Goal: Complete application form: Complete application form

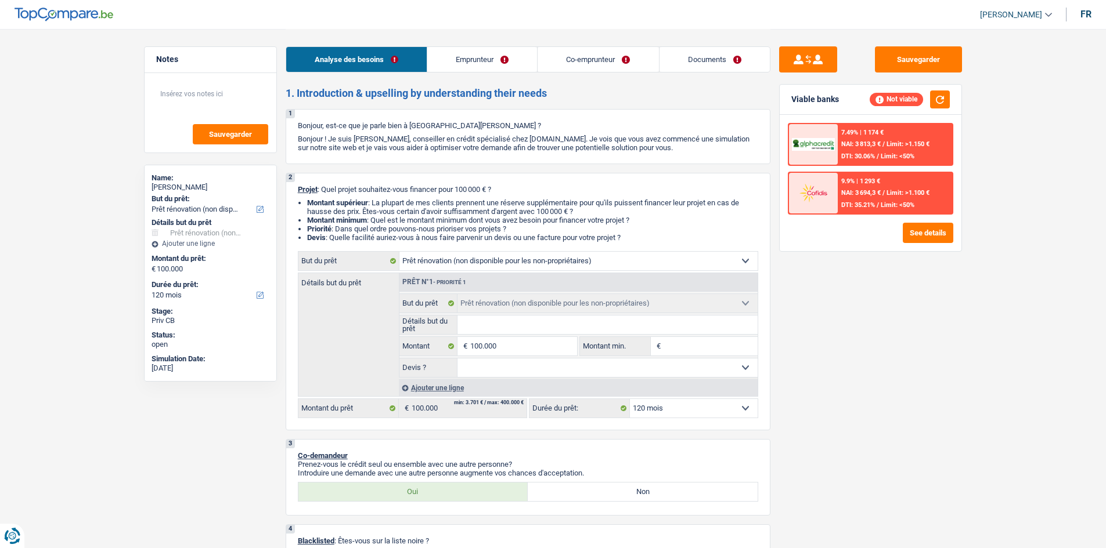
select select "renovation"
select select "120"
select select "renovation"
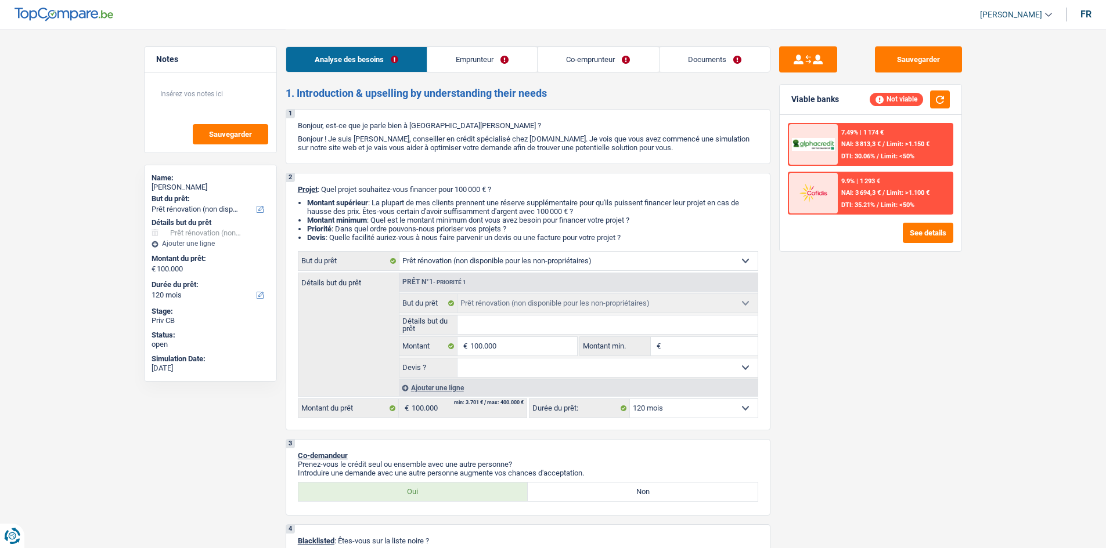
select select "120"
select select "independent"
select select "familyAllowances"
select select "netSalary"
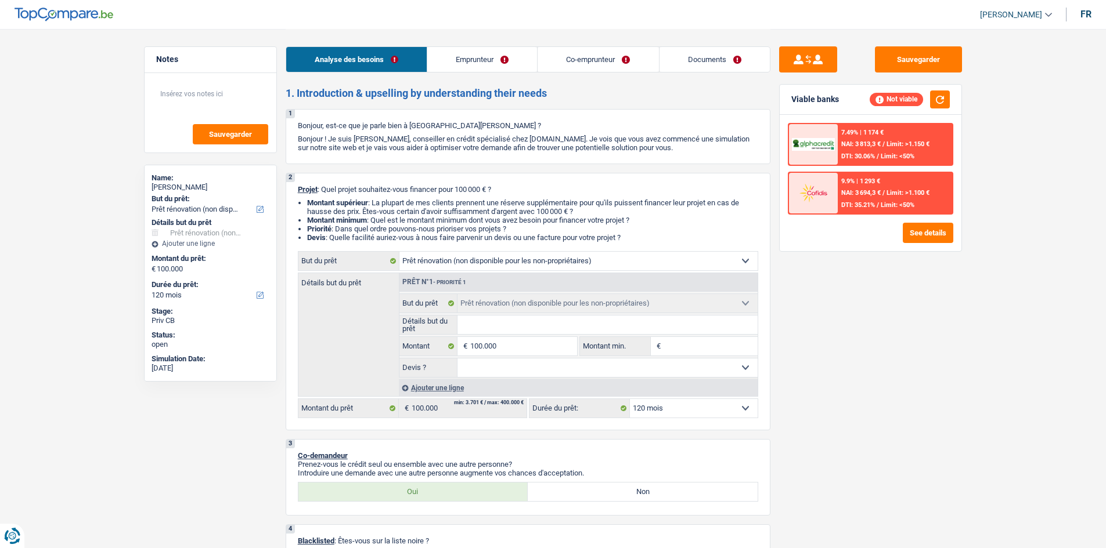
select select "netSalary"
select select "liveWithParents"
select select "personalLoan"
select select "homeFurnishingOrRelocation"
select select "84"
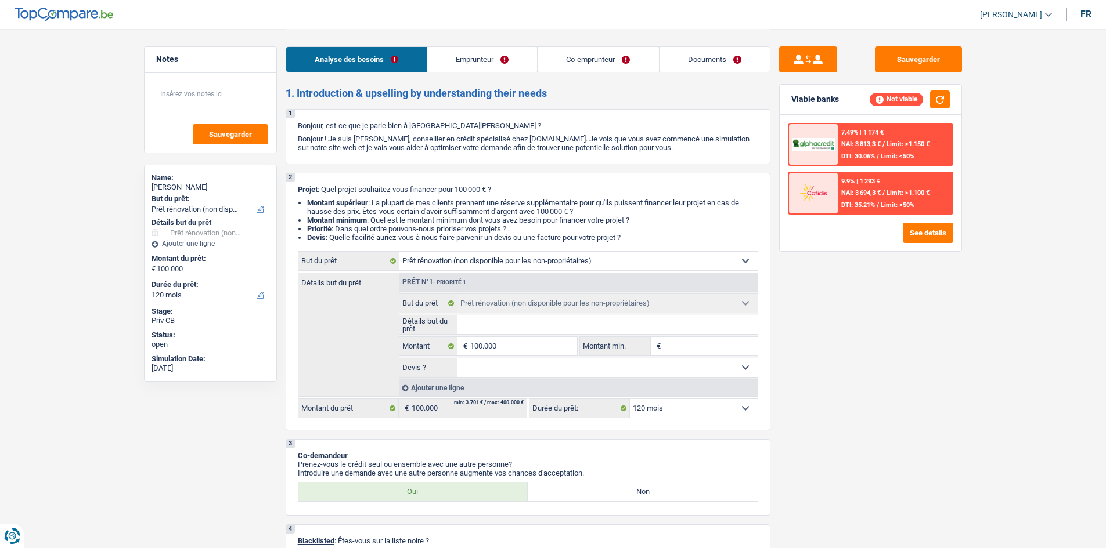
select select "cardOrCredit"
select select "renovation"
select select "120"
click at [526, 262] on select "Confort maison: meubles, textile, peinture, électroménager, outillage non-profe…" at bounding box center [578, 261] width 358 height 19
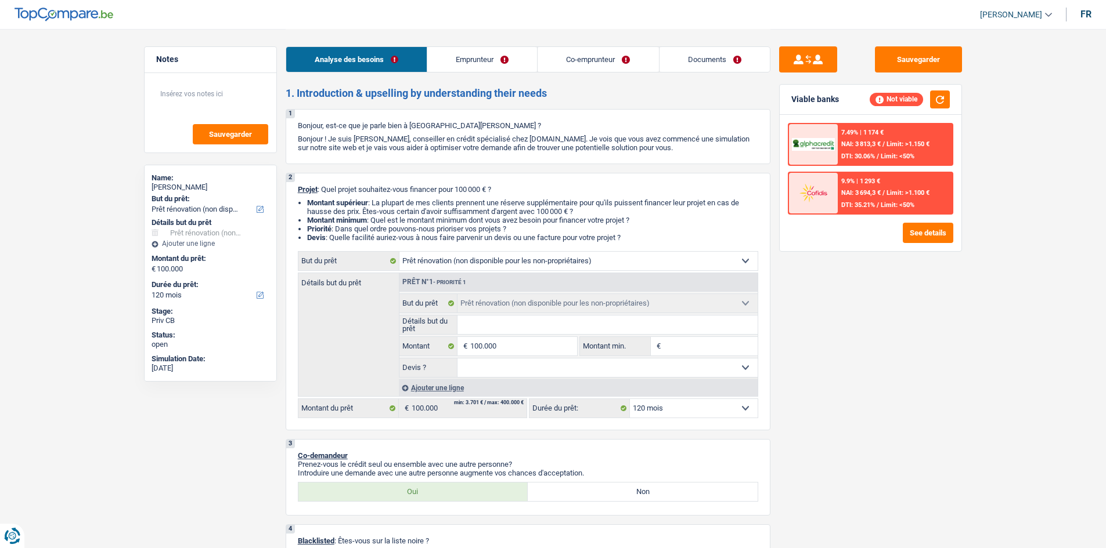
click at [526, 262] on select "Confort maison: meubles, textile, peinture, électroménager, outillage non-profe…" at bounding box center [578, 261] width 358 height 19
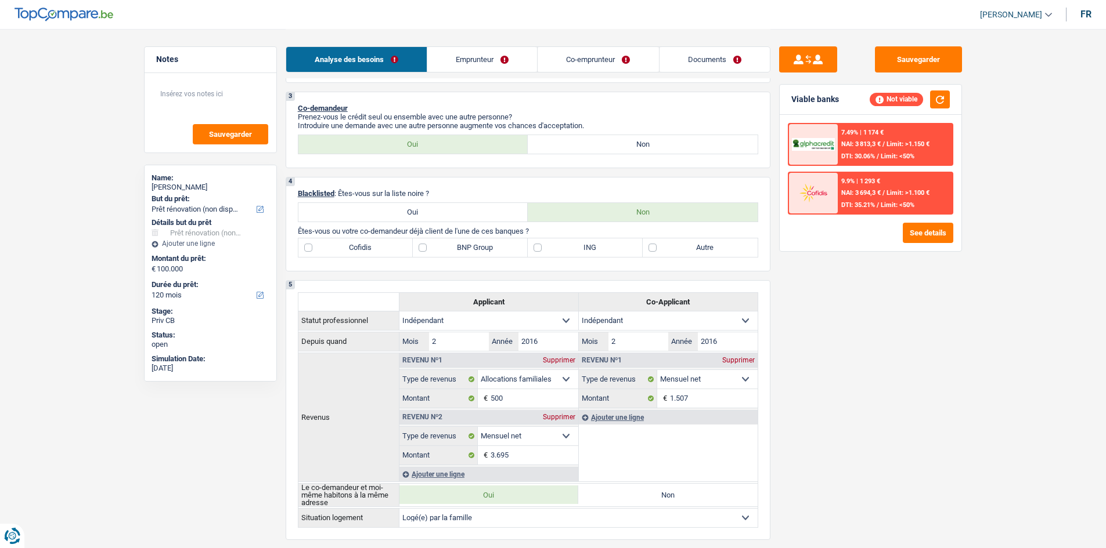
scroll to position [348, 0]
drag, startPoint x: 576, startPoint y: 146, endPoint x: 580, endPoint y: 153, distance: 8.4
click at [576, 146] on label "Non" at bounding box center [643, 144] width 230 height 19
click at [576, 146] on input "Non" at bounding box center [643, 144] width 230 height 19
radio input "true"
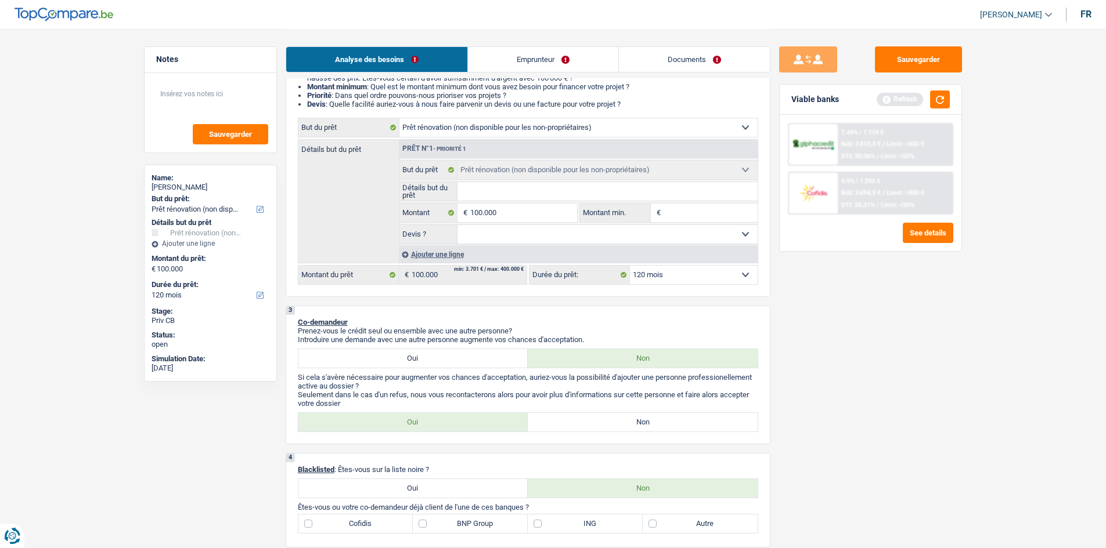
scroll to position [58, 0]
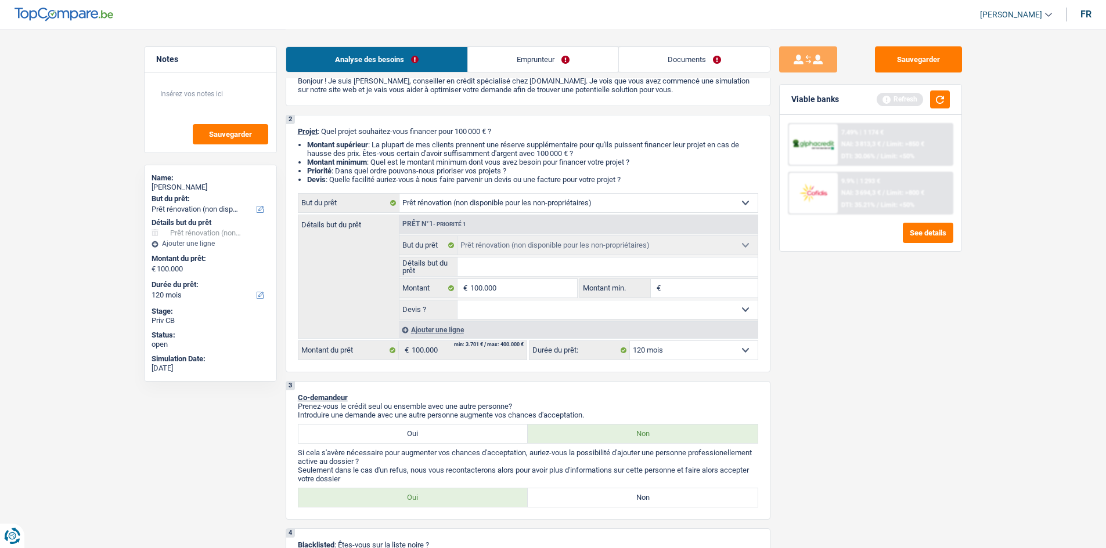
click at [533, 201] on select "Confort maison: meubles, textile, peinture, électroménager, outillage non-profe…" at bounding box center [578, 203] width 358 height 19
select select "houseOrGarden"
click at [399, 194] on select "Confort maison: meubles, textile, peinture, électroménager, outillage non-profe…" at bounding box center [578, 203] width 358 height 19
select select "houseOrGarden"
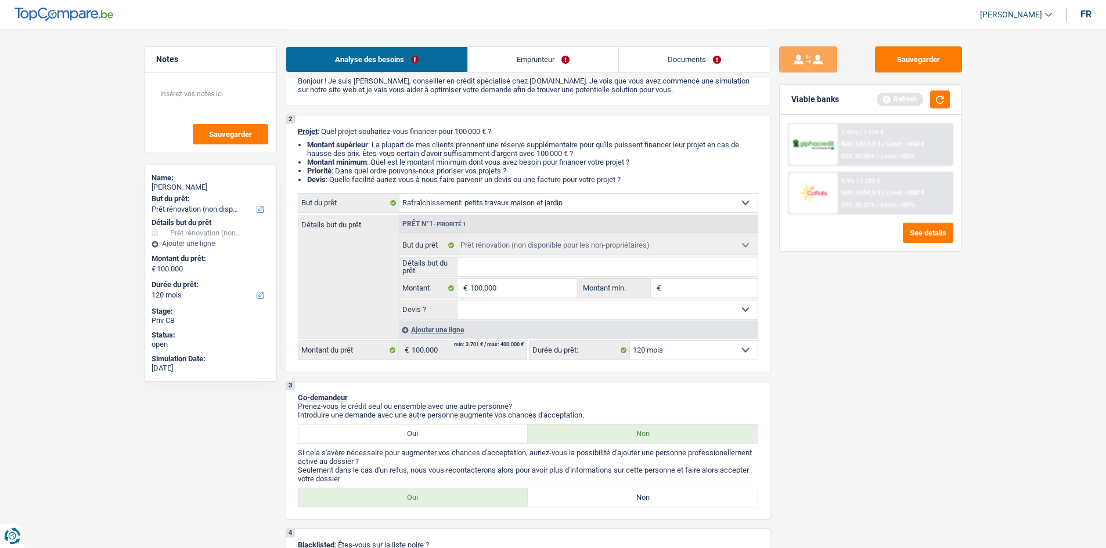
select select "houseOrGarden"
select select "renovation"
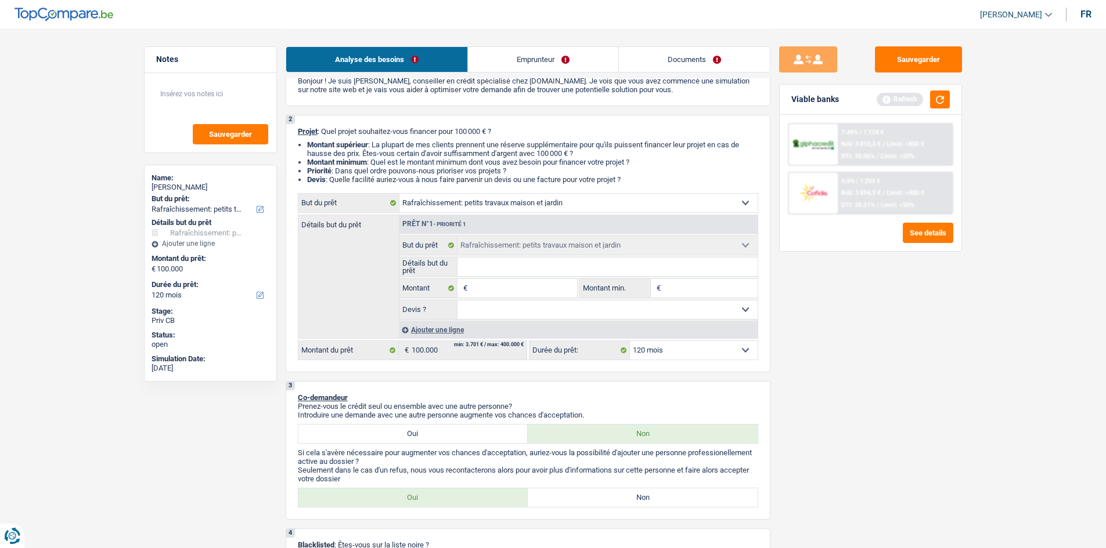
select select "renovation"
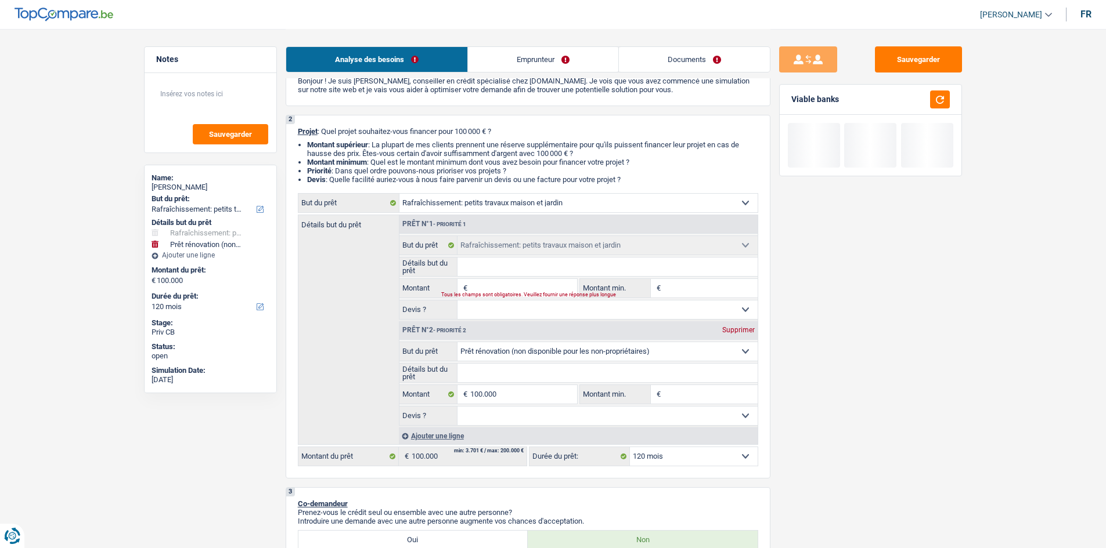
click at [734, 331] on div "Supprimer" at bounding box center [738, 330] width 38 height 7
type input "0"
select select
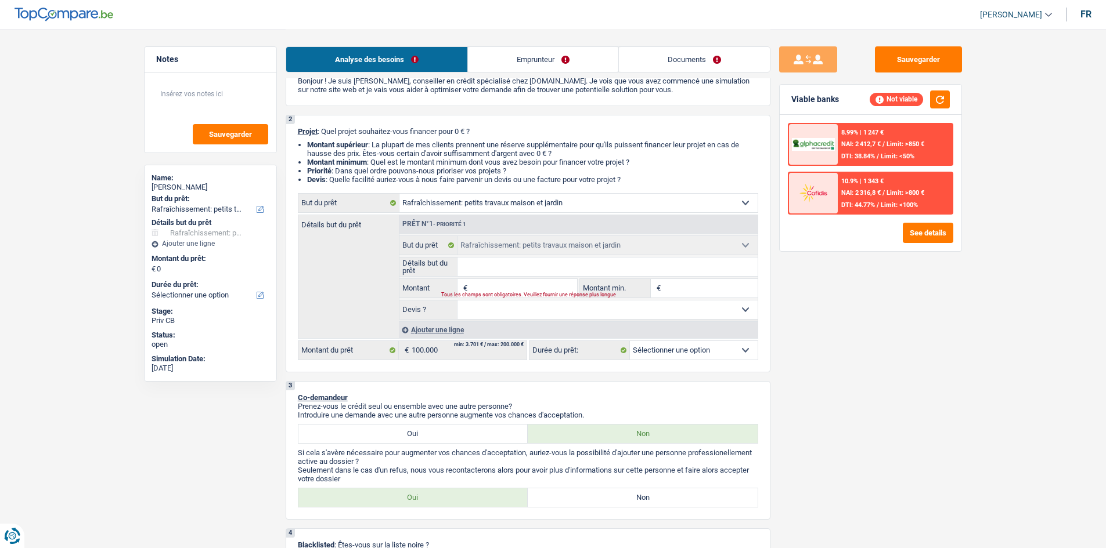
click at [522, 284] on input "Montant" at bounding box center [523, 288] width 106 height 19
type input "5"
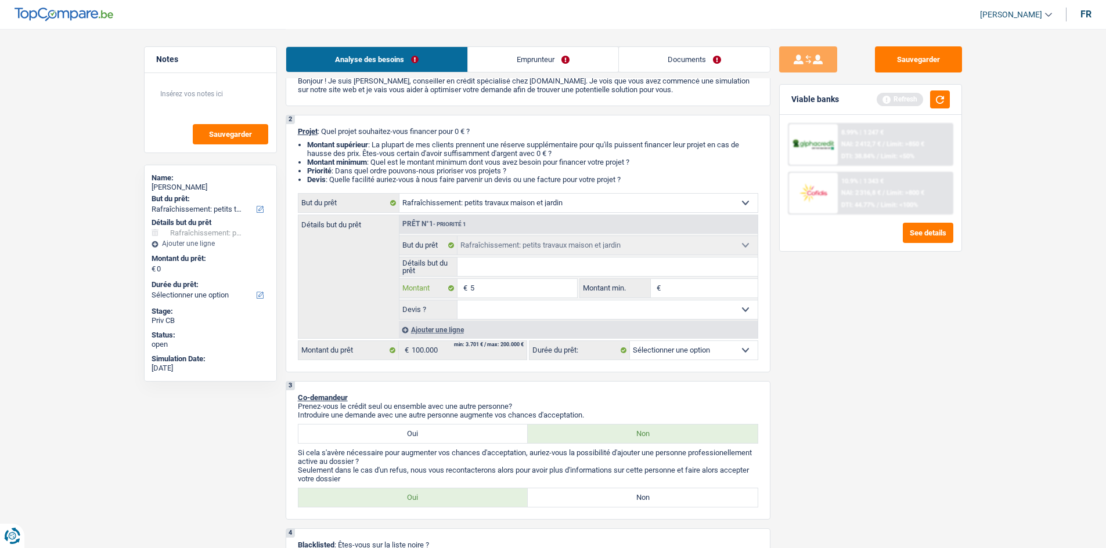
type input "50"
type input "500"
type input "5.000"
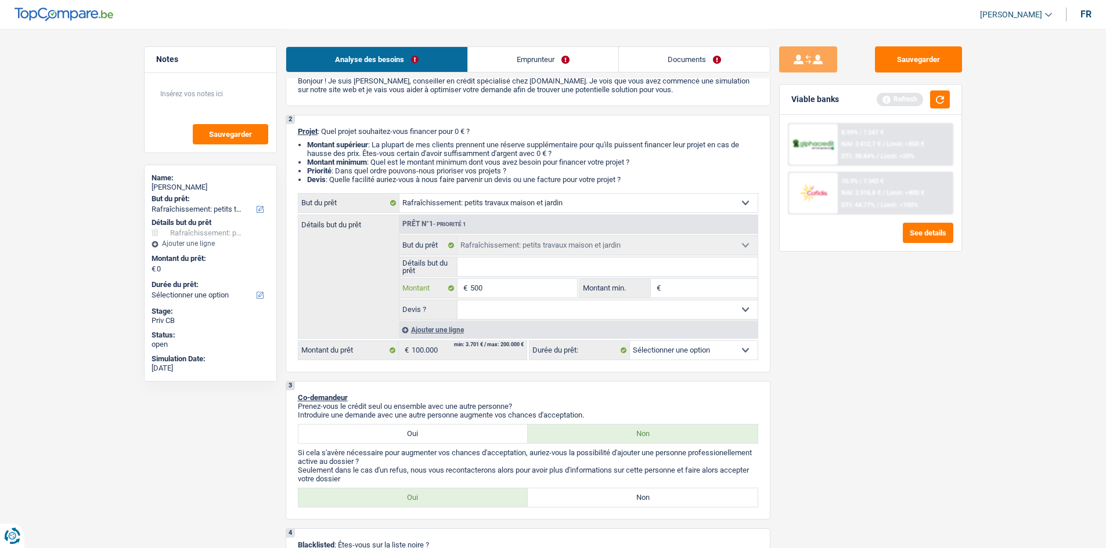
type input "5.000"
type input "50.000"
click at [510, 67] on link "Emprunteur" at bounding box center [543, 59] width 150 height 25
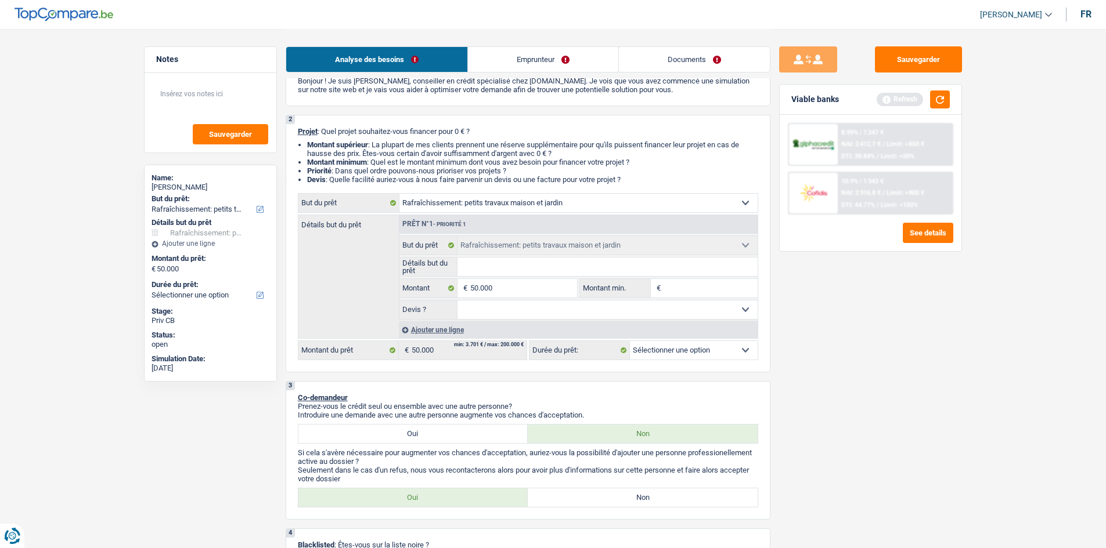
select select "144"
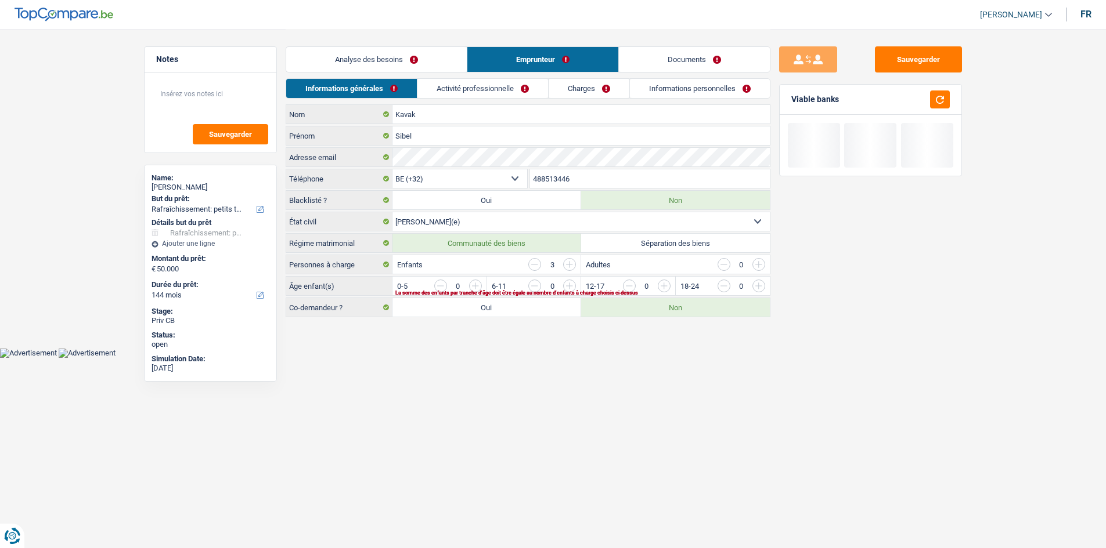
scroll to position [0, 0]
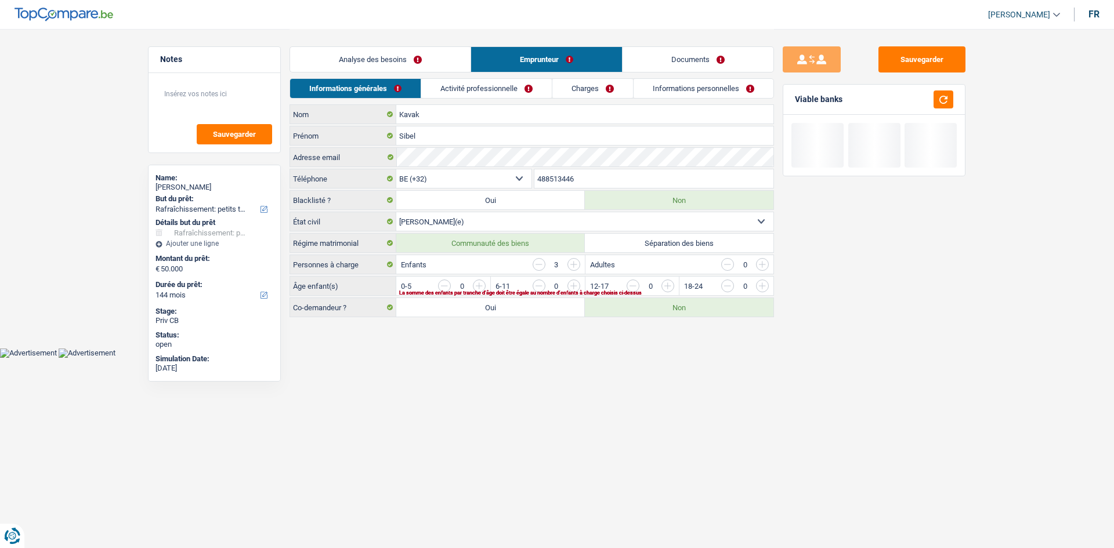
click at [500, 89] on link "Activité professionnelle" at bounding box center [486, 88] width 131 height 19
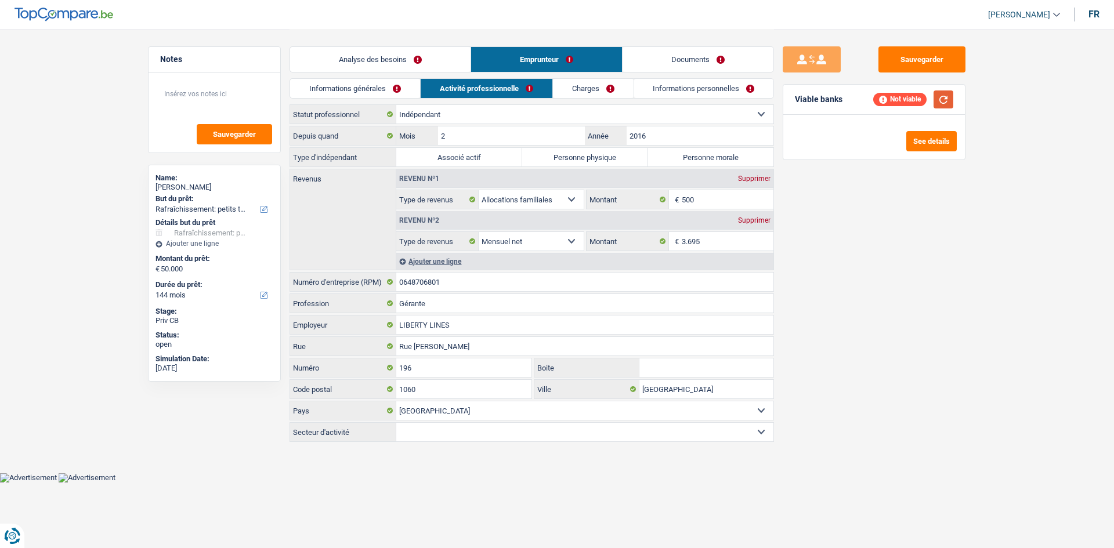
click at [945, 102] on button "button" at bounding box center [944, 100] width 20 height 18
click at [396, 89] on link "Informations générales" at bounding box center [355, 88] width 130 height 19
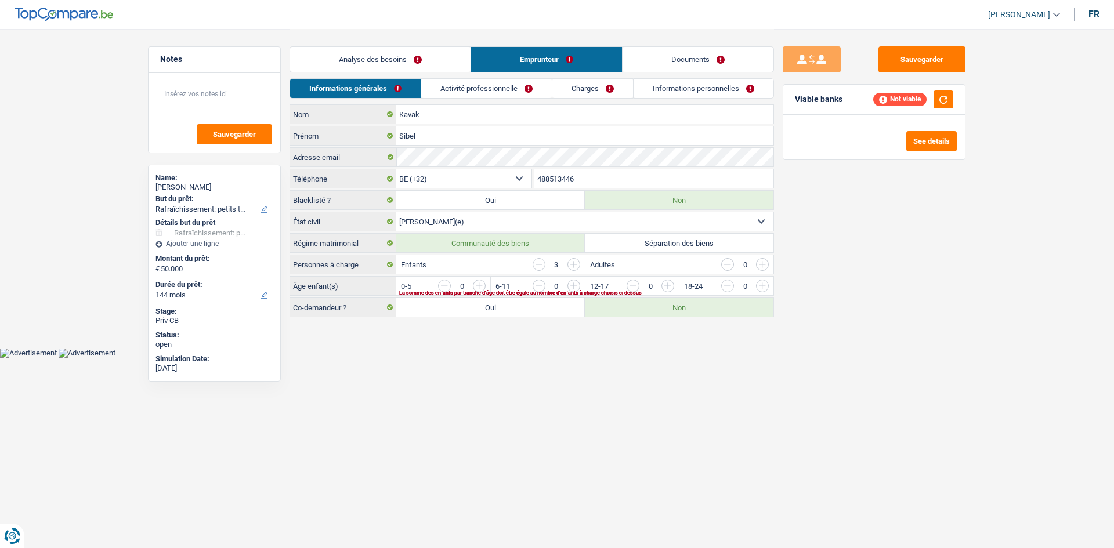
click at [429, 66] on link "Analyse des besoins" at bounding box center [380, 59] width 181 height 25
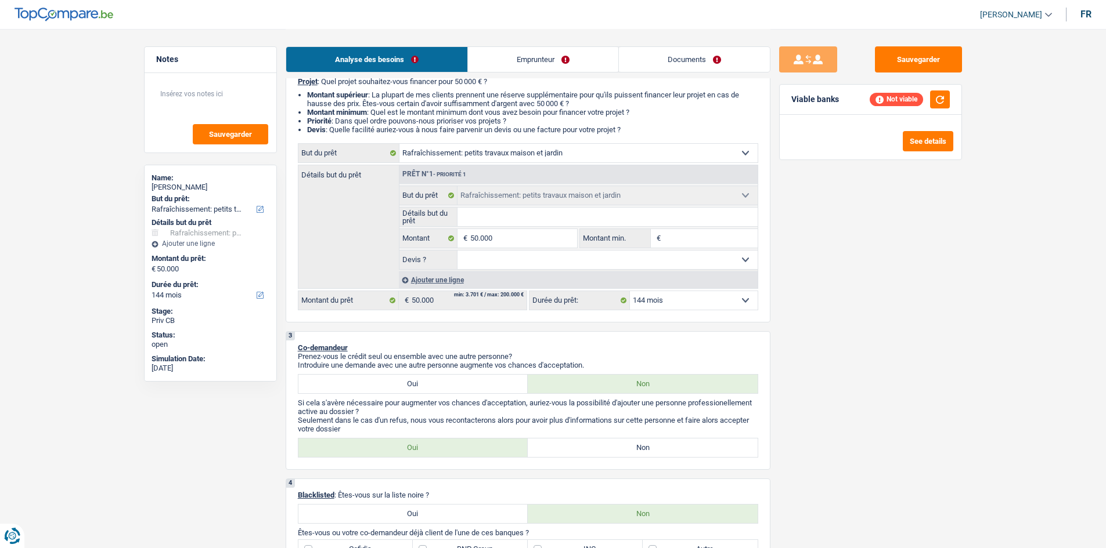
scroll to position [58, 0]
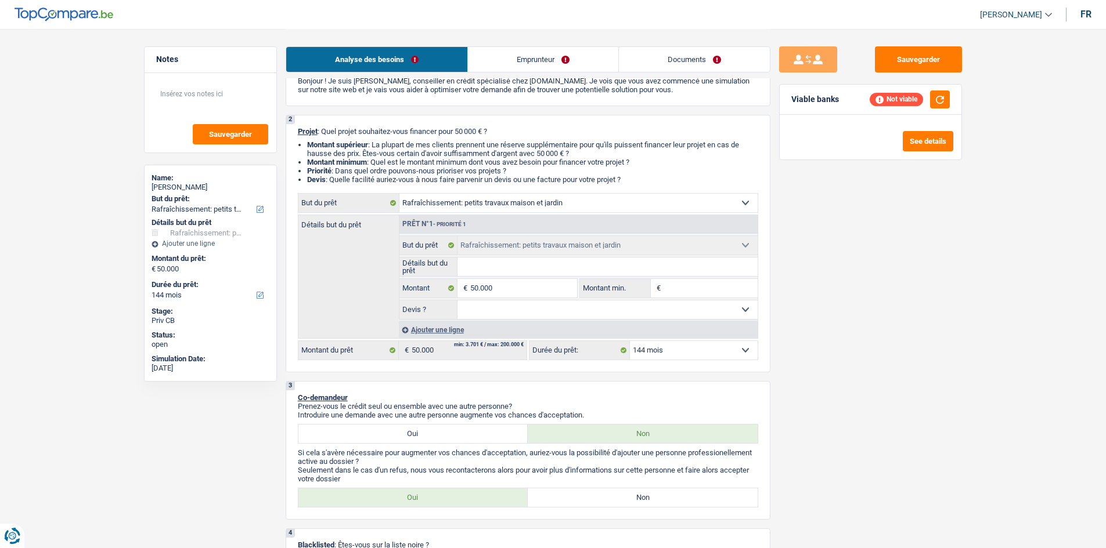
click at [517, 262] on input "Détails but du prêt" at bounding box center [607, 267] width 300 height 19
click at [706, 358] on select "12 mois 18 mois 24 mois 30 mois 36 mois 42 mois 48 mois 60 mois 72 mois 84 mois…" at bounding box center [694, 350] width 128 height 19
select select "120"
click at [630, 341] on select "12 mois 18 mois 24 mois 30 mois 36 mois 42 mois 48 mois 60 mois 72 mois 84 mois…" at bounding box center [694, 350] width 128 height 19
select select "120"
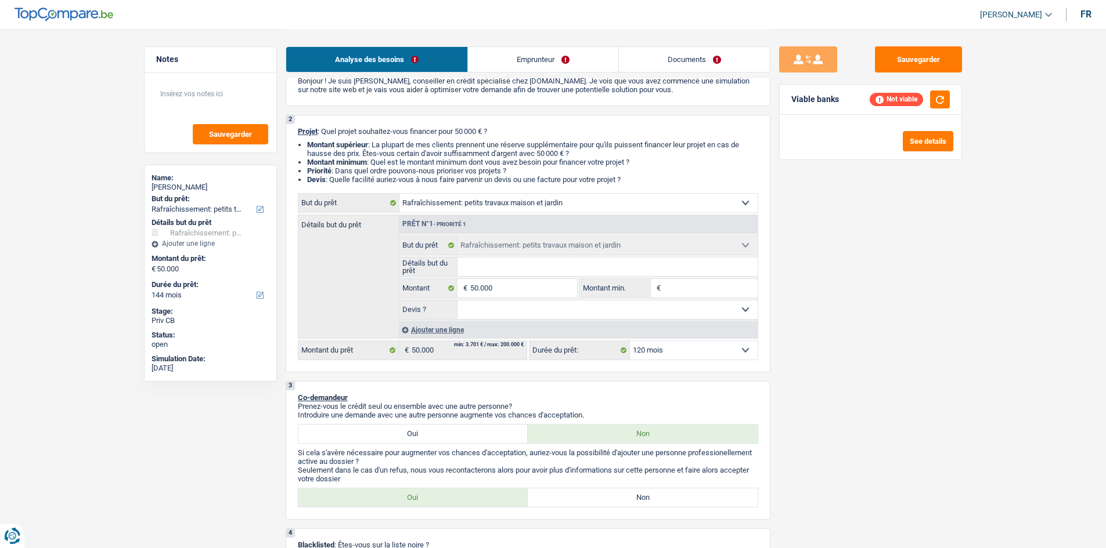
select select "120"
click at [541, 273] on input "Détails but du prêt" at bounding box center [607, 267] width 300 height 19
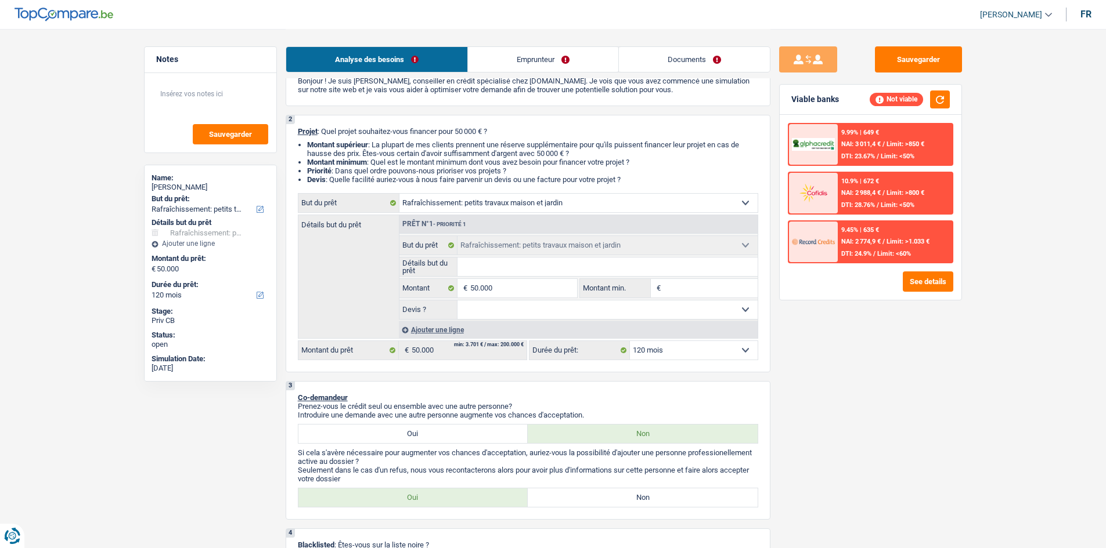
type input "R"
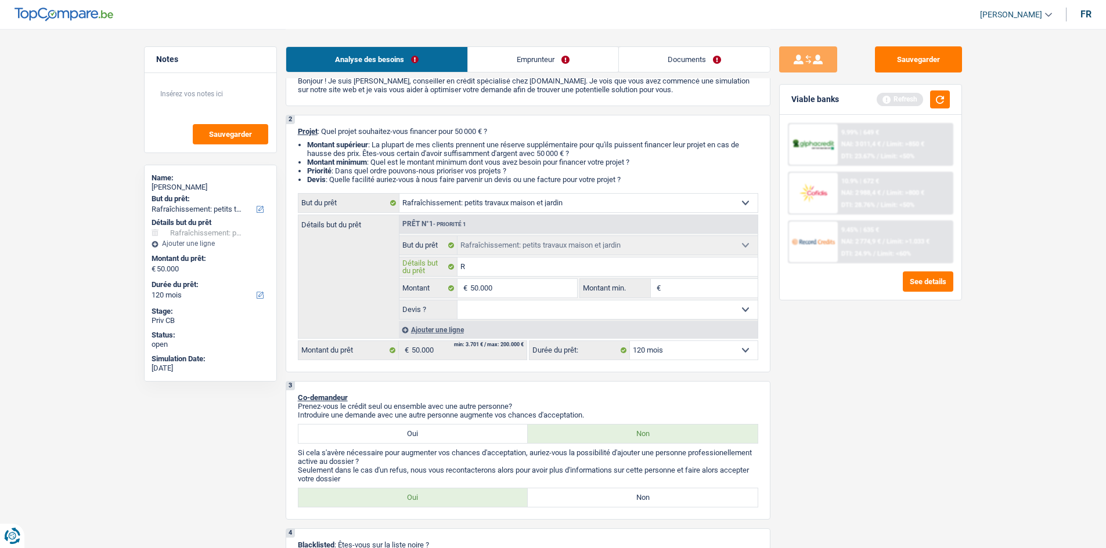
type input "Re"
type input "Ref"
type input "Re"
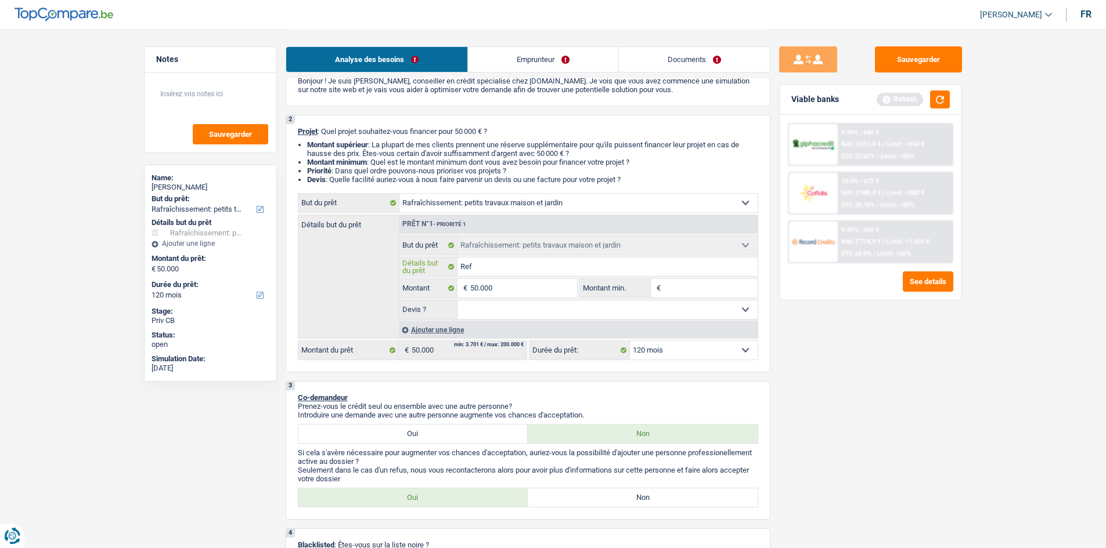
type input "Re"
type input "Ren"
type input "Reno"
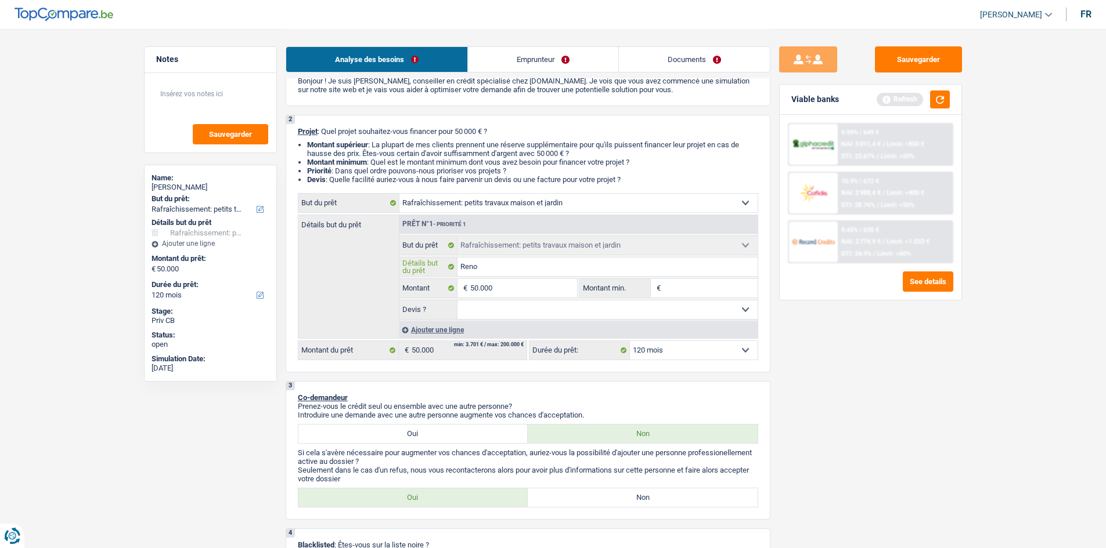
type input "Renov"
type input "[MEDICAL_DATA]"
type input "Renovat"
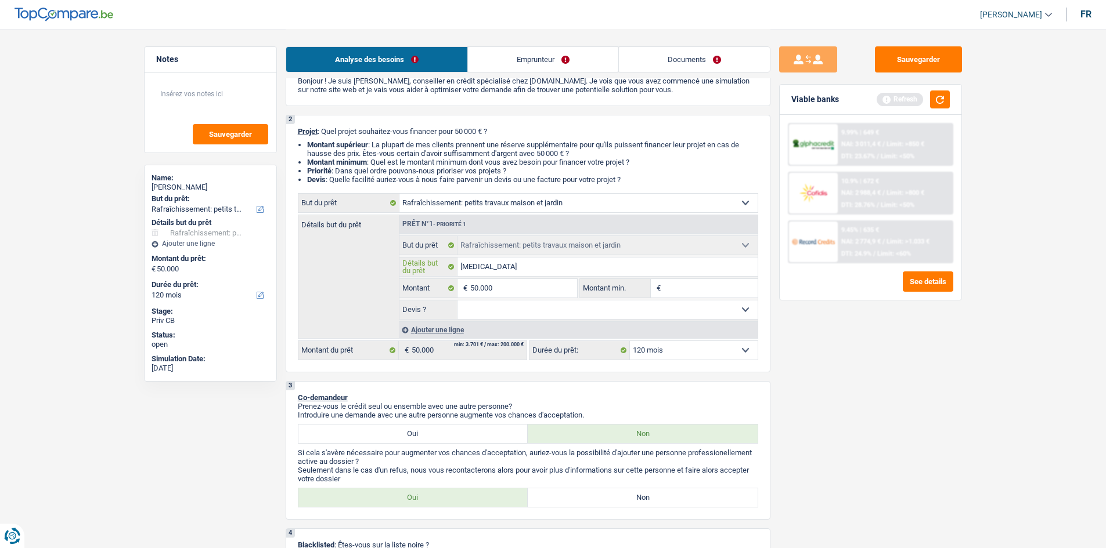
type input "Renovat"
type input "Renovati"
type input "Renovatio"
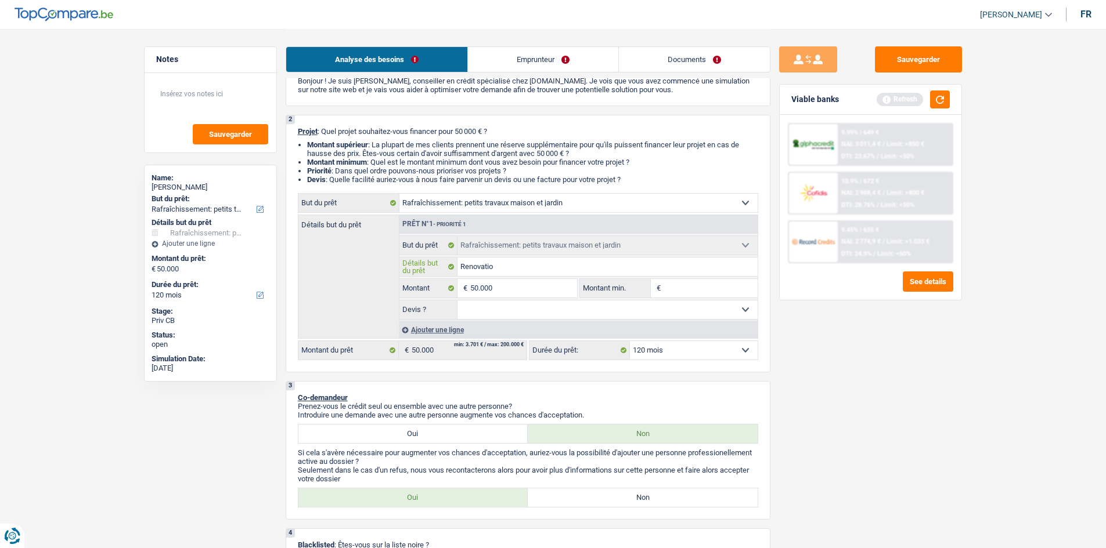
type input "Renovation"
type input "Renovation i"
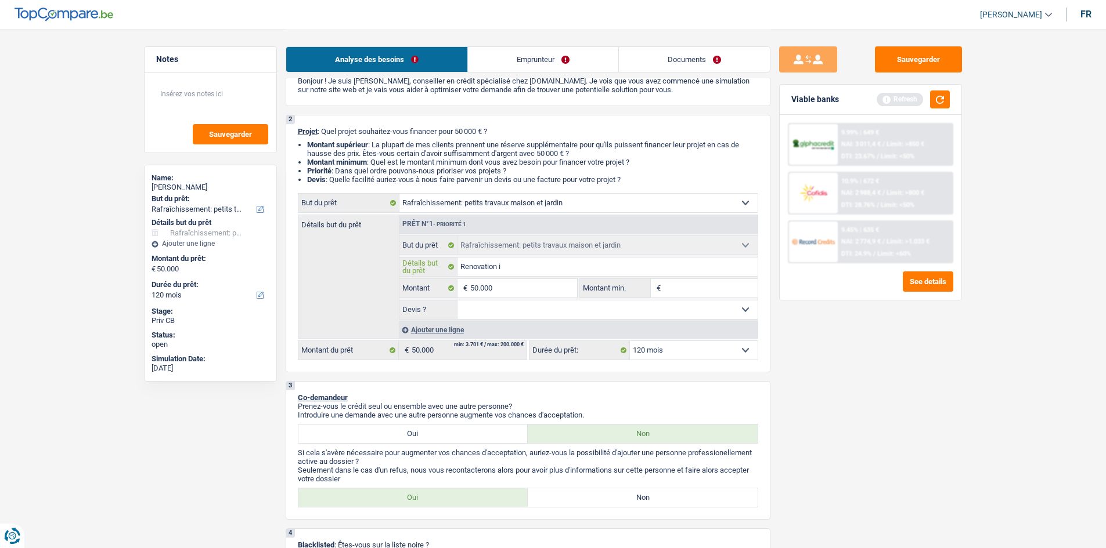
type input "Renovation i"
type input "Renovation in"
type input "Renovation int"
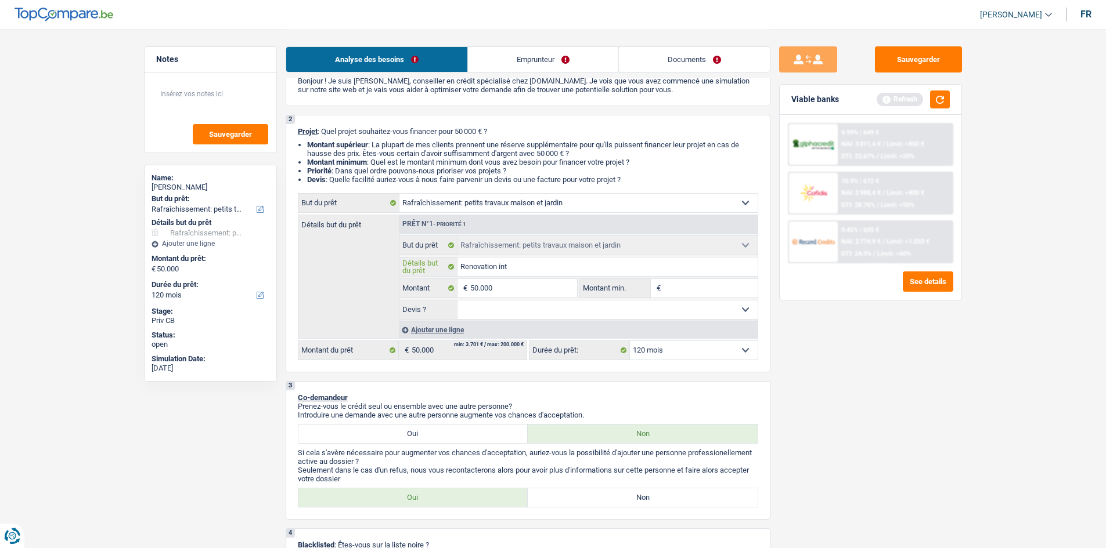
type input "Renovation inté"
type input "Renovation intér"
type input "Renovation intérie"
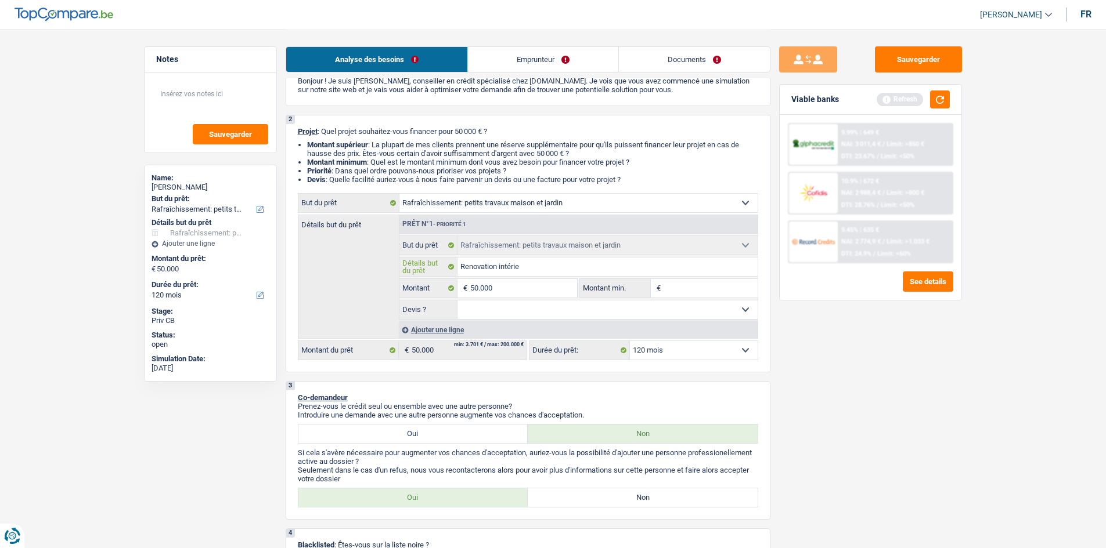
type input "Renovation intérie"
type input "Renovation intérieu"
type input "Renovation intérieur"
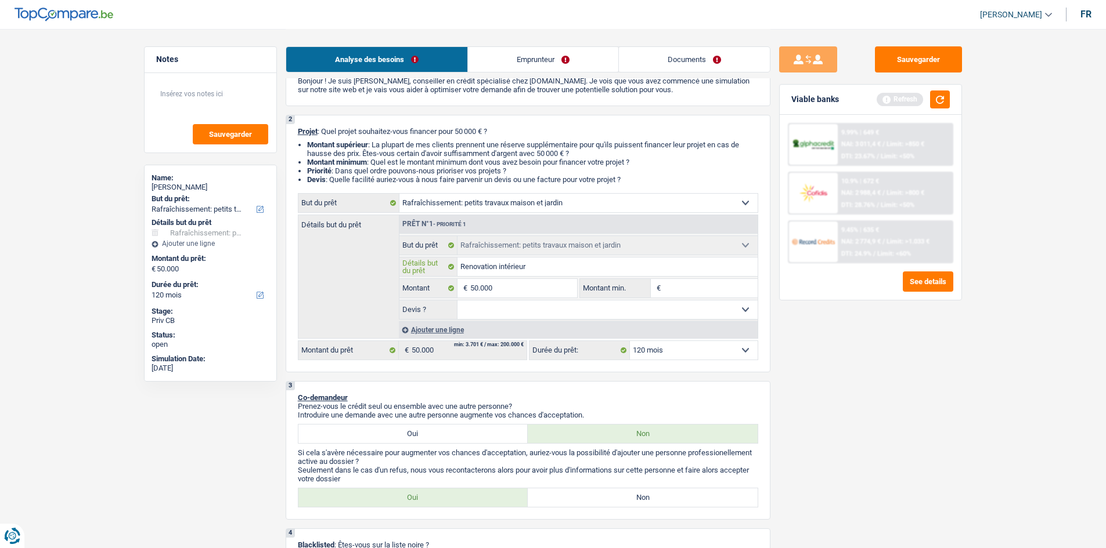
type input "Renovation intérieur"
type input "Renovation intérieur,"
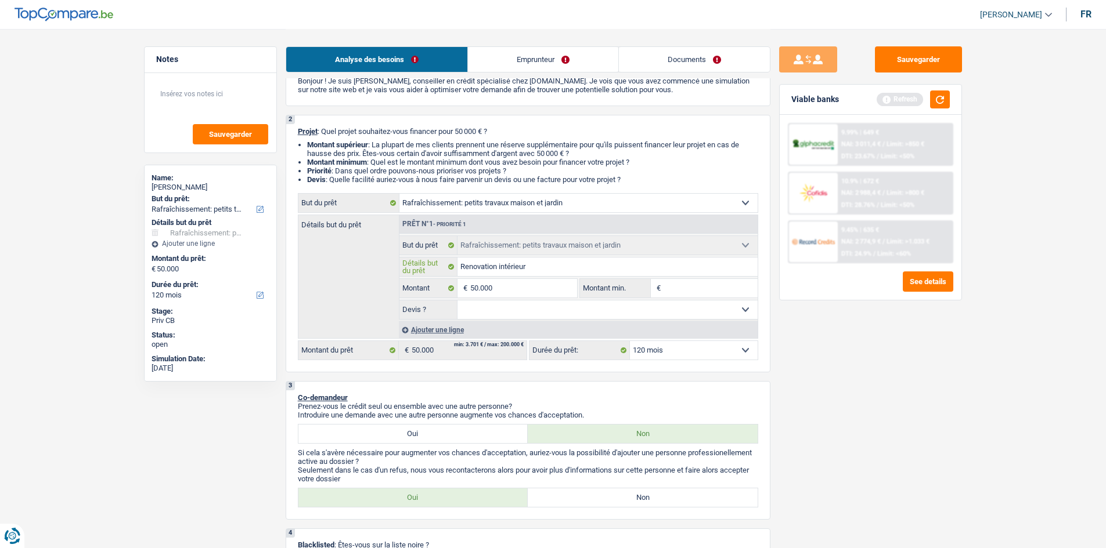
type input "Renovation intérieur,"
type input "Renovation intérieur, c"
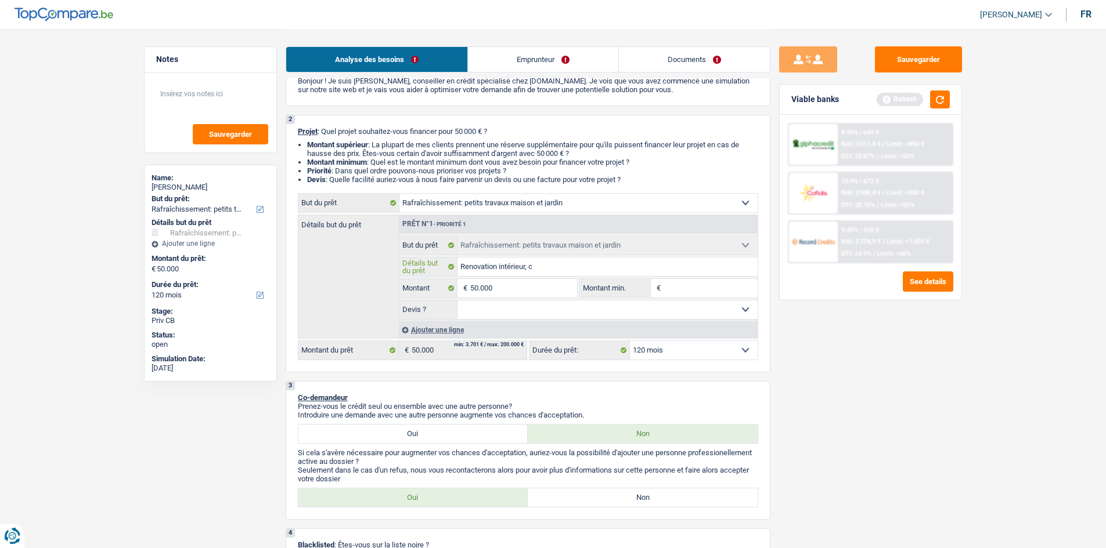
type input "Renovation intérieur, cu"
type input "Renovation intérieur, cui"
type input "Renovation intérieur, cuis"
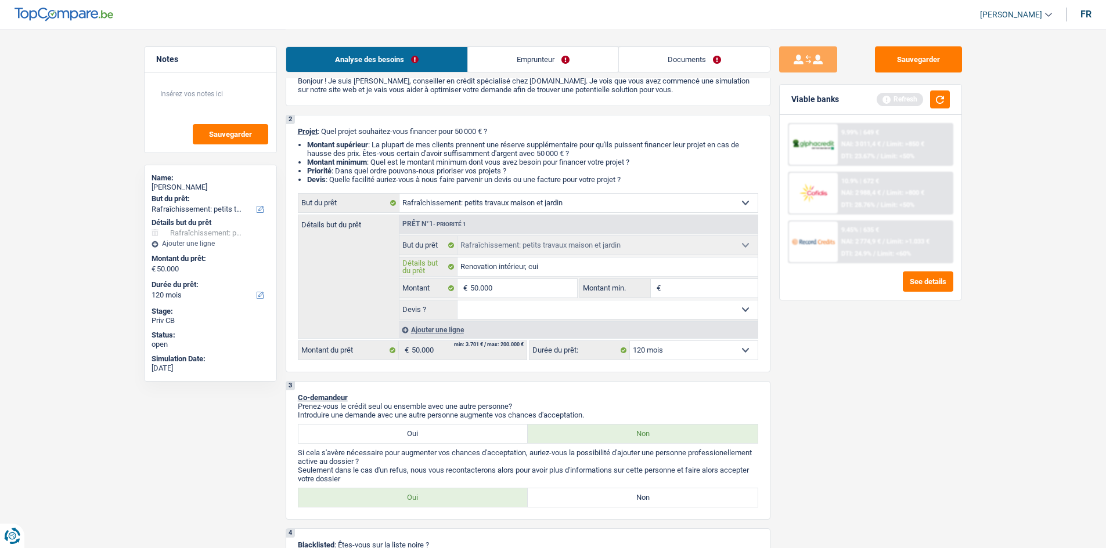
type input "Renovation intérieur, cuis"
type input "Renovation intérieur, cuisi"
type input "Renovation intérieur, cuisin"
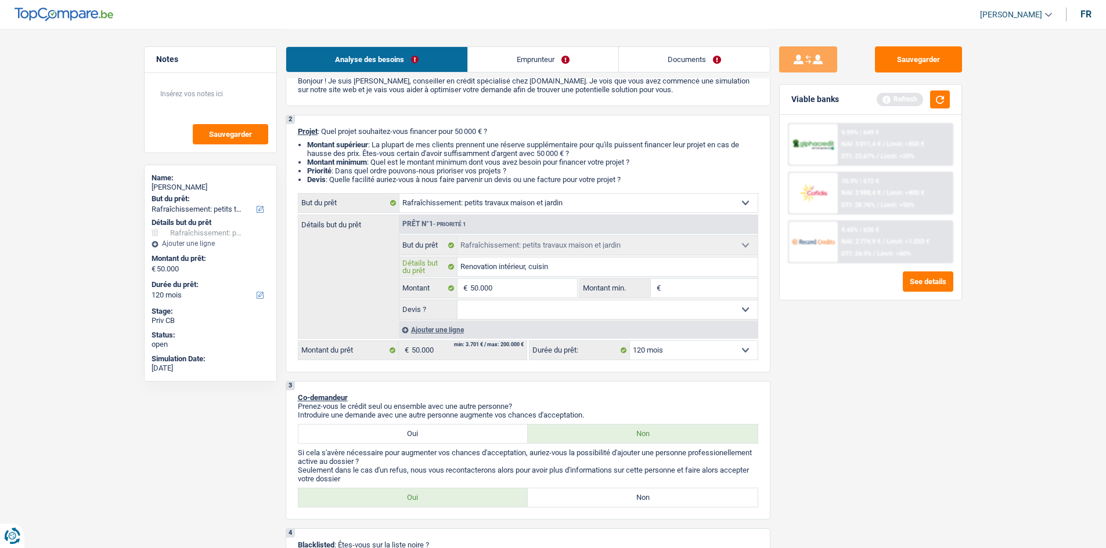
type input "Renovation intérieur, cuisine"
type input "Renovation intérieur, cuisine,"
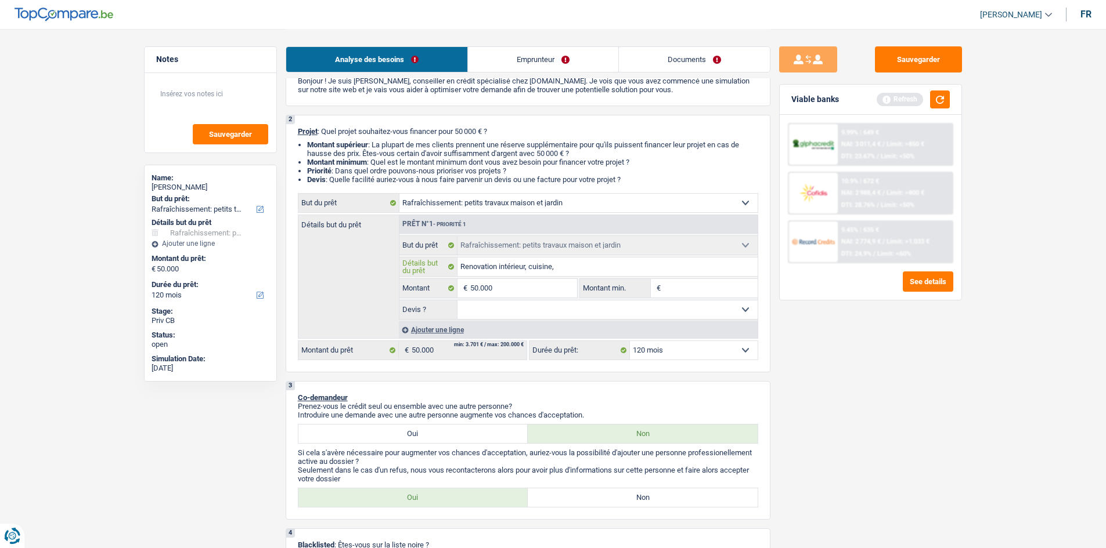
type input "Renovation intérieur, cuisine,"
type input "Renovation intérieur, cuisine, e"
type input "Renovation intérieur, cuisine, et"
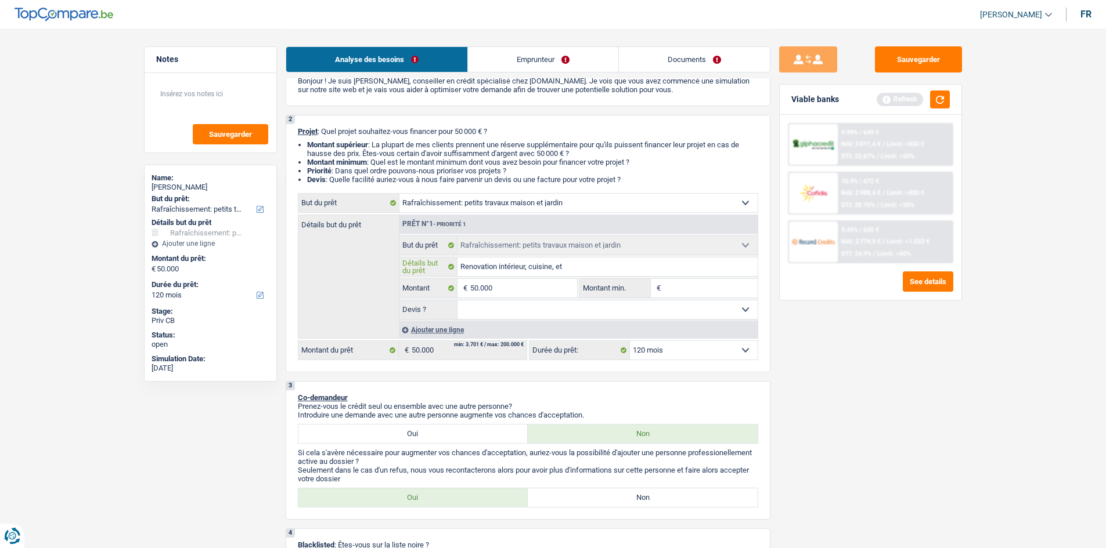
type input "Renovation intérieur, cuisine, etc"
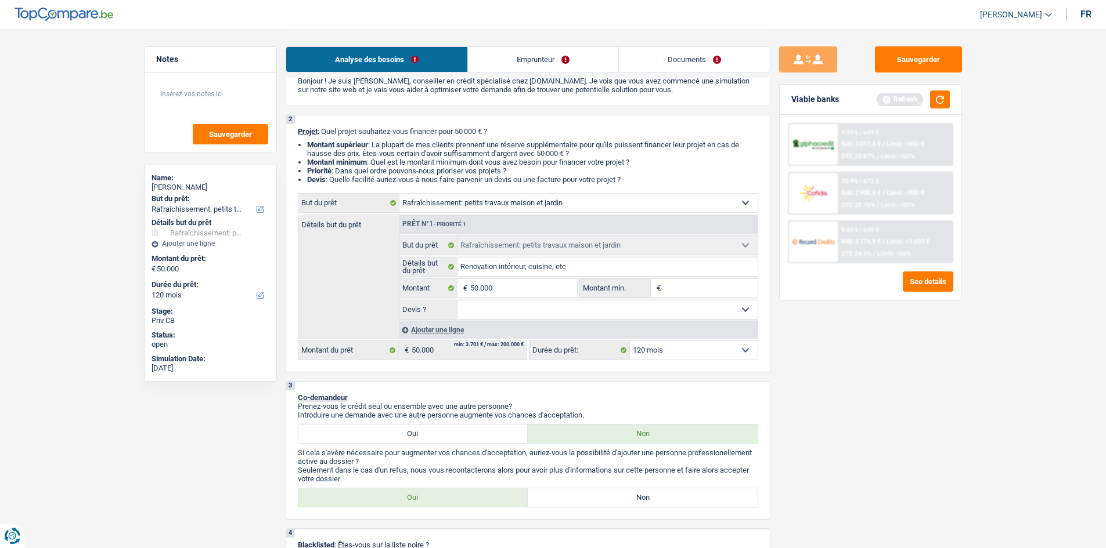
click at [554, 311] on select "Oui Non Non répondu Sélectionner une option" at bounding box center [607, 310] width 300 height 19
select select "yes"
click at [457, 301] on select "Oui Non Non répondu Sélectionner une option" at bounding box center [607, 310] width 300 height 19
select select "yes"
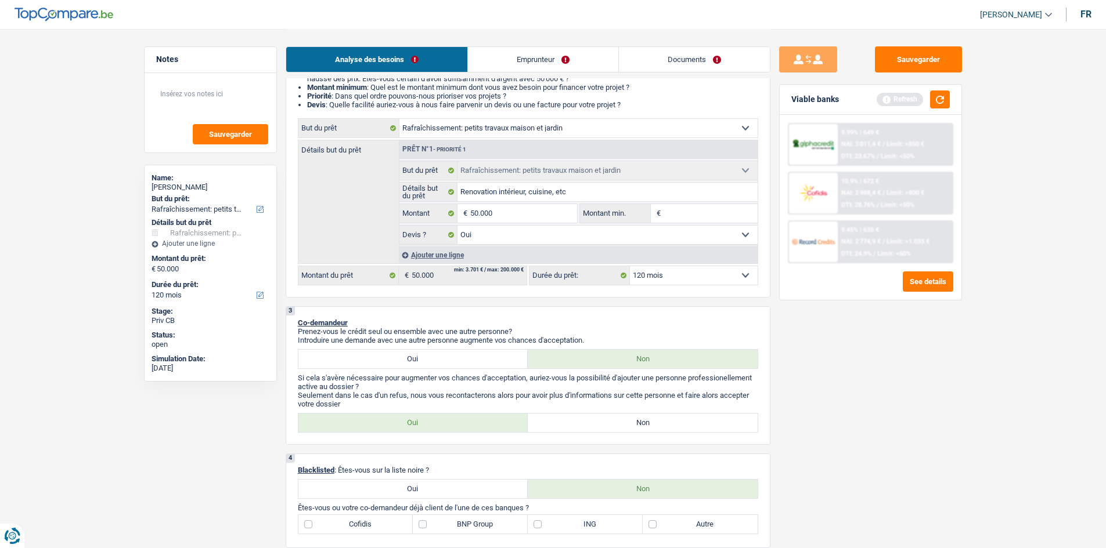
scroll to position [116, 0]
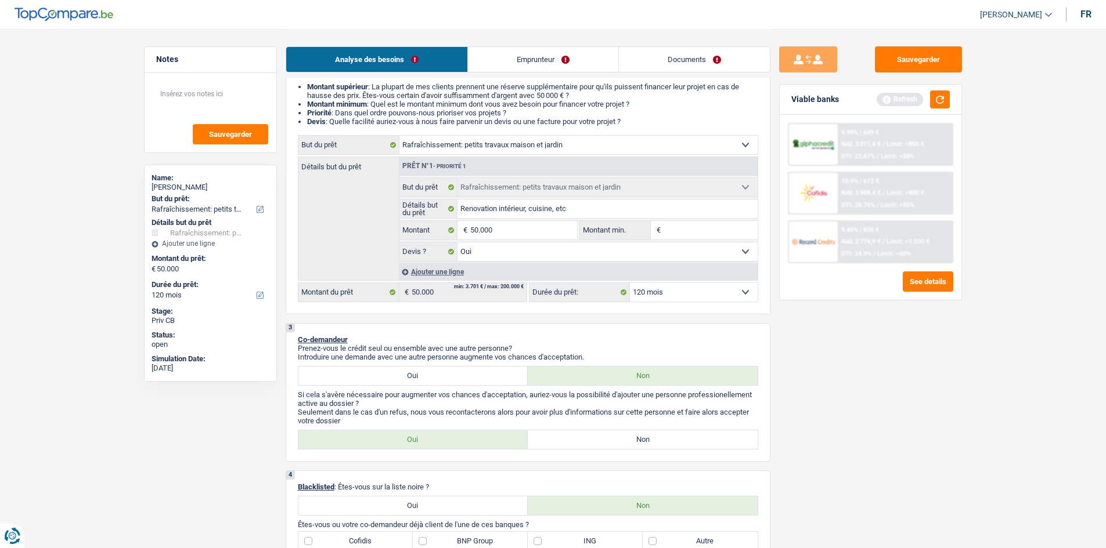
click at [589, 439] on label "Non" at bounding box center [643, 440] width 230 height 19
click at [589, 439] on input "Non" at bounding box center [643, 440] width 230 height 19
radio input "true"
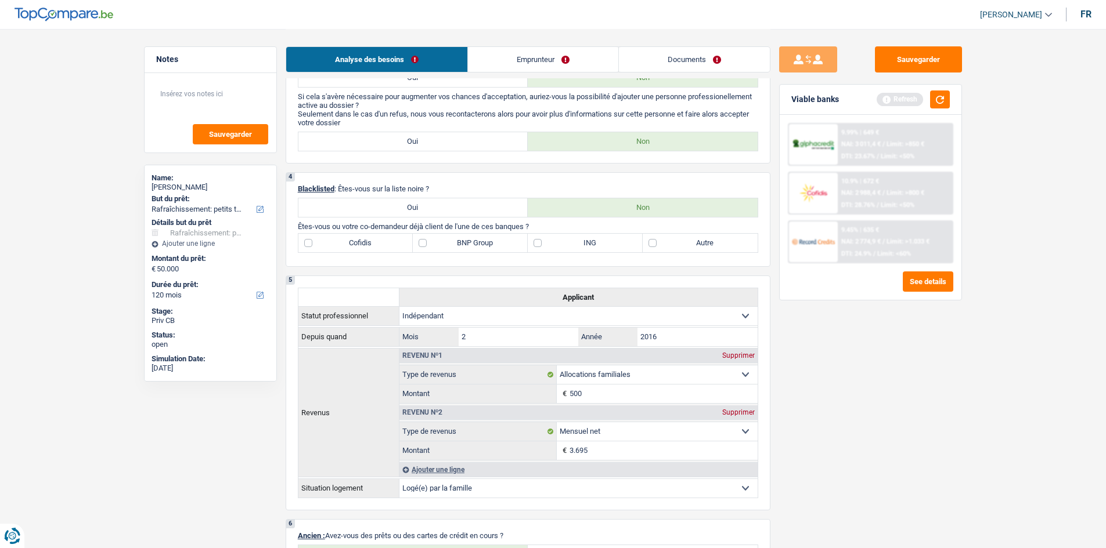
scroll to position [406, 0]
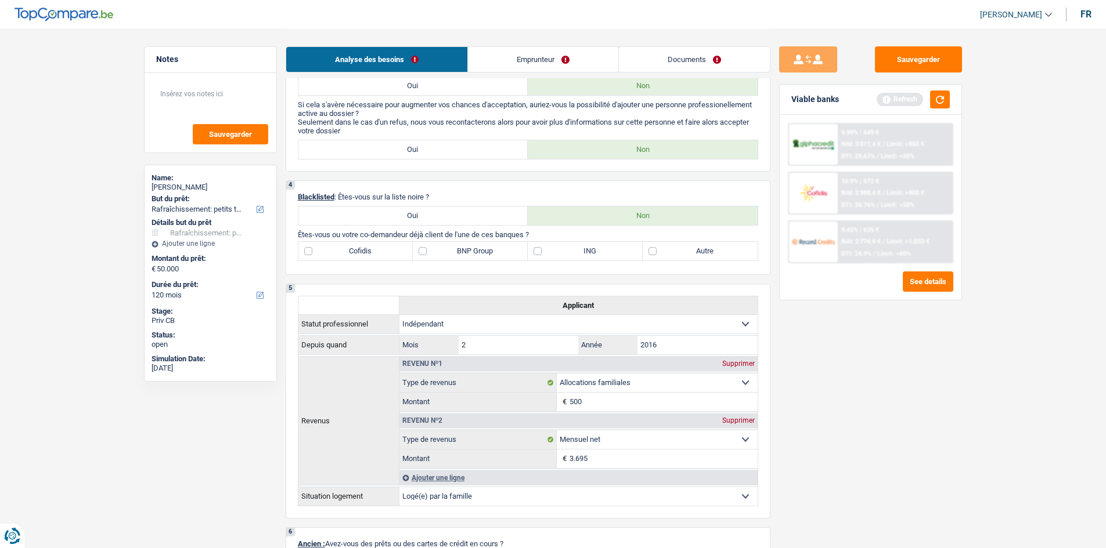
click at [649, 254] on label "Autre" at bounding box center [700, 251] width 115 height 19
click at [649, 254] on input "Autre" at bounding box center [700, 251] width 115 height 19
checkbox input "true"
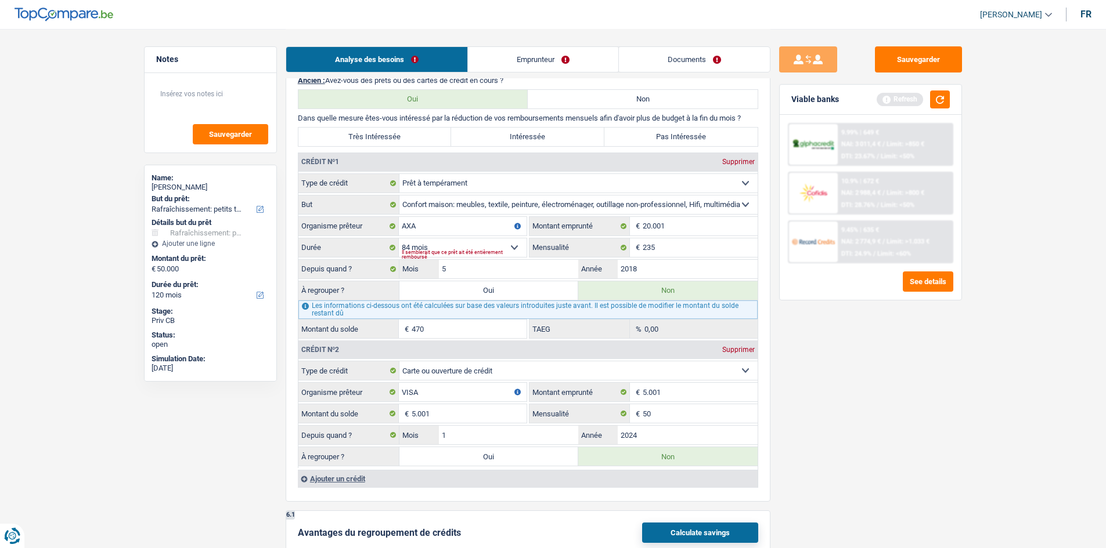
scroll to position [871, 0]
click at [504, 225] on input "AXA" at bounding box center [463, 225] width 128 height 19
type input "A"
type input "Cetelem"
click at [517, 246] on select "12 mois 18 mois 24 mois 30 mois 36 mois 42 mois 48 mois 60 mois 72 mois 84 mois…" at bounding box center [463, 247] width 128 height 19
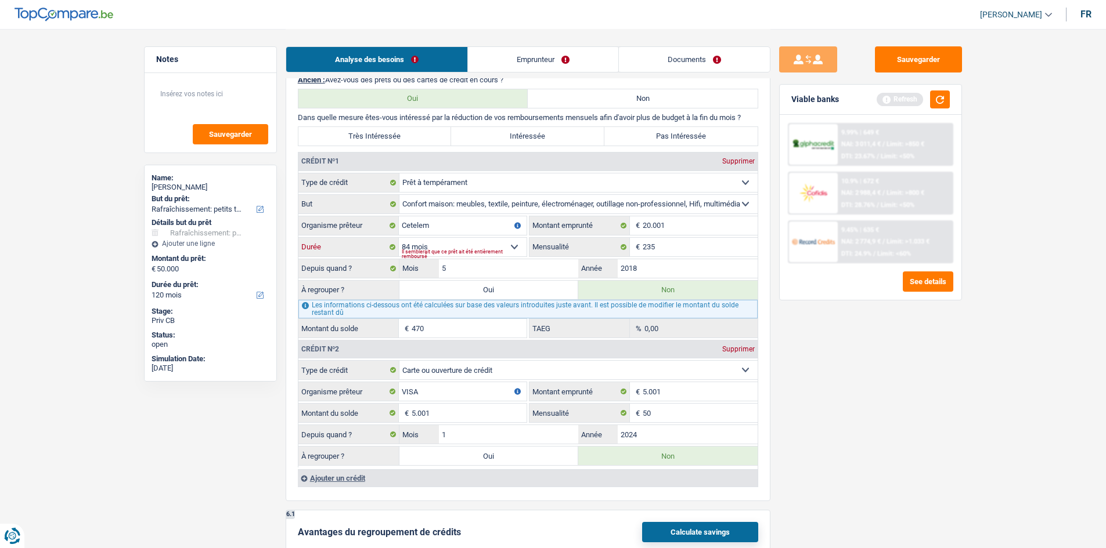
click at [399, 238] on select "12 mois 18 mois 24 mois 30 mois 36 mois 42 mois 48 mois 60 mois 72 mois 84 mois…" at bounding box center [463, 247] width 128 height 19
click at [514, 247] on select "12 mois 18 mois 24 mois 30 mois 36 mois 42 mois 48 mois 60 mois 72 mois 84 mois…" at bounding box center [463, 247] width 128 height 19
select select "96"
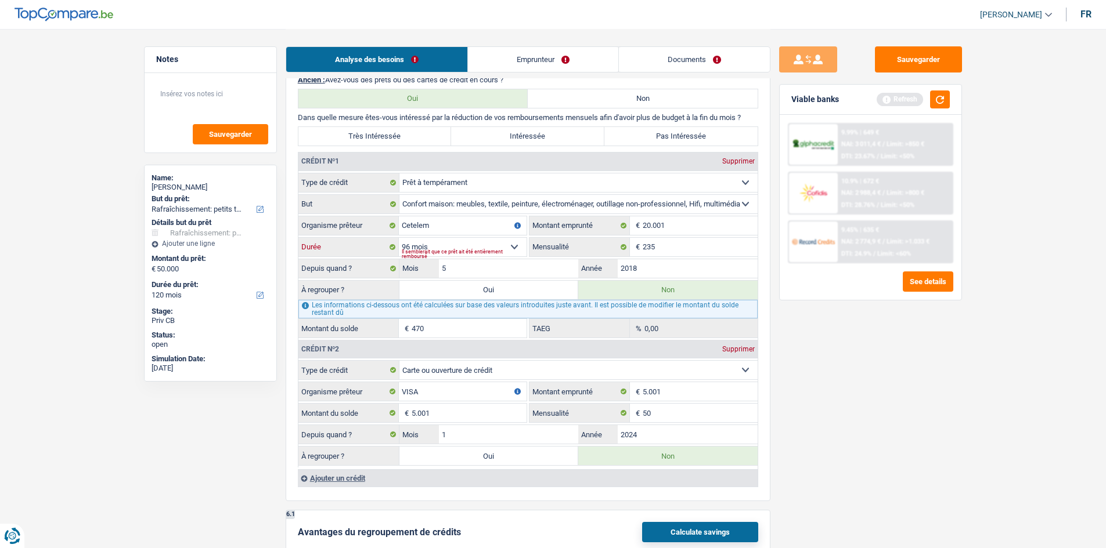
click at [399, 238] on select "12 mois 18 mois 24 mois 30 mois 36 mois 42 mois 48 mois 60 mois 72 mois 84 mois…" at bounding box center [463, 247] width 128 height 19
type input "1.859"
type input "3,09"
click at [510, 373] on select "Carte ou ouverture de crédit Prêt hypothécaire Vente à tempérament Prêt à tempé…" at bounding box center [578, 370] width 358 height 19
click at [512, 372] on select "Carte ou ouverture de crédit Prêt hypothécaire Vente à tempérament Prêt à tempé…" at bounding box center [578, 370] width 358 height 19
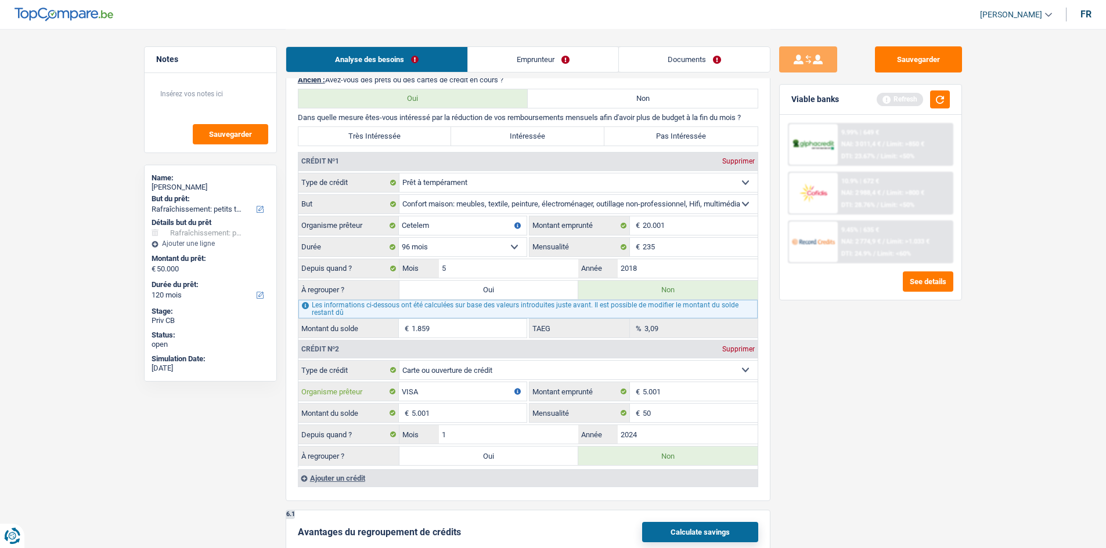
click at [456, 393] on input "VISA" at bounding box center [463, 391] width 128 height 19
type input "V"
type input "B"
type input "Cetelem"
click at [680, 412] on input "50" at bounding box center [700, 413] width 115 height 19
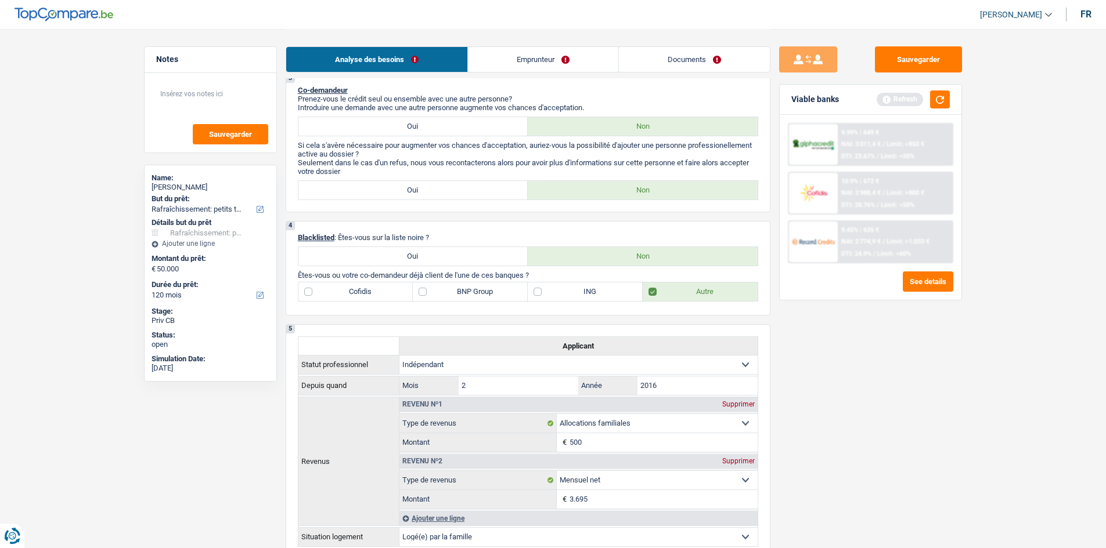
scroll to position [348, 0]
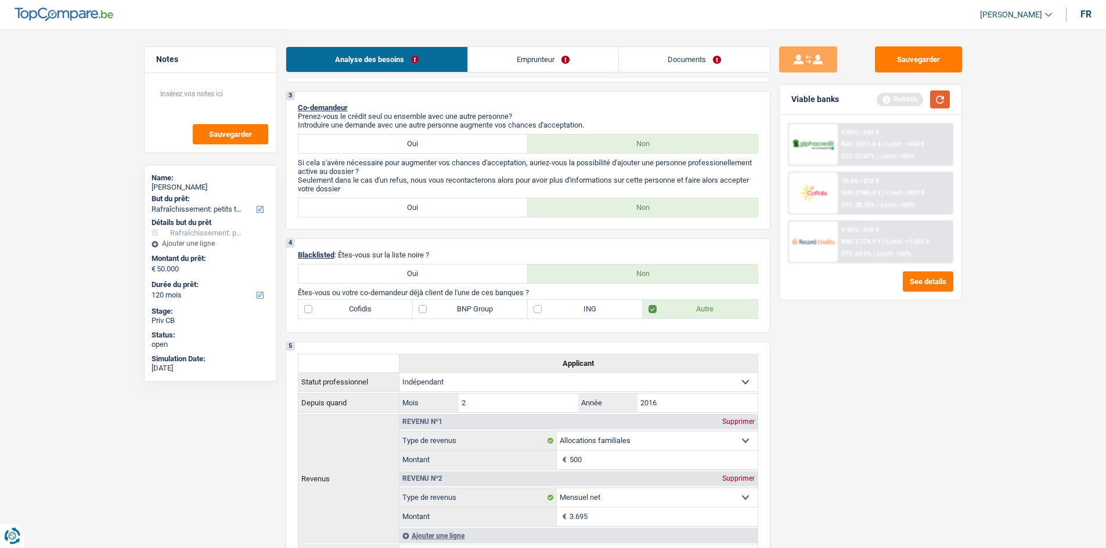
click at [939, 99] on button "button" at bounding box center [940, 100] width 20 height 18
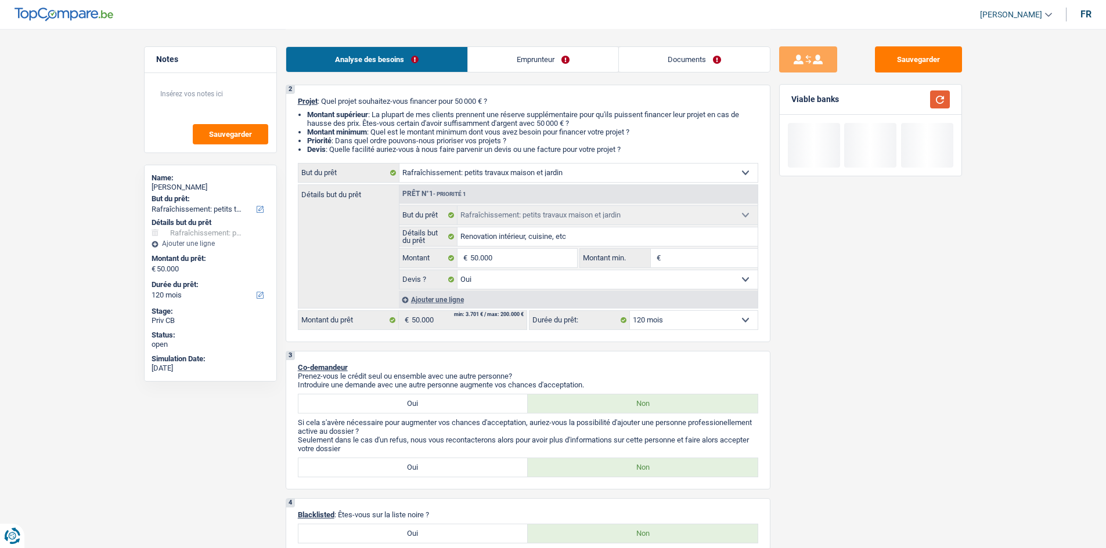
scroll to position [0, 0]
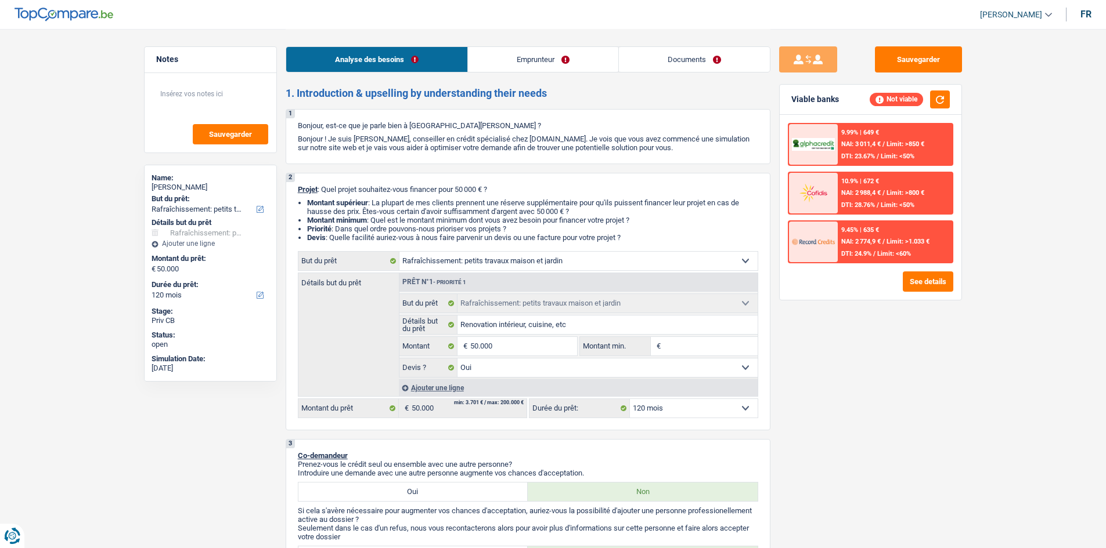
click at [542, 62] on link "Emprunteur" at bounding box center [543, 59] width 150 height 25
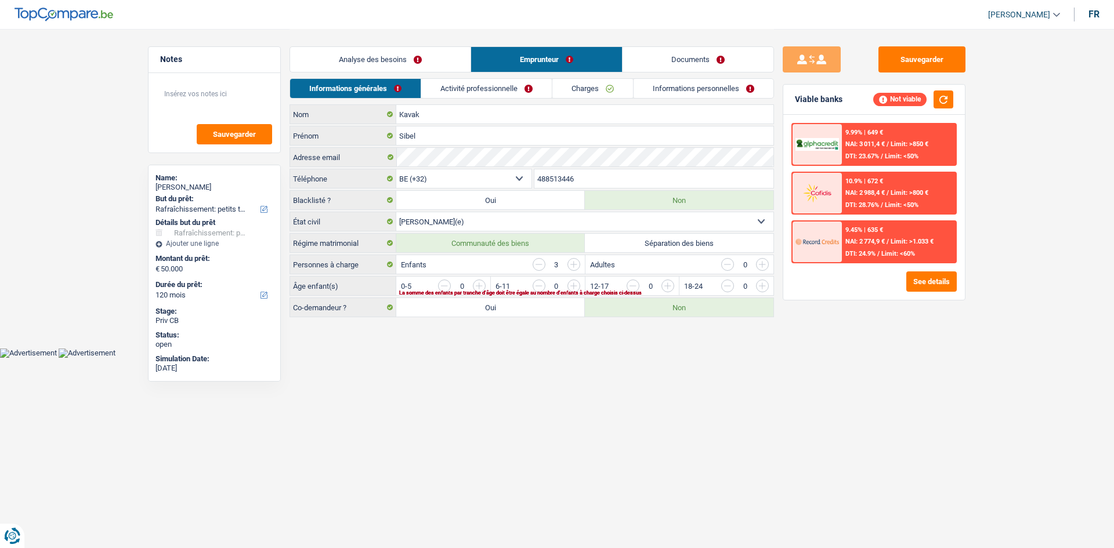
click at [537, 263] on input "button" at bounding box center [539, 264] width 13 height 13
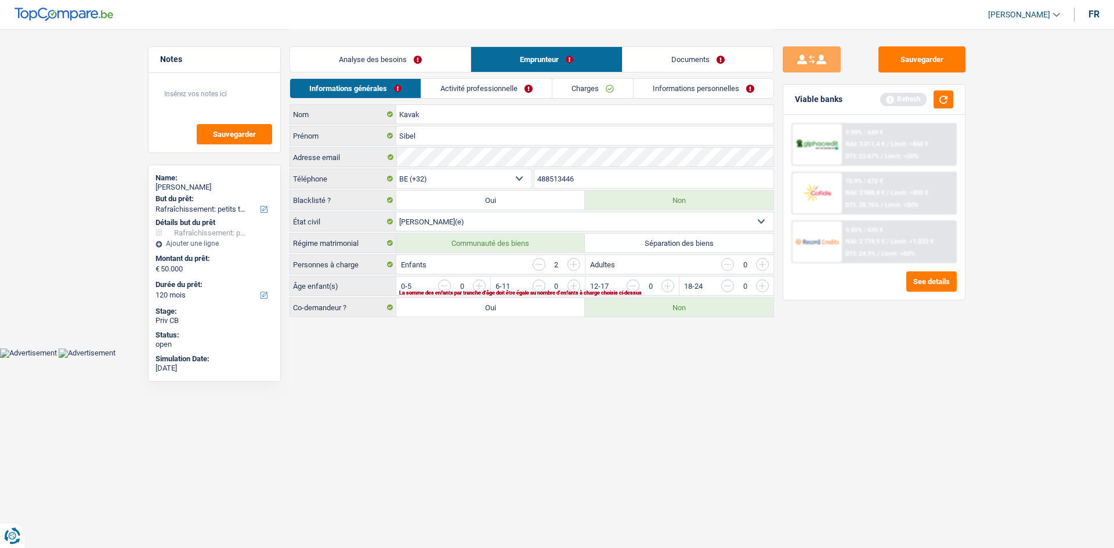
click at [576, 266] on input "button" at bounding box center [574, 264] width 13 height 13
click at [561, 221] on select "Célibataire Marié(e) Cohabitant(e) légal(e) Divorcé(e) Veuf(ve) Séparé (de fait…" at bounding box center [584, 221] width 377 height 19
click at [396, 212] on select "Célibataire Marié(e) Cohabitant(e) légal(e) Divorcé(e) Veuf(ve) Séparé (de fait…" at bounding box center [584, 221] width 377 height 19
click at [489, 90] on link "Activité professionnelle" at bounding box center [486, 88] width 131 height 19
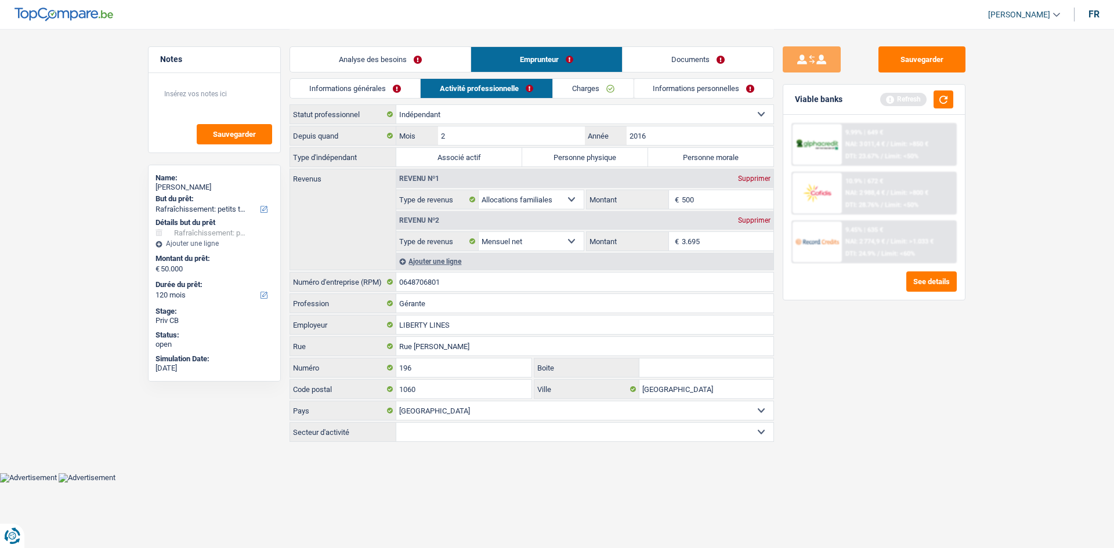
click at [600, 90] on link "Charges" at bounding box center [593, 88] width 81 height 19
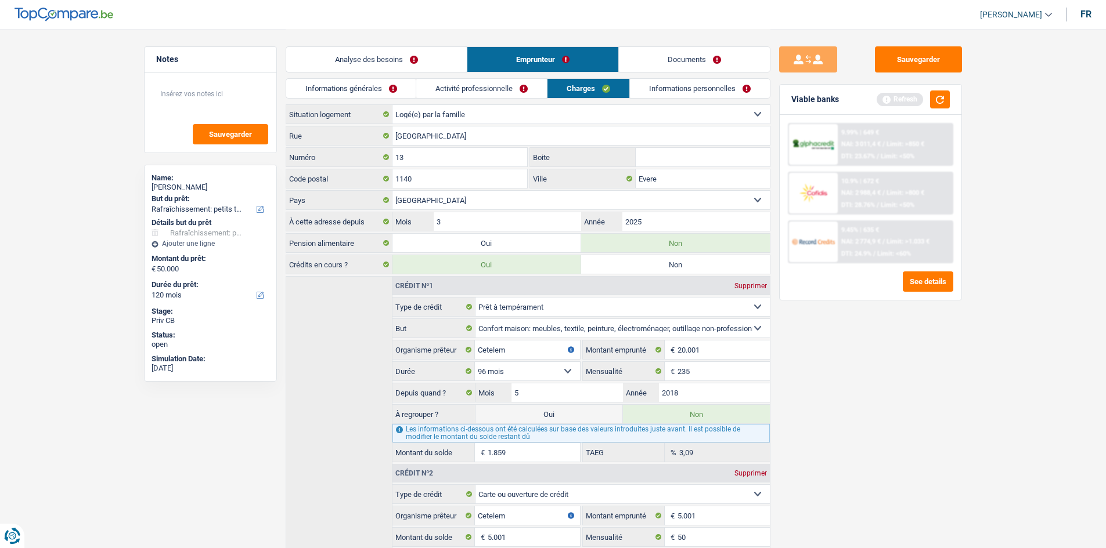
click at [447, 86] on link "Activité professionnelle" at bounding box center [481, 88] width 131 height 19
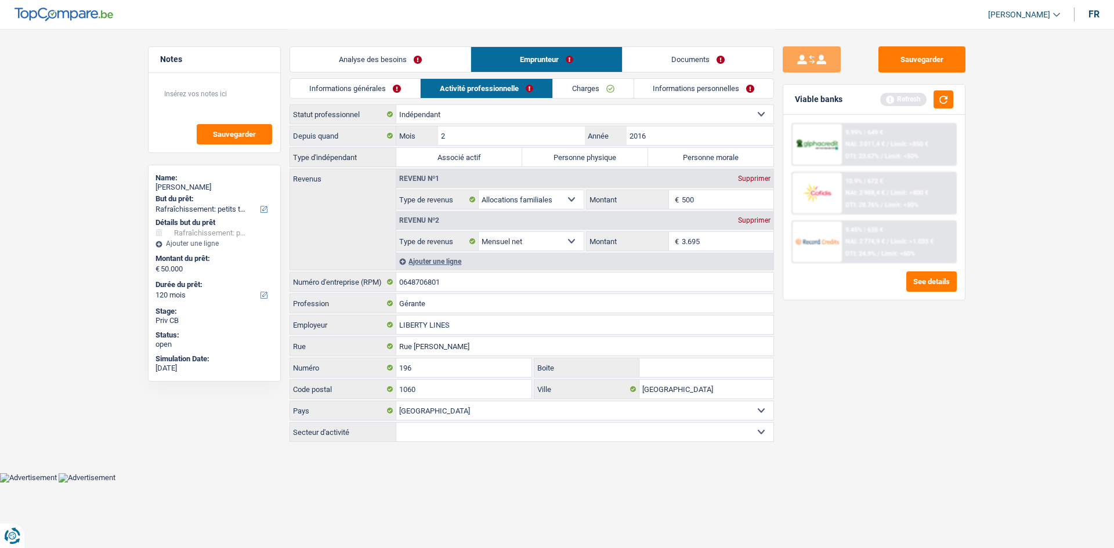
click at [389, 86] on link "Informations générales" at bounding box center [355, 88] width 130 height 19
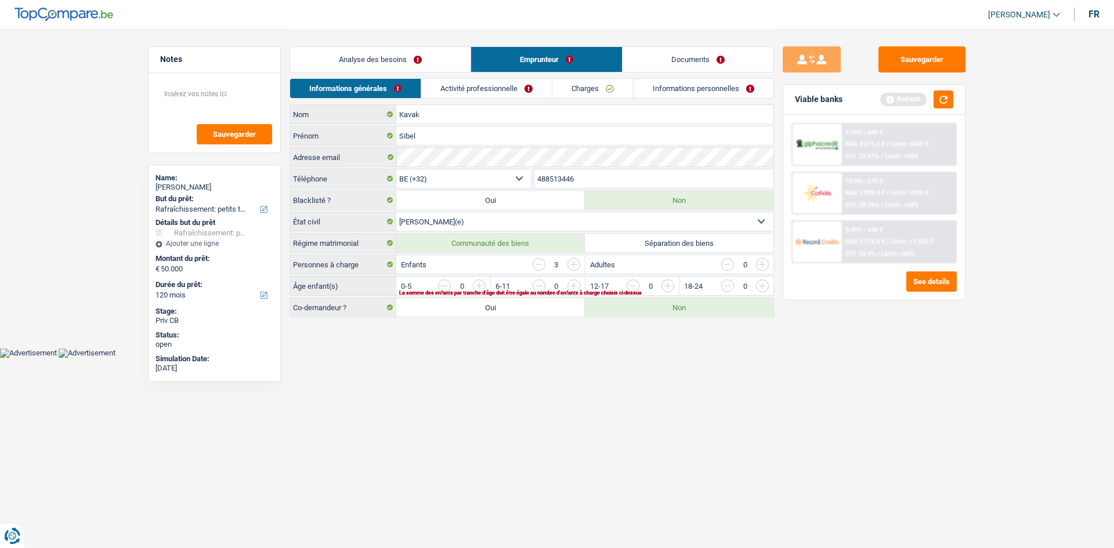
click at [576, 284] on input "button" at bounding box center [809, 289] width 483 height 19
click at [478, 283] on input "button" at bounding box center [714, 289] width 483 height 19
click at [488, 85] on link "Activité professionnelle" at bounding box center [487, 88] width 131 height 19
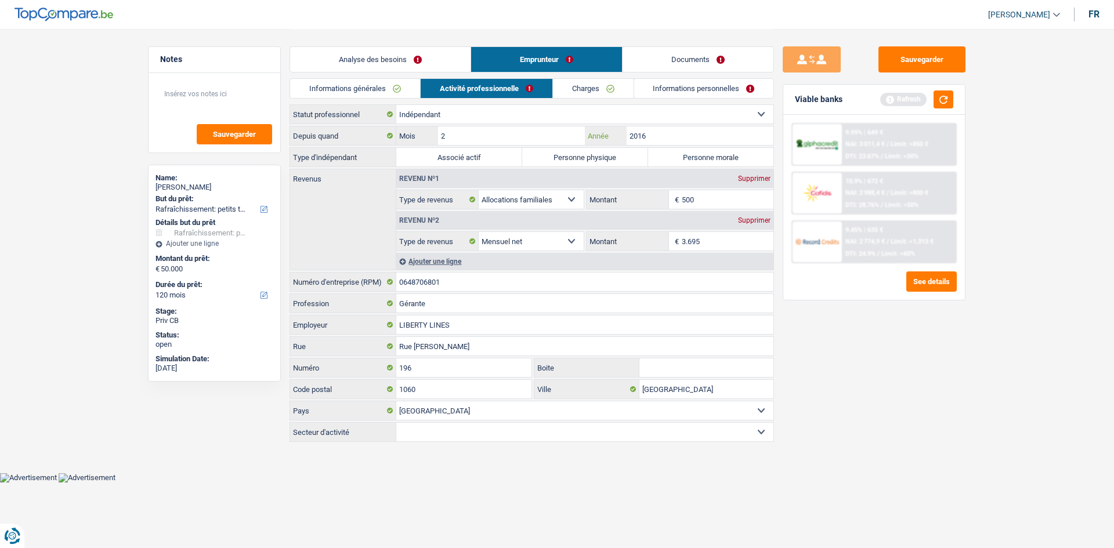
click at [691, 136] on input "2016" at bounding box center [700, 136] width 147 height 19
type input "2020"
click at [501, 435] on select "Agriculture/Pêche Industrie Horeca Courier/Fitness/Taxi Construction Banques/As…" at bounding box center [584, 432] width 377 height 19
click at [491, 463] on main "Notes Sauvegarder Name: [PERSON_NAME] But du prêt: Confort maison: meubles, tex…" at bounding box center [557, 236] width 1114 height 473
click at [603, 158] on label "Personne physique" at bounding box center [585, 157] width 126 height 19
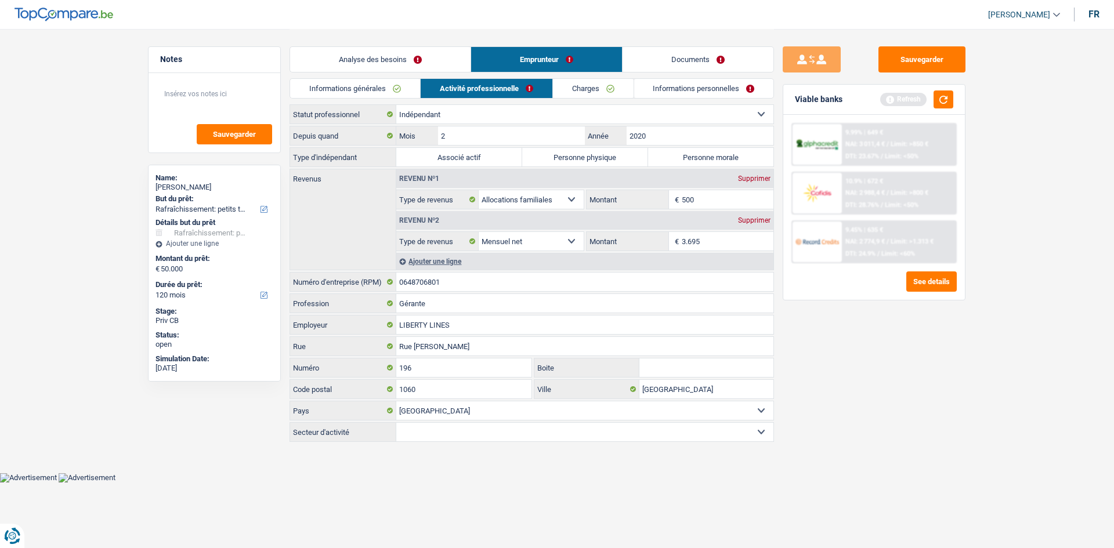
click at [603, 158] on input "Personne physique" at bounding box center [585, 157] width 126 height 19
radio input "true"
click at [452, 428] on select "Agriculture/Pêche Industrie Horeca Courier/Fitness/Taxi Construction Banques/As…" at bounding box center [584, 432] width 377 height 19
select select "smallCompanies"
click at [396, 423] on select "Agriculture/Pêche Industrie Horeca Courier/Fitness/Taxi Construction Banques/As…" at bounding box center [584, 432] width 377 height 19
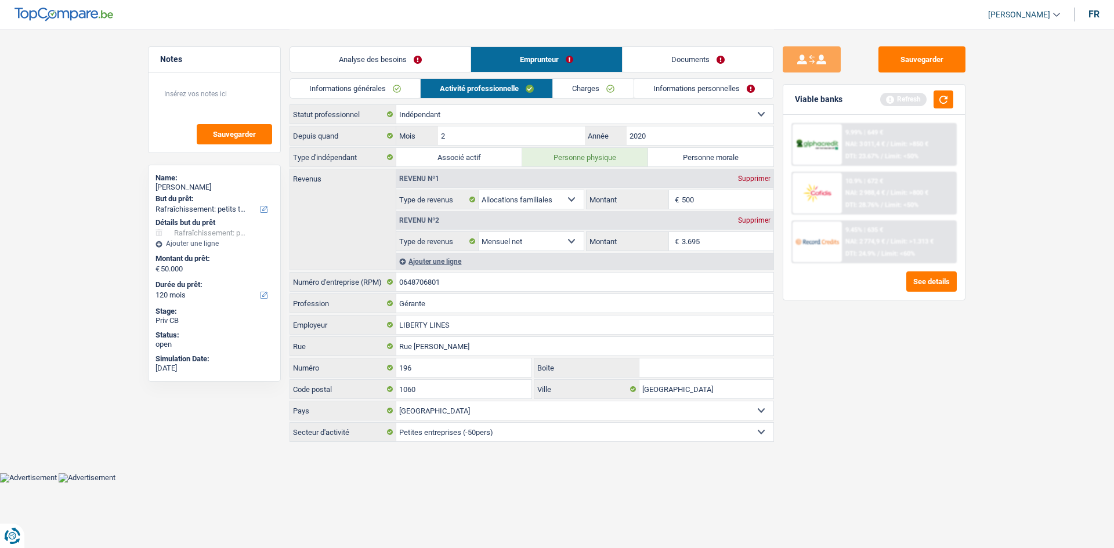
click at [702, 201] on input "500" at bounding box center [728, 199] width 92 height 19
type input "5"
type input "750"
click at [582, 77] on div "Analyse des besoins Emprunteur Documents" at bounding box center [532, 53] width 485 height 49
click at [591, 90] on link "Charges" at bounding box center [593, 88] width 81 height 19
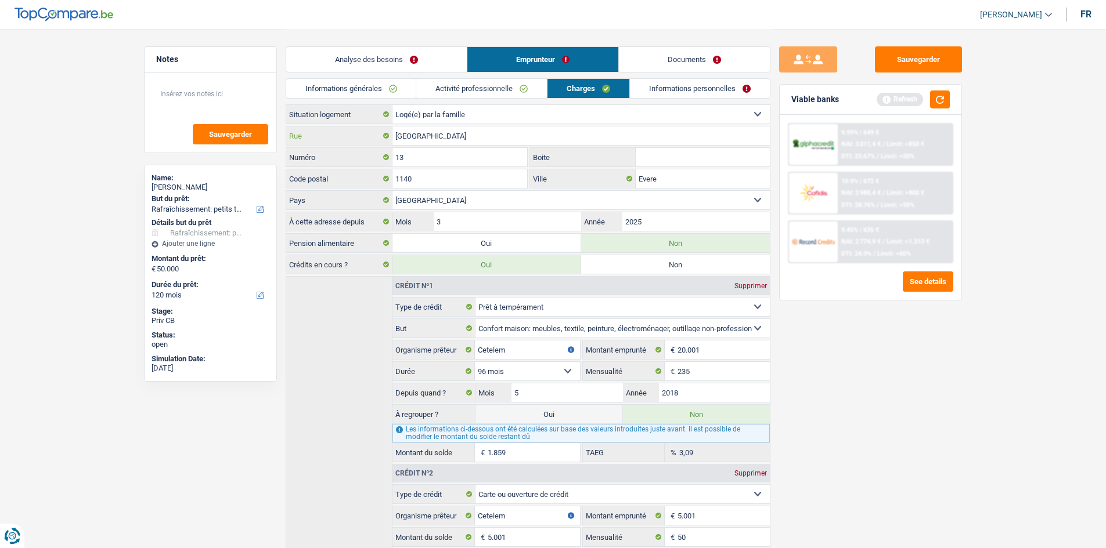
click at [450, 131] on input "[GEOGRAPHIC_DATA]" at bounding box center [580, 136] width 377 height 19
type input "R"
type input "N"
type input "Nachtegalennaan"
click at [457, 159] on input "13" at bounding box center [459, 157] width 135 height 19
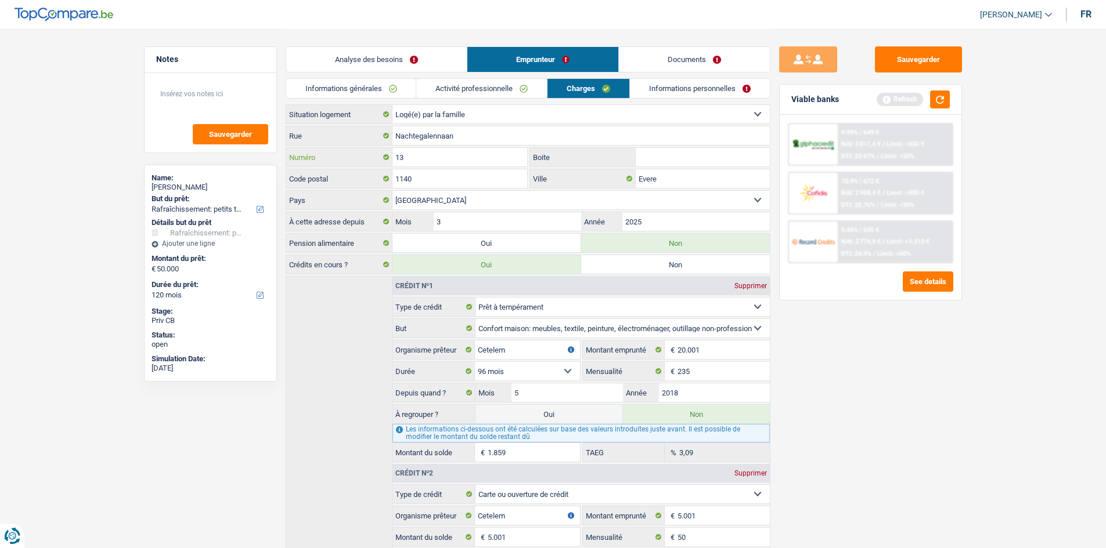
type input "1"
type input "30"
click at [434, 178] on input "1140" at bounding box center [459, 178] width 135 height 19
type input "1"
type input "3078"
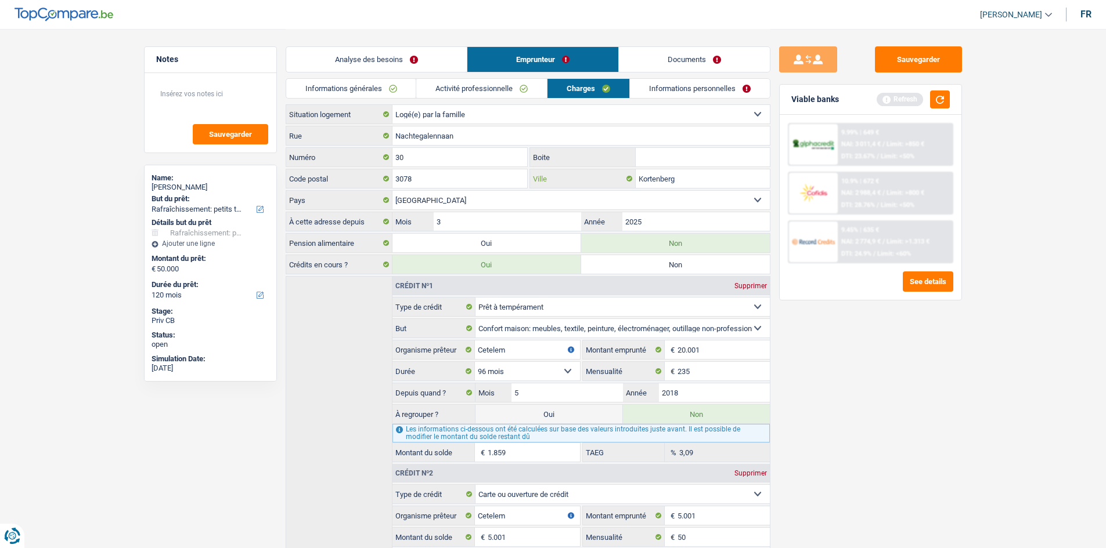
type input "Kortenberg"
click at [477, 124] on div "Locataire Propriétaire avec prêt hypothécaire Propriétaire sans prêt hypothécai…" at bounding box center [528, 357] width 485 height 507
click at [476, 133] on input "Nachtegalennaan" at bounding box center [580, 136] width 377 height 19
click at [441, 135] on input "Nachtegalennaan" at bounding box center [580, 136] width 377 height 19
click at [465, 137] on input "Nachtegalenlaan" at bounding box center [580, 136] width 377 height 19
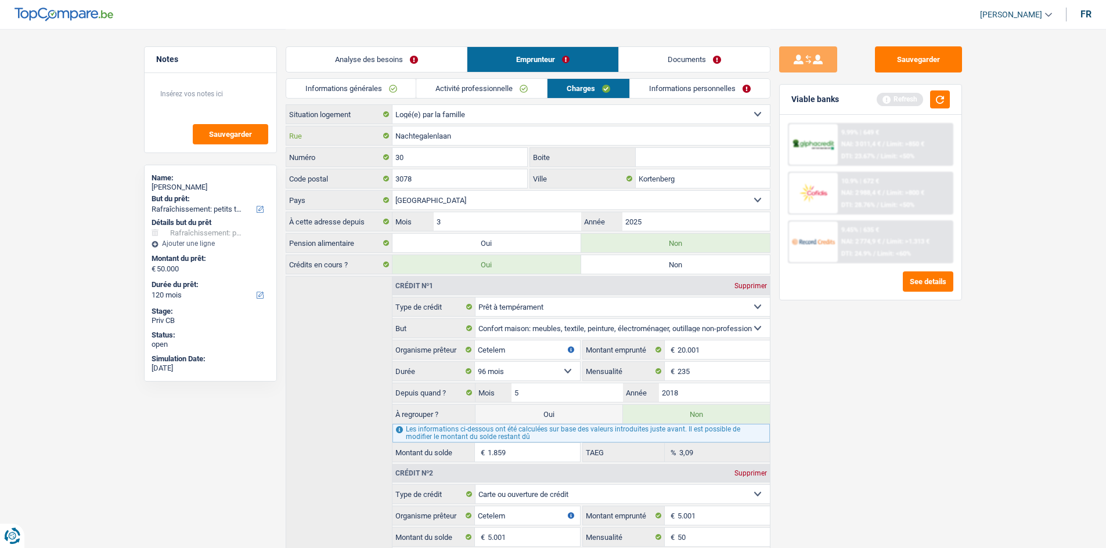
type input "Nachtegalenlaan"
click at [465, 153] on input "30" at bounding box center [459, 157] width 135 height 19
click at [663, 160] on input "Boite" at bounding box center [703, 157] width 134 height 19
click at [717, 85] on link "Informations personnelles" at bounding box center [700, 88] width 140 height 19
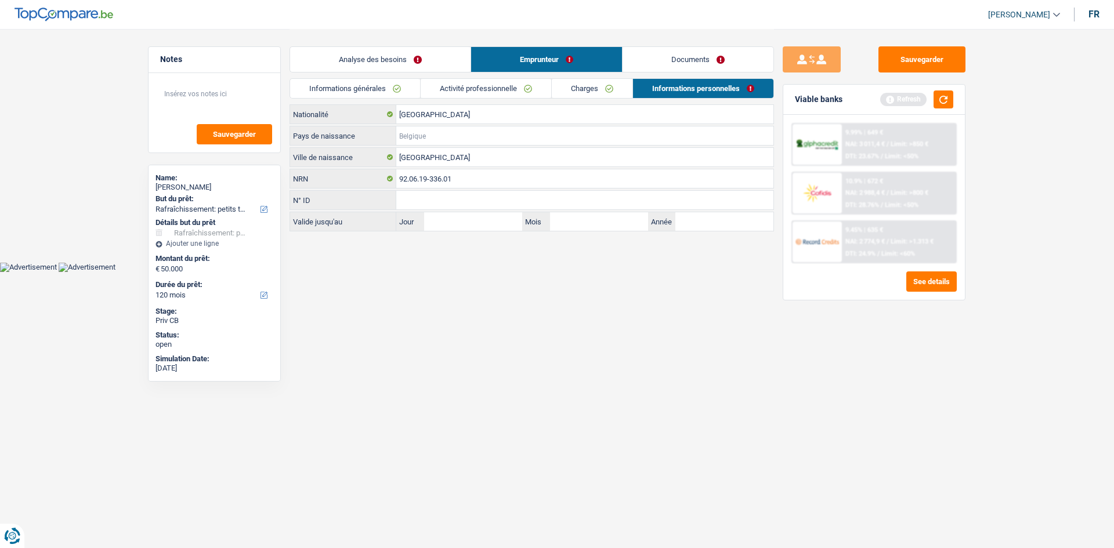
click at [411, 131] on input "Pays de naissance" at bounding box center [584, 136] width 377 height 19
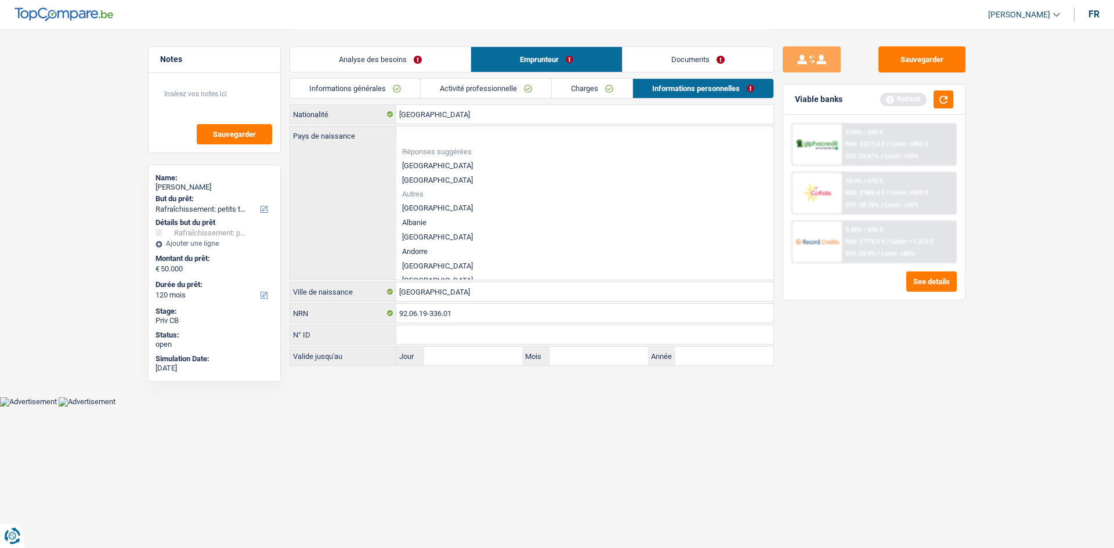
click at [439, 164] on li "[GEOGRAPHIC_DATA]" at bounding box center [584, 165] width 377 height 15
type input "[GEOGRAPHIC_DATA]"
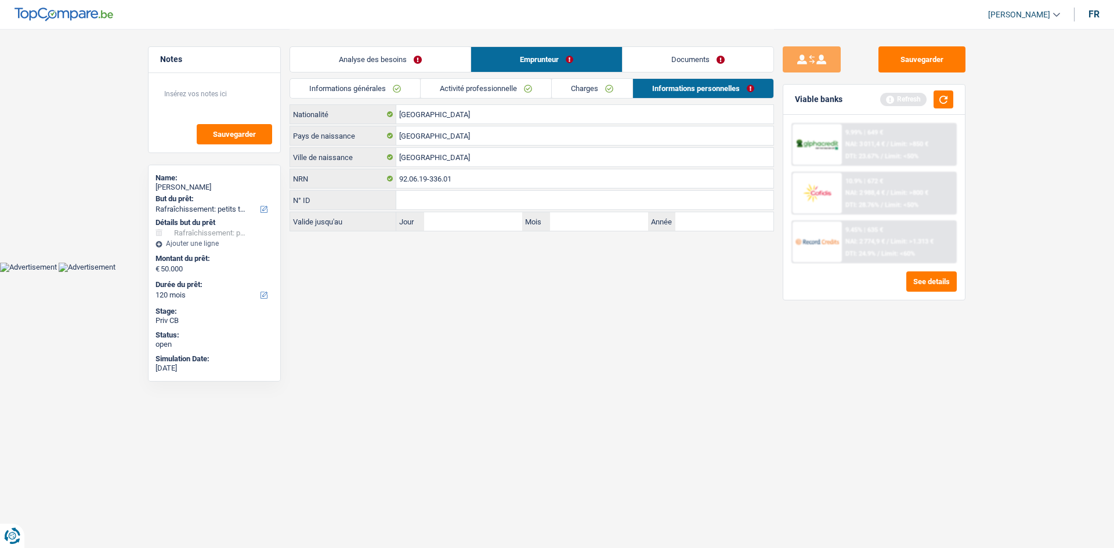
click at [420, 65] on link "Analyse des besoins" at bounding box center [380, 59] width 181 height 25
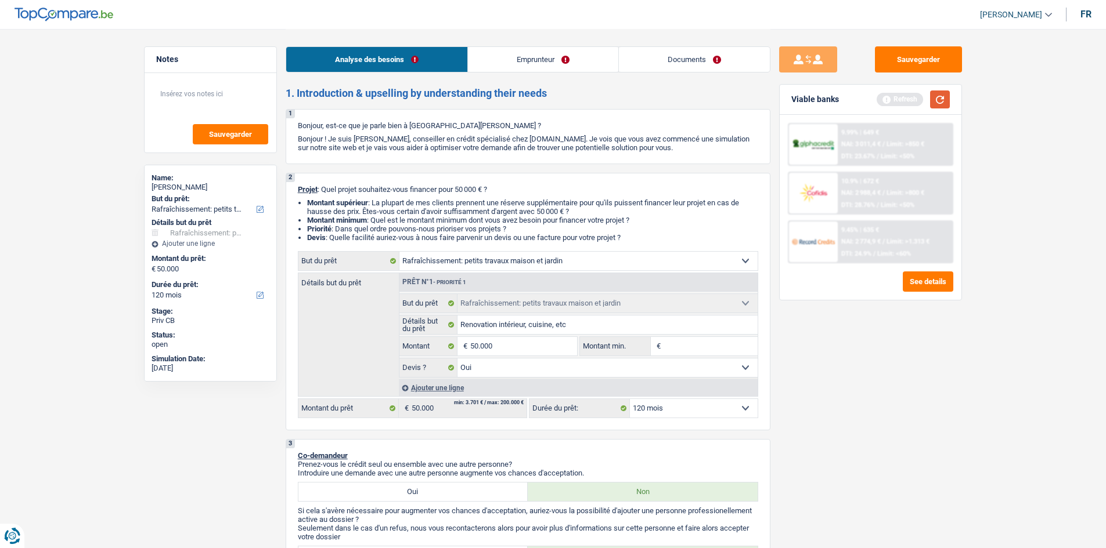
click at [939, 96] on button "button" at bounding box center [940, 100] width 20 height 18
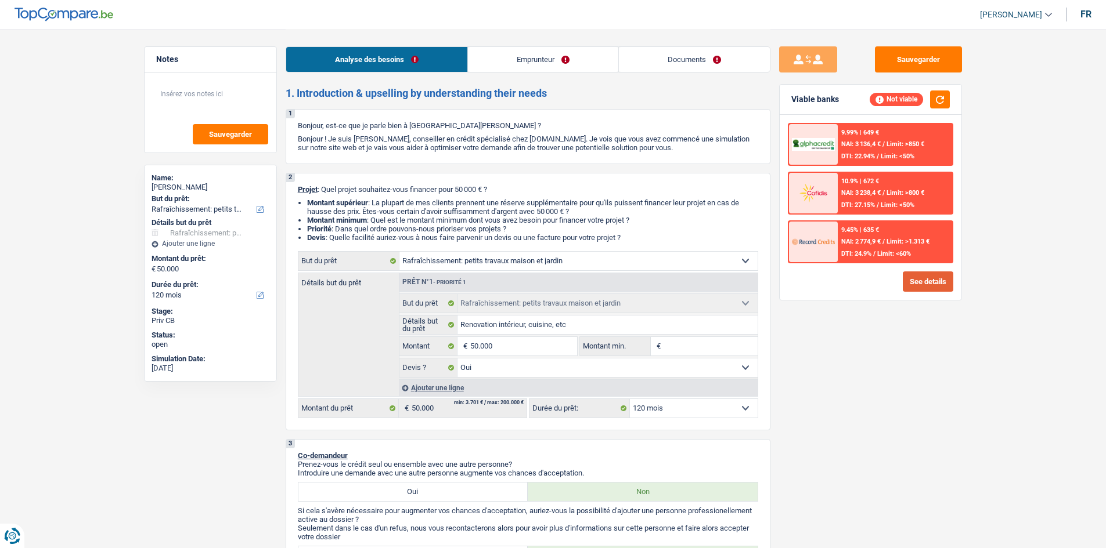
click at [918, 276] on button "See details" at bounding box center [928, 282] width 50 height 20
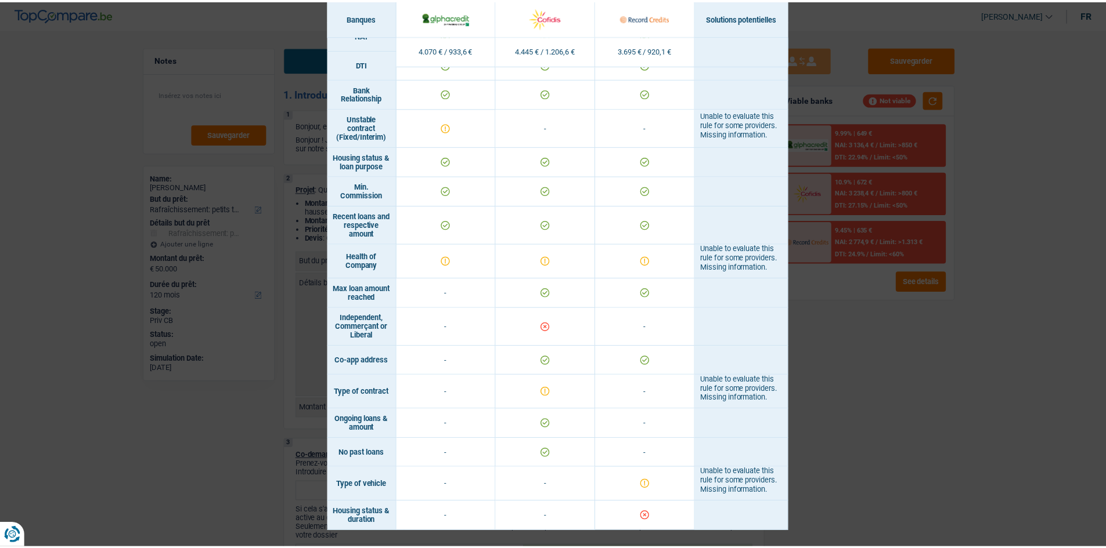
scroll to position [568, 0]
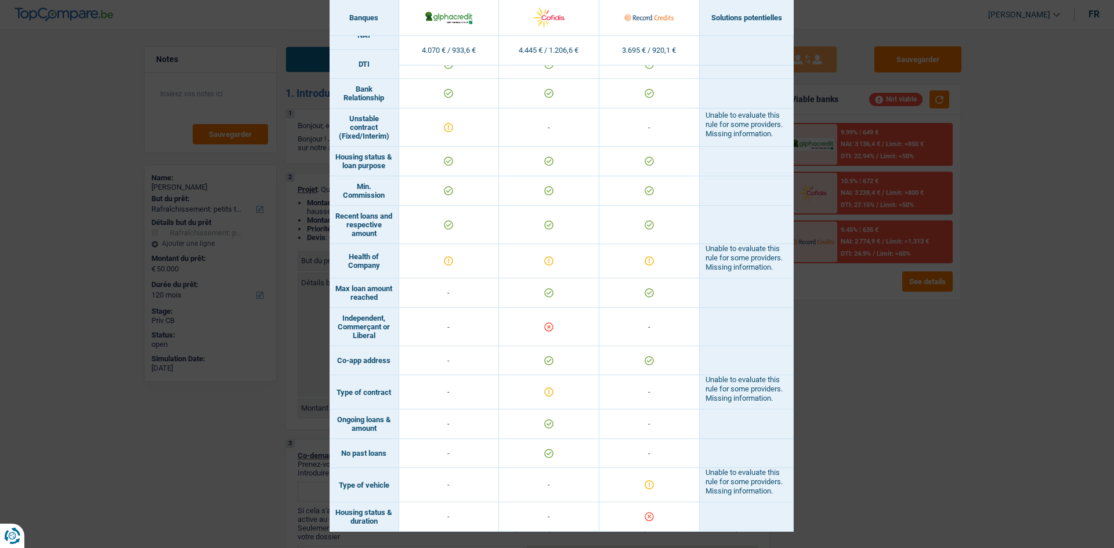
click at [800, 334] on div "Banks conditions × Banques Solutions potentielles Revenus / Charges 4.070 € / 9…" at bounding box center [557, 274] width 1114 height 548
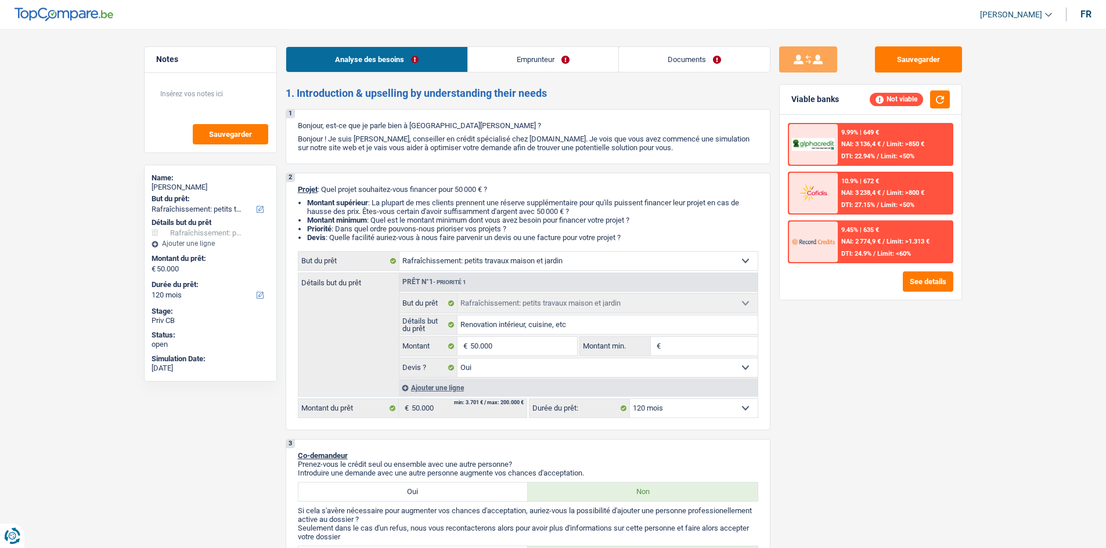
click at [566, 60] on link "Emprunteur" at bounding box center [543, 59] width 150 height 25
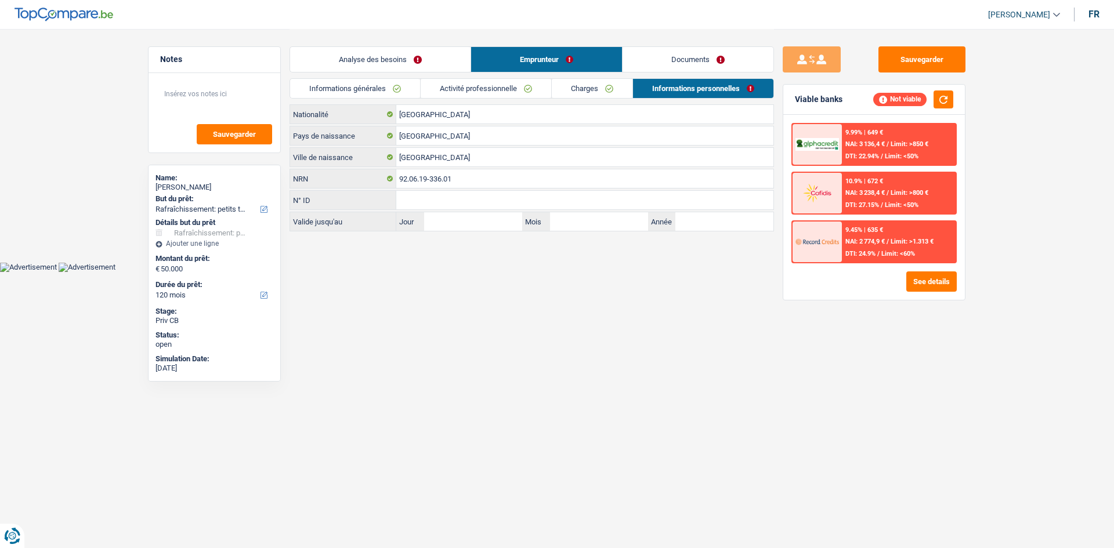
click at [596, 89] on link "Charges" at bounding box center [592, 88] width 81 height 19
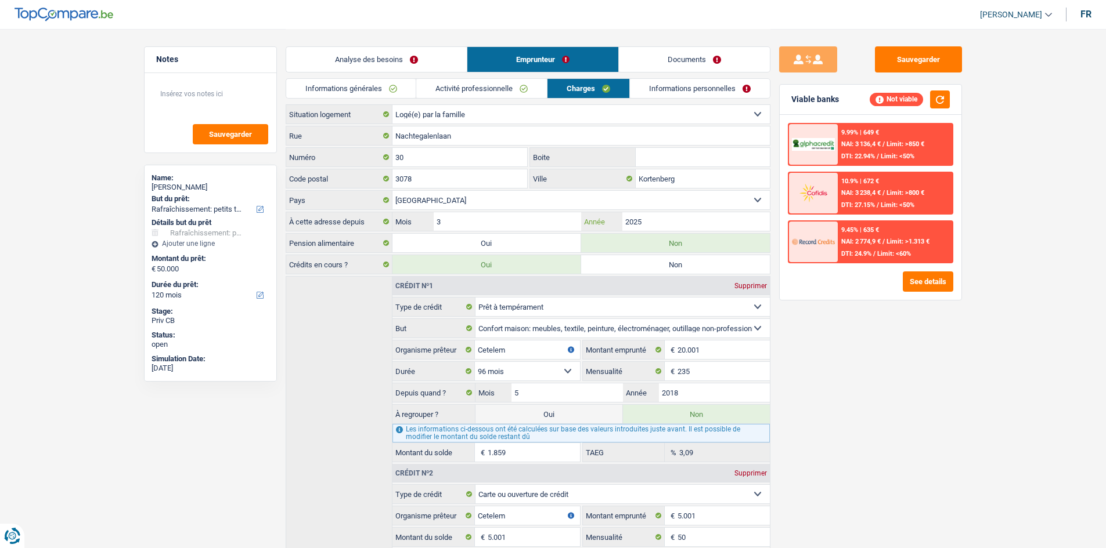
click at [652, 219] on input "2025" at bounding box center [695, 221] width 147 height 19
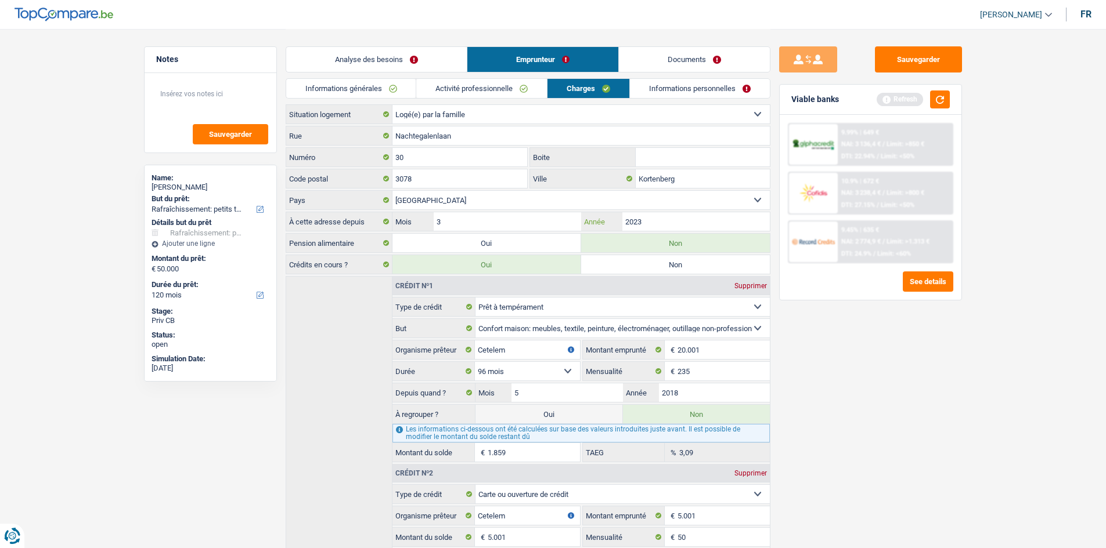
type input "2023"
click at [415, 68] on link "Analyse des besoins" at bounding box center [376, 59] width 181 height 25
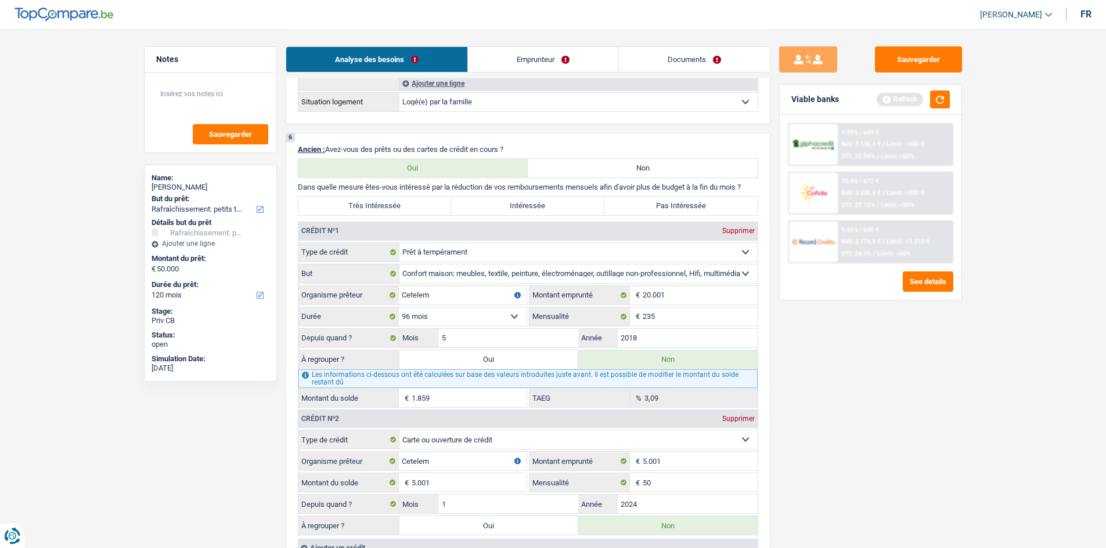
scroll to position [871, 0]
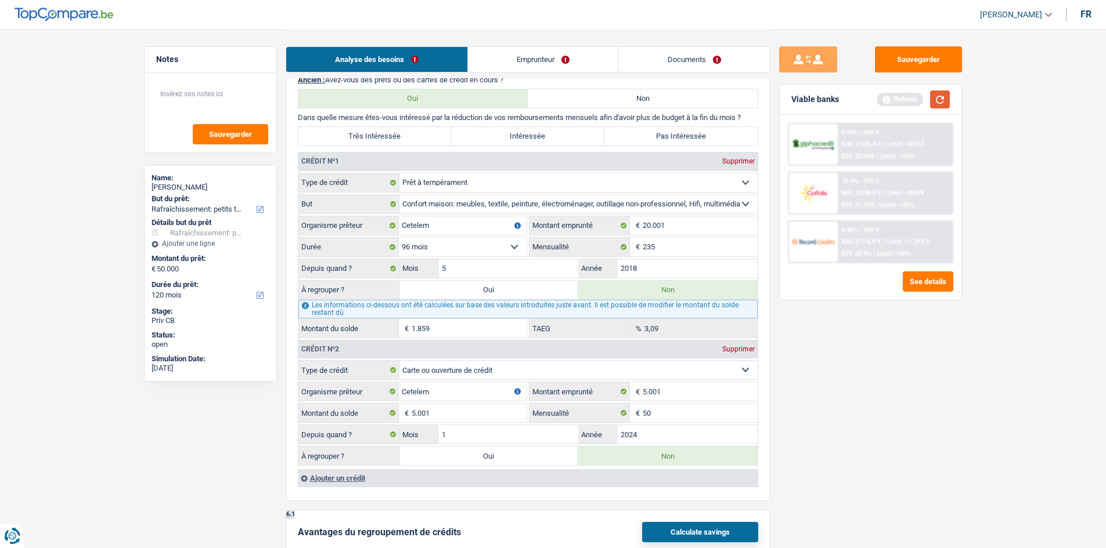
click at [939, 97] on button "button" at bounding box center [940, 100] width 20 height 18
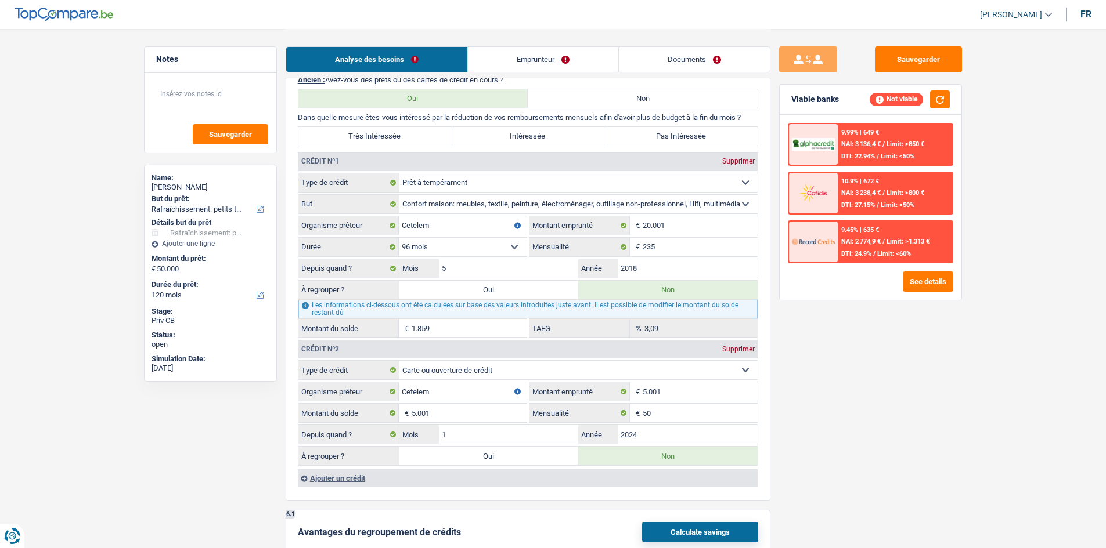
drag, startPoint x: 527, startPoint y: 45, endPoint x: 528, endPoint y: 79, distance: 34.3
click at [527, 49] on div "Analyse des besoins Emprunteur Documents" at bounding box center [528, 53] width 485 height 49
click at [532, 63] on link "Emprunteur" at bounding box center [543, 59] width 150 height 25
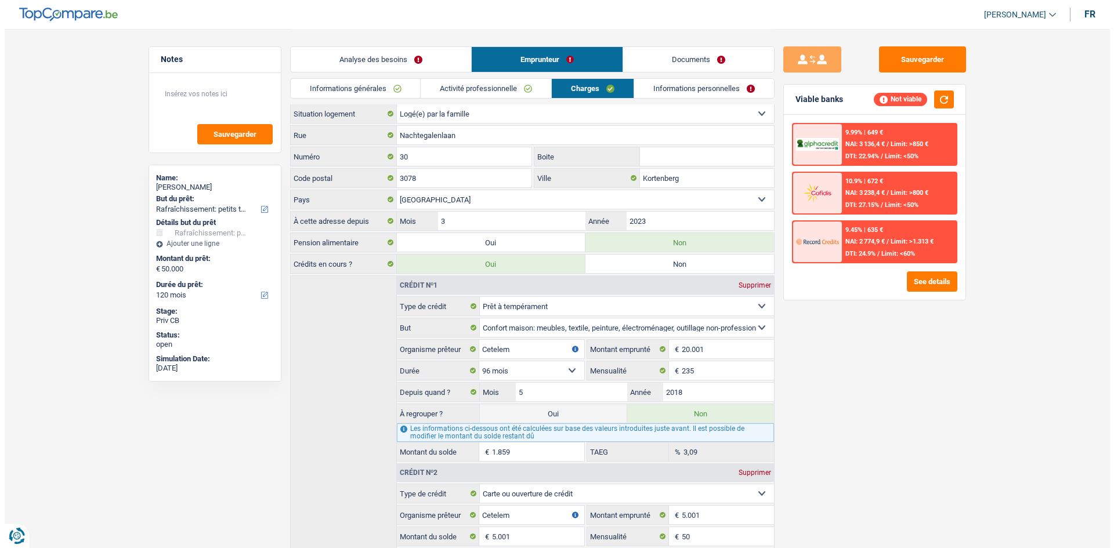
scroll to position [0, 0]
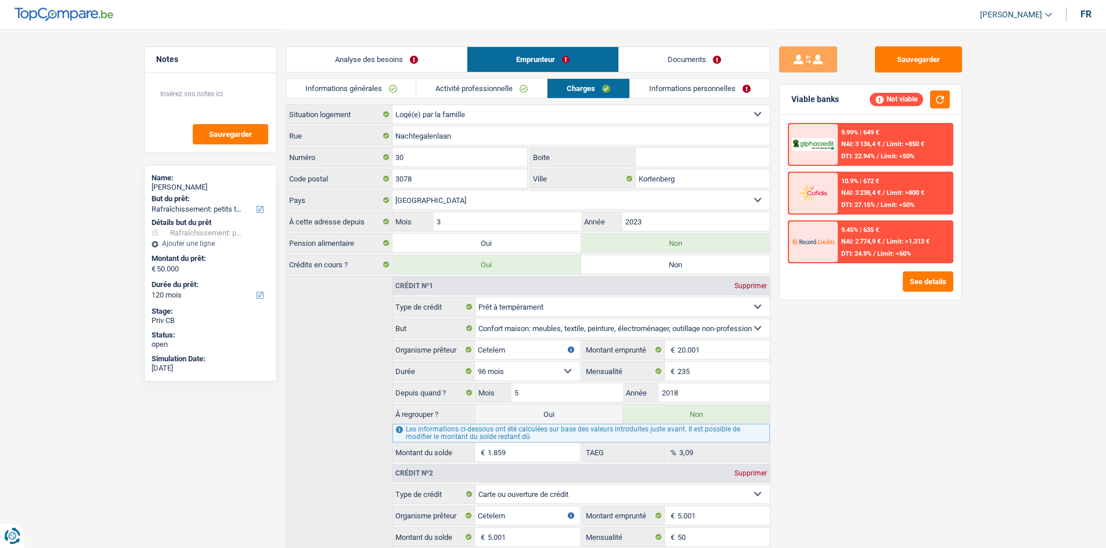
click at [672, 88] on link "Informations personnelles" at bounding box center [700, 88] width 140 height 19
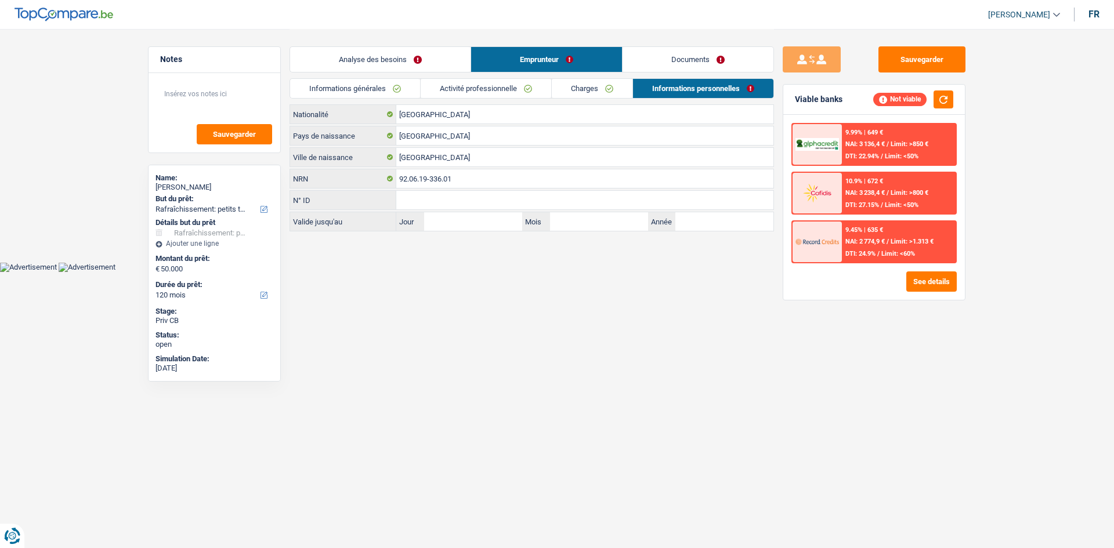
click at [676, 56] on link "Documents" at bounding box center [698, 59] width 151 height 25
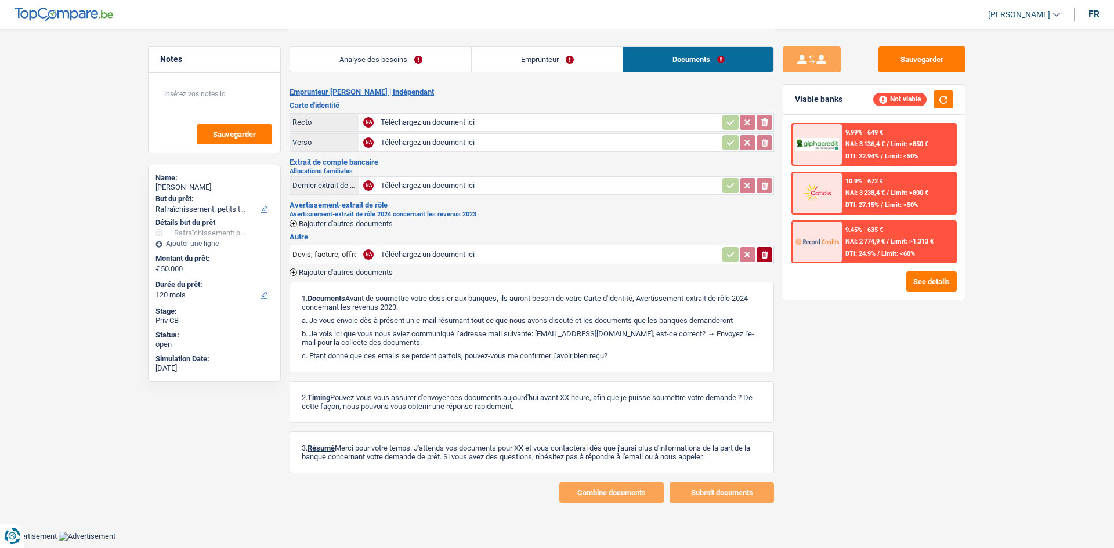
click at [584, 56] on link "Emprunteur" at bounding box center [547, 59] width 151 height 25
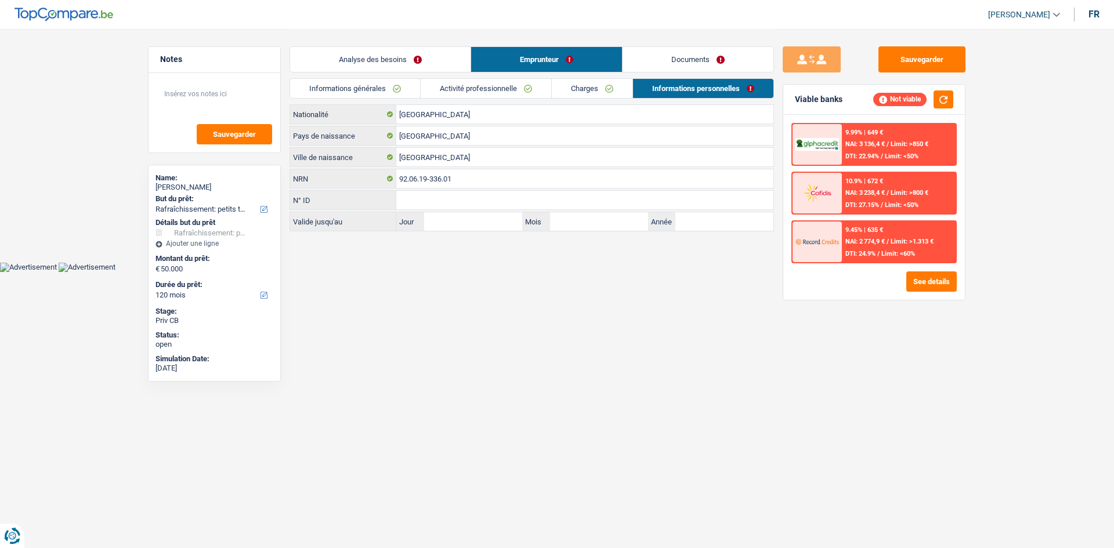
click at [460, 93] on link "Activité professionnelle" at bounding box center [486, 88] width 131 height 19
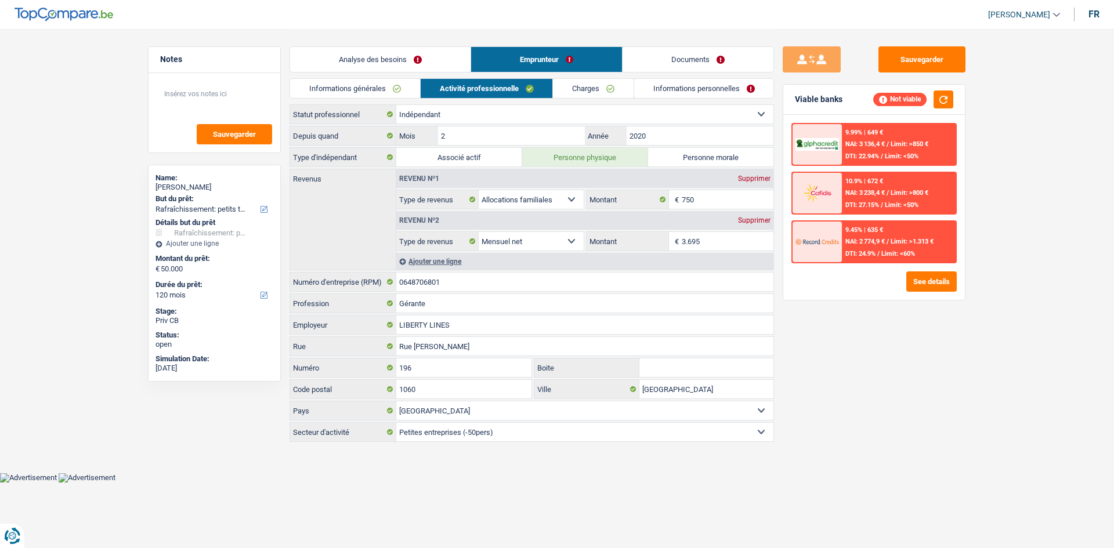
click at [381, 52] on link "Analyse des besoins" at bounding box center [380, 59] width 181 height 25
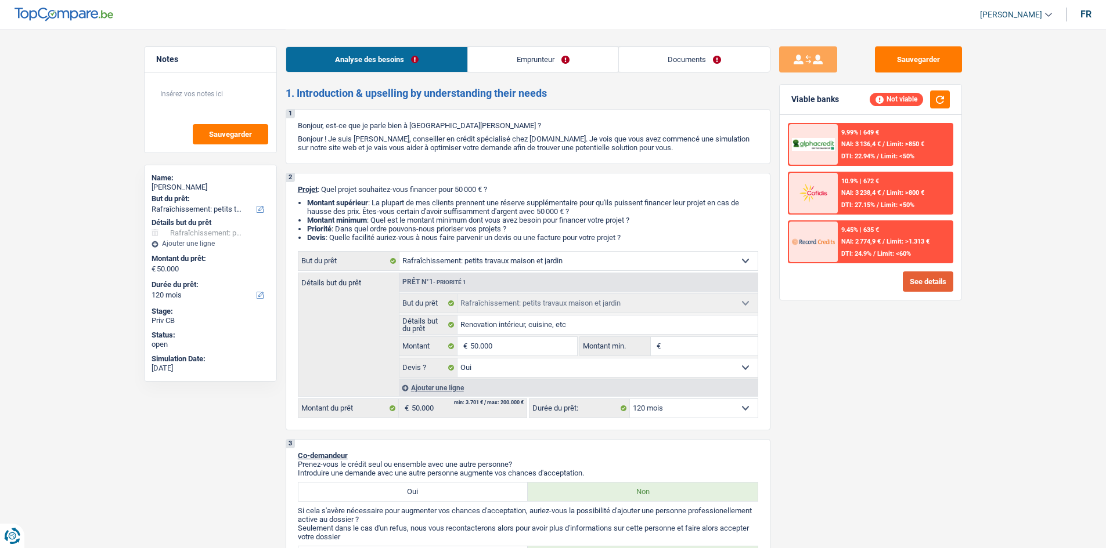
click at [918, 279] on button "See details" at bounding box center [928, 282] width 50 height 20
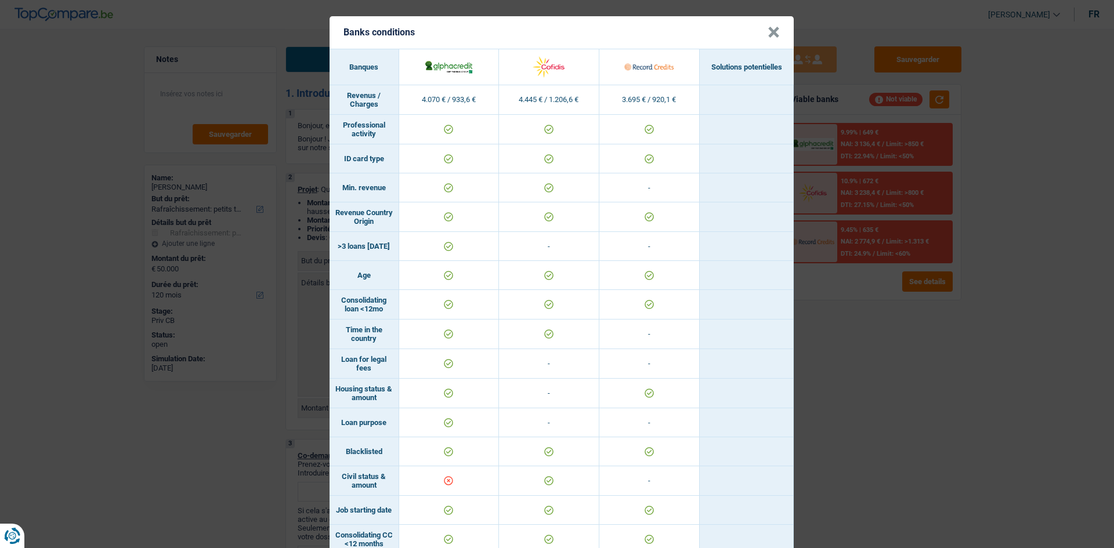
click at [772, 34] on button "×" at bounding box center [774, 33] width 12 height 12
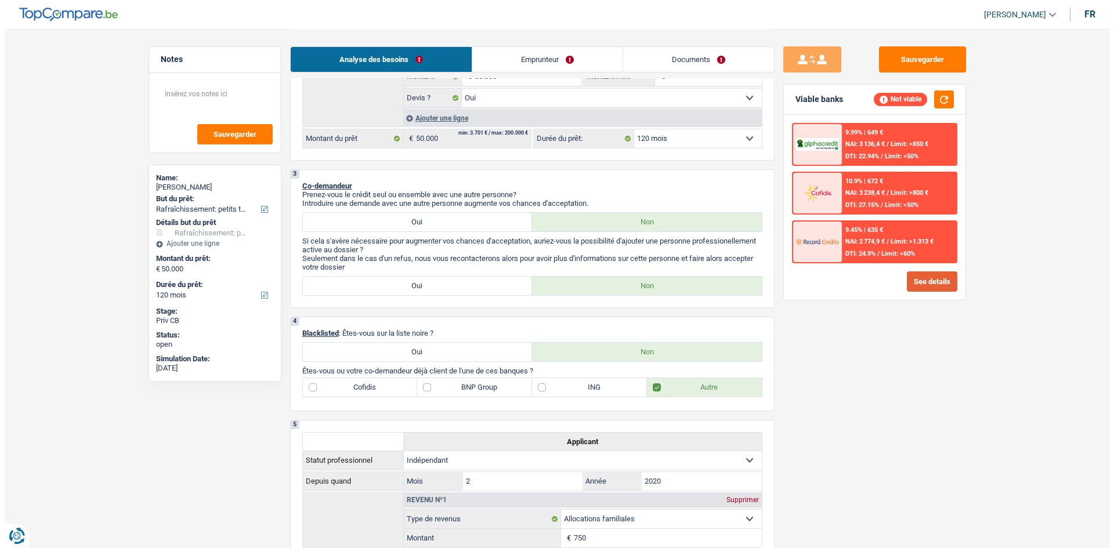
scroll to position [290, 0]
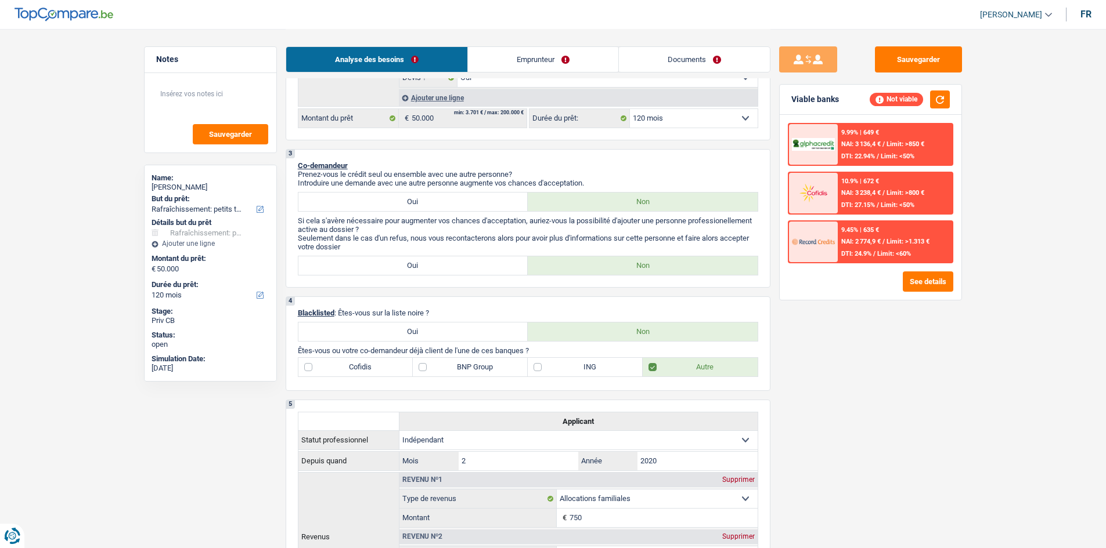
click at [447, 265] on label "Oui" at bounding box center [413, 266] width 230 height 19
click at [447, 265] on input "Oui" at bounding box center [413, 266] width 230 height 19
radio input "true"
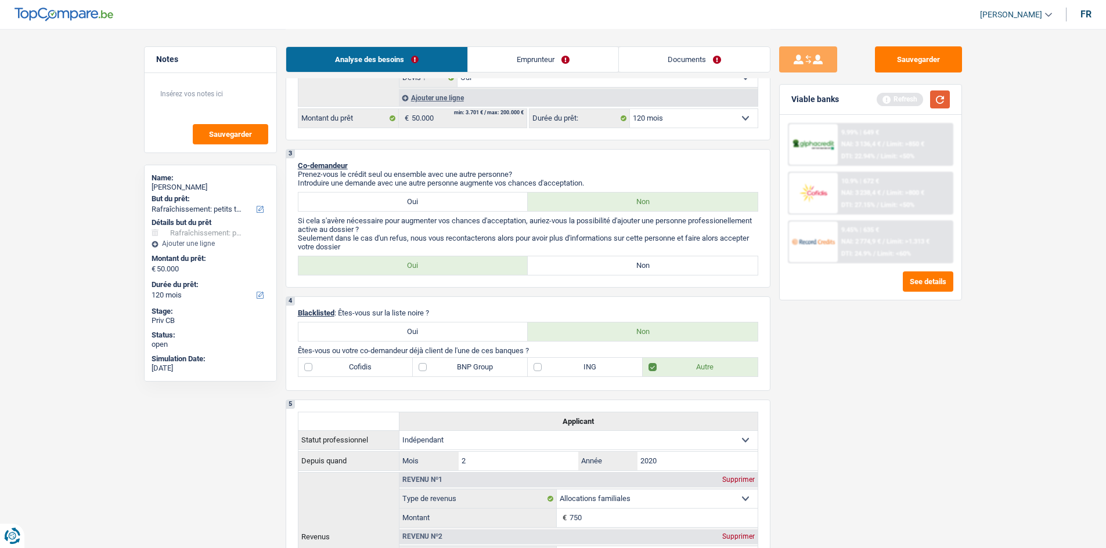
click at [936, 106] on button "button" at bounding box center [940, 100] width 20 height 18
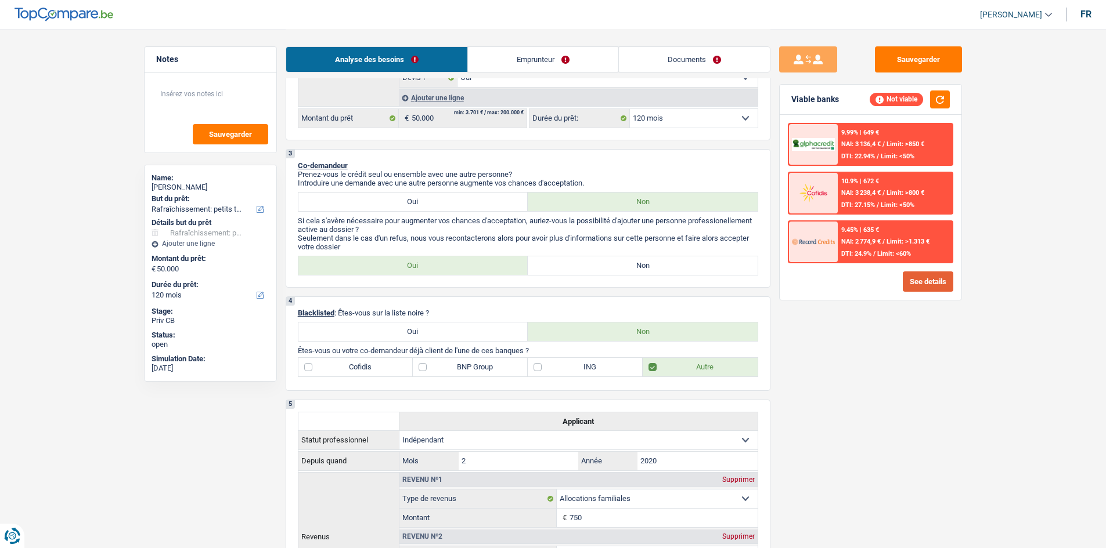
click at [933, 286] on button "See details" at bounding box center [928, 282] width 50 height 20
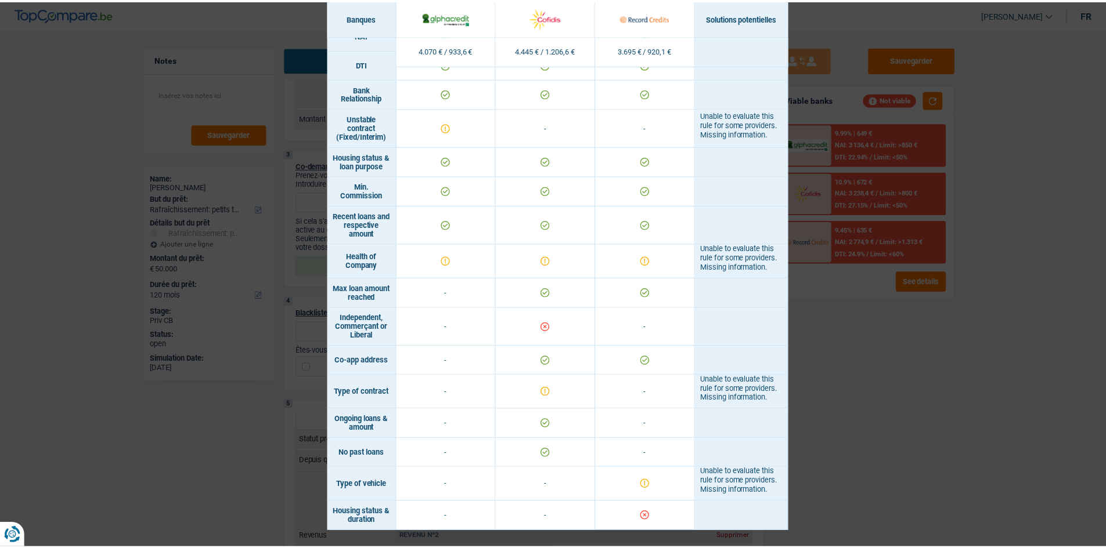
scroll to position [568, 0]
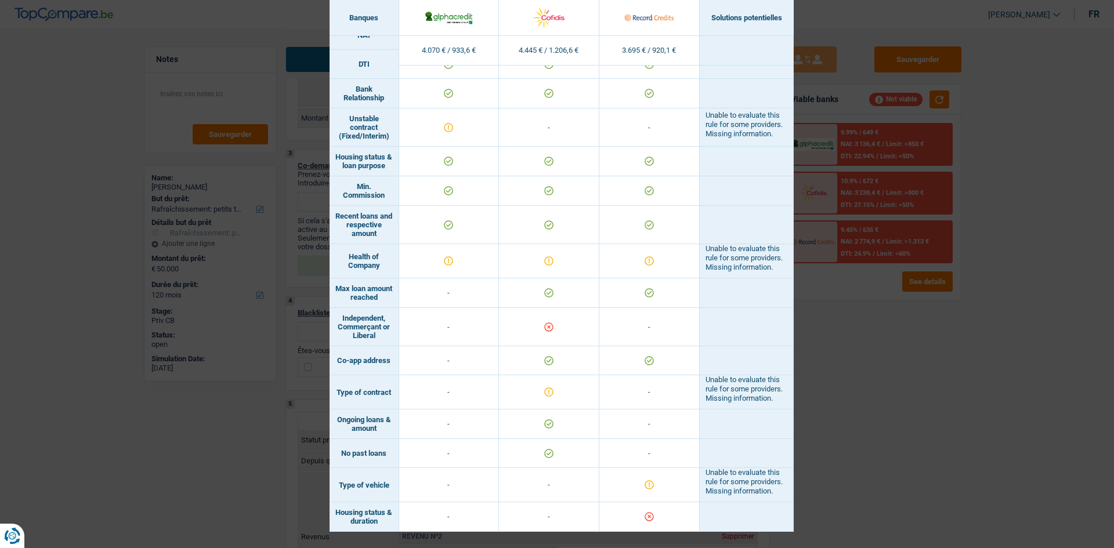
click at [868, 353] on div "Banks conditions × Banques Solutions potentielles Revenus / Charges 4.070 € / 9…" at bounding box center [557, 274] width 1114 height 548
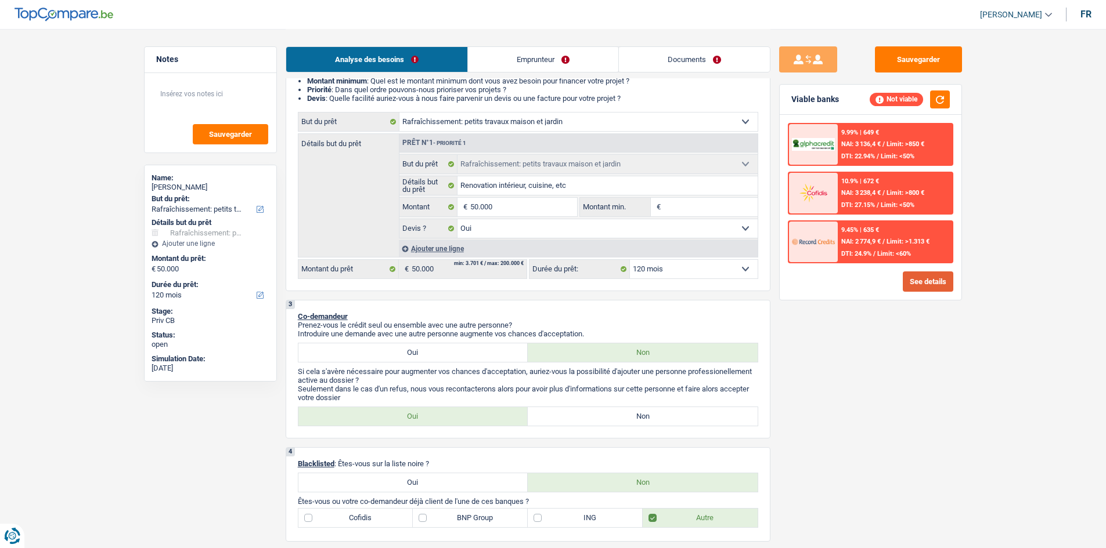
scroll to position [0, 0]
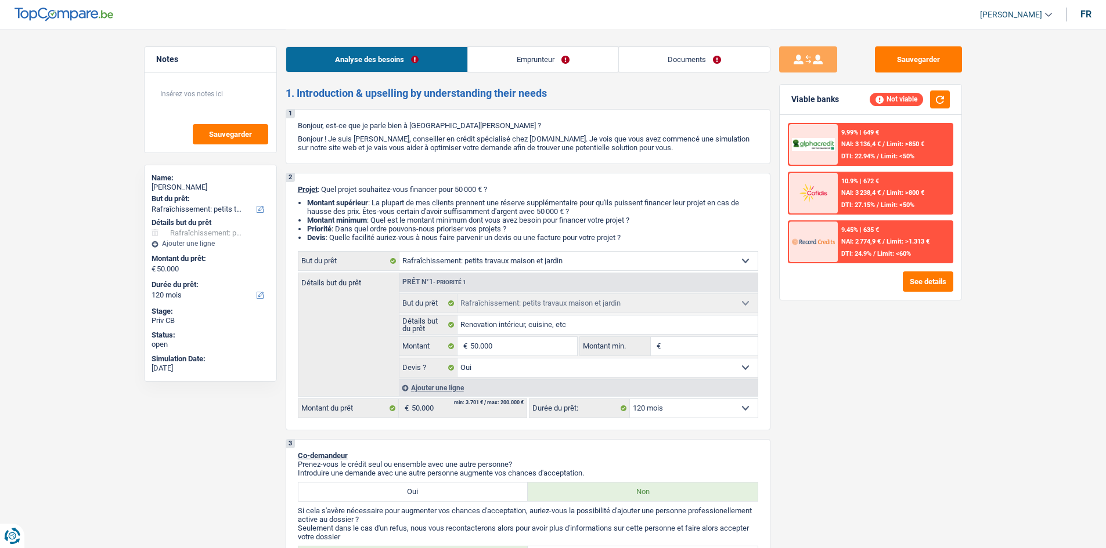
click at [550, 60] on link "Emprunteur" at bounding box center [543, 59] width 150 height 25
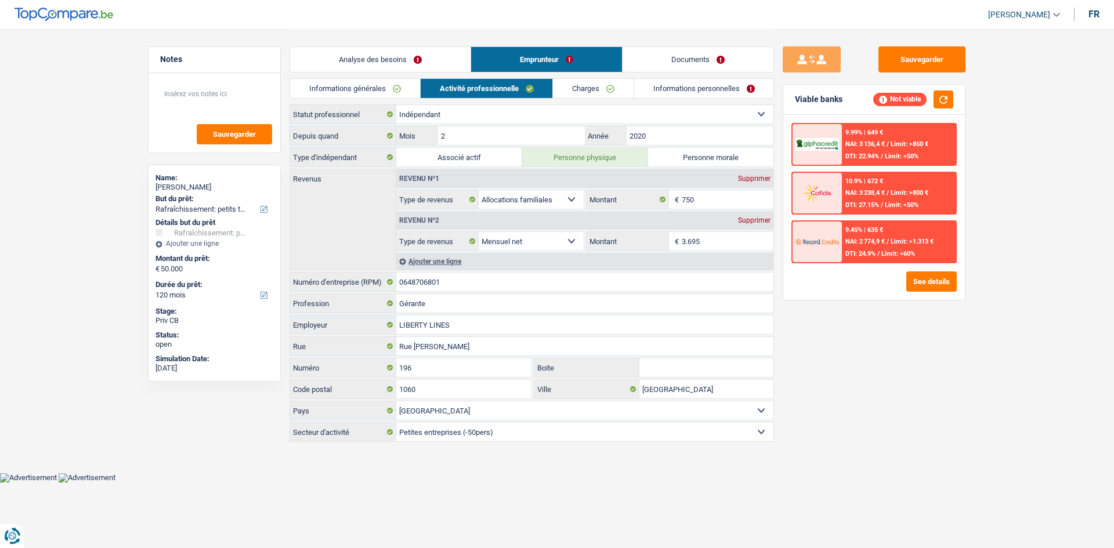
click at [609, 86] on link "Charges" at bounding box center [593, 88] width 81 height 19
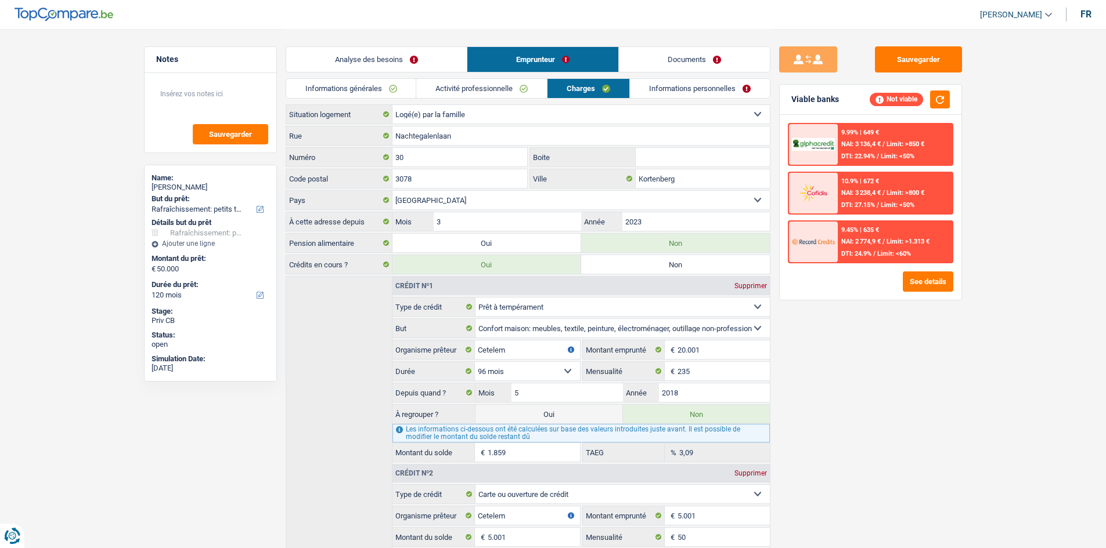
click at [492, 86] on link "Activité professionnelle" at bounding box center [481, 88] width 131 height 19
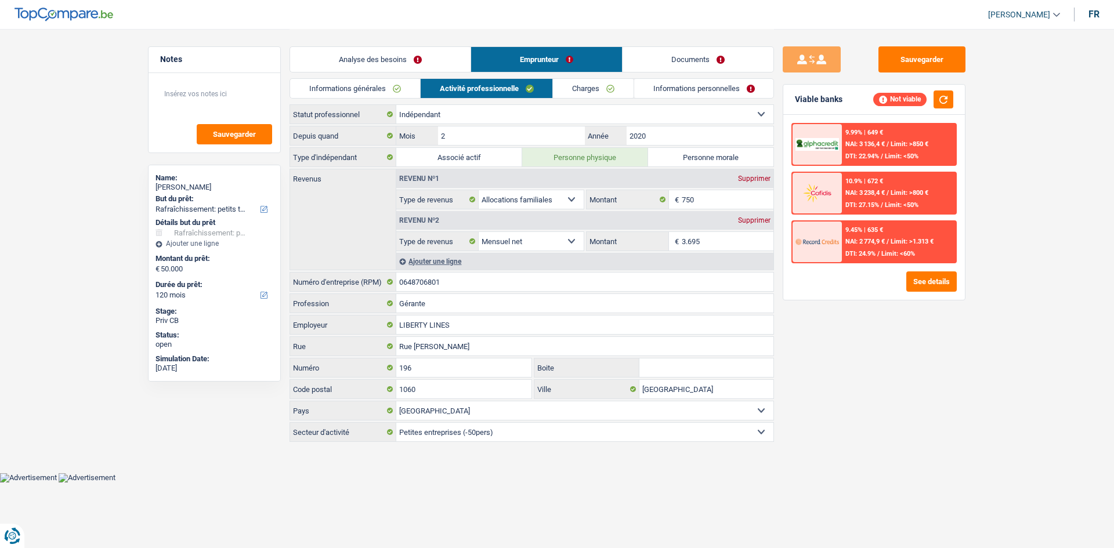
click at [665, 89] on link "Informations personnelles" at bounding box center [704, 88] width 140 height 19
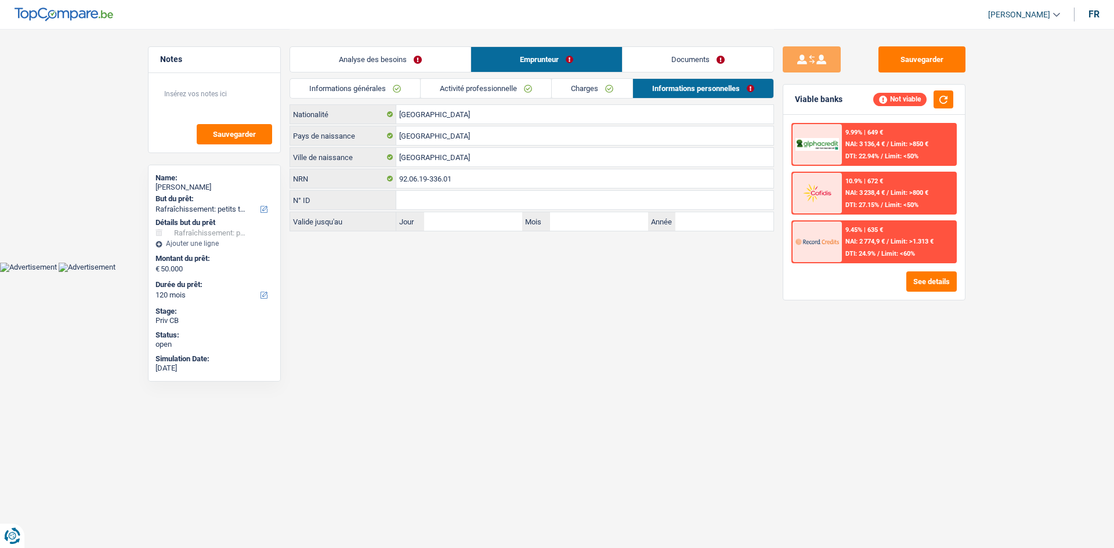
click at [517, 88] on link "Activité professionnelle" at bounding box center [486, 88] width 131 height 19
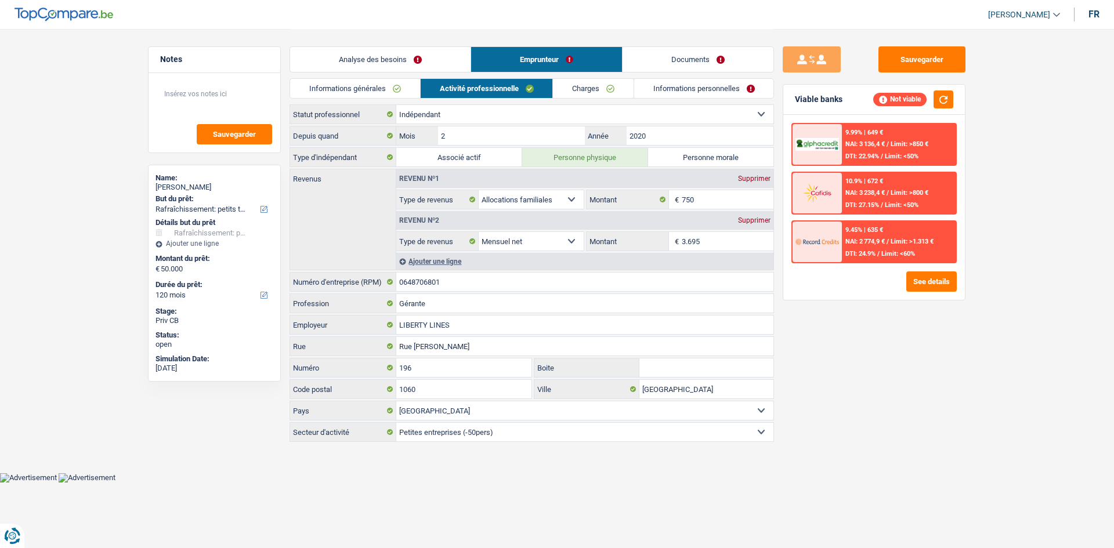
click at [584, 94] on link "Charges" at bounding box center [593, 88] width 81 height 19
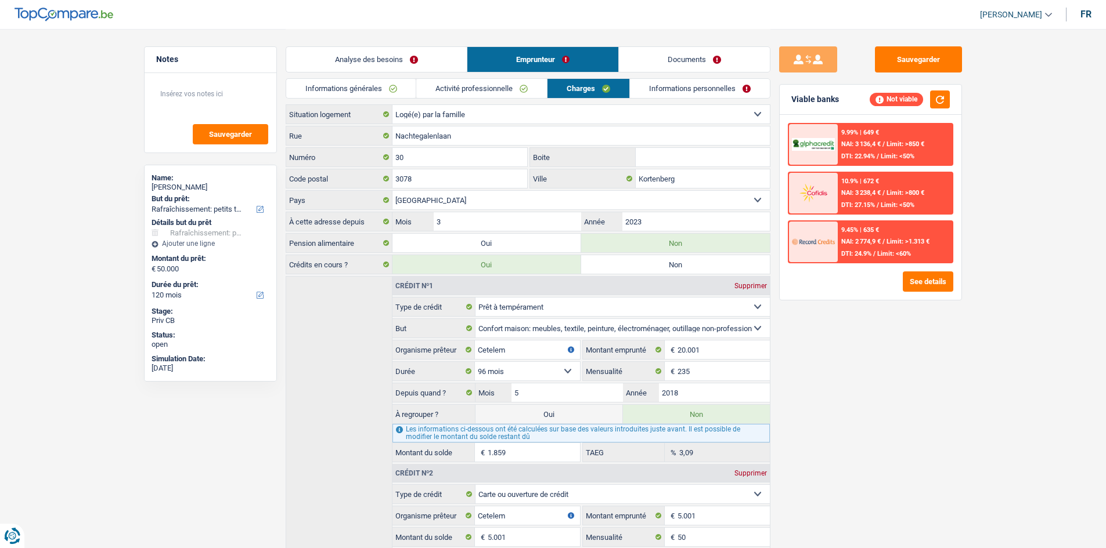
click at [674, 95] on link "Informations personnelles" at bounding box center [700, 88] width 140 height 19
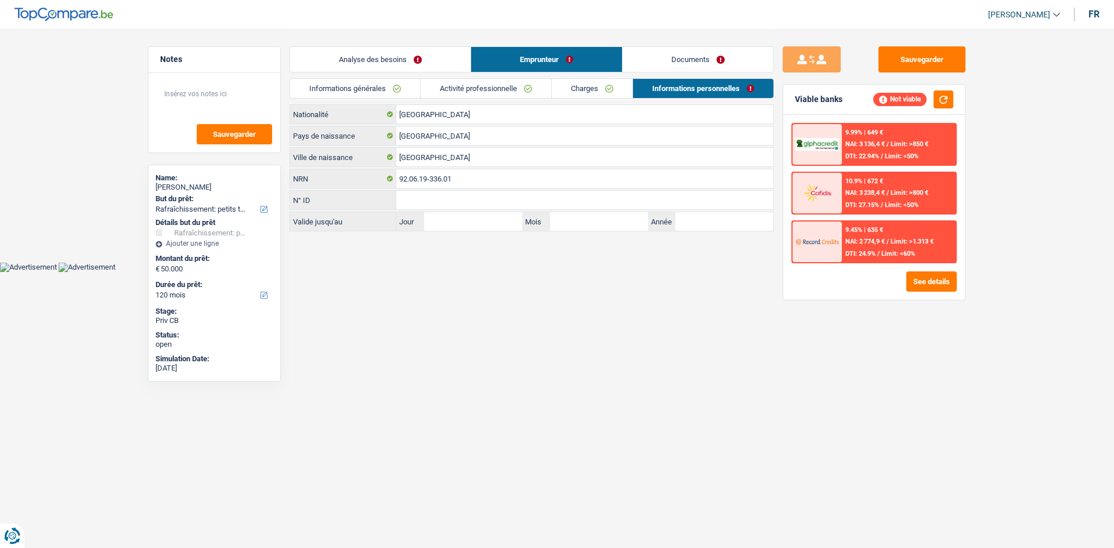
click at [475, 91] on link "Activité professionnelle" at bounding box center [486, 88] width 131 height 19
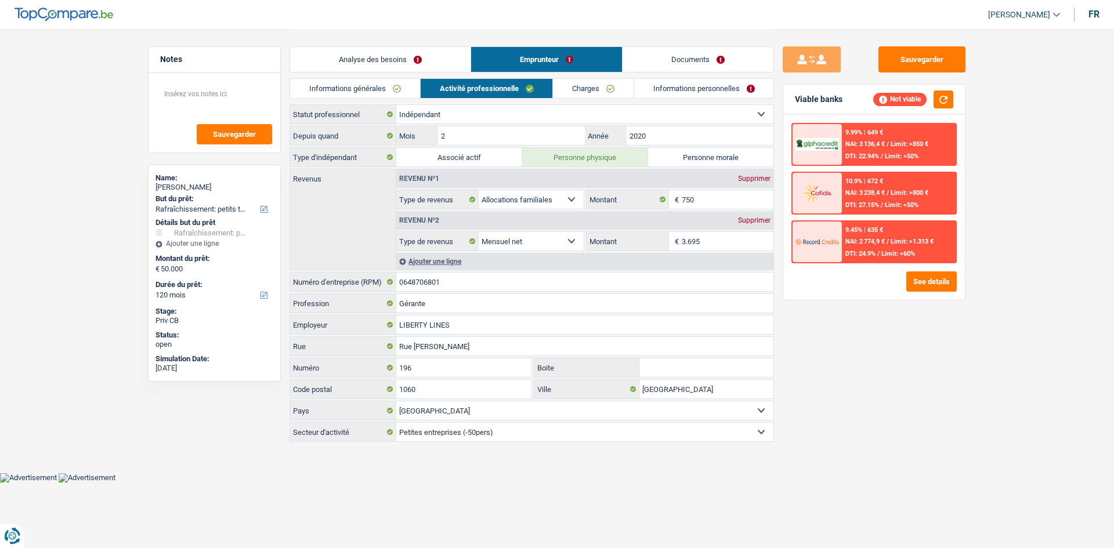
click at [375, 91] on link "Informations générales" at bounding box center [355, 88] width 130 height 19
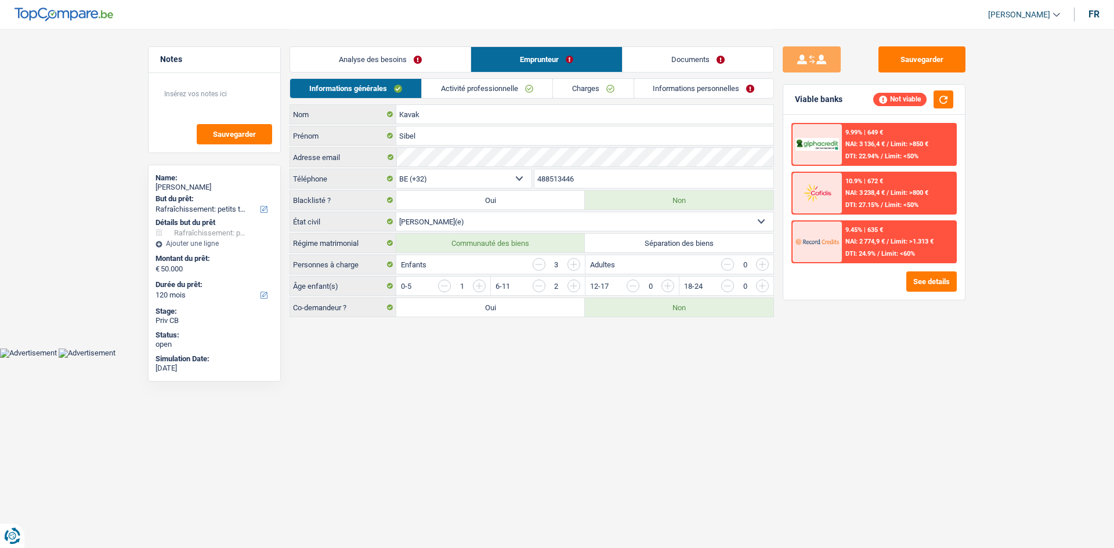
click at [669, 96] on link "Informations personnelles" at bounding box center [704, 88] width 140 height 19
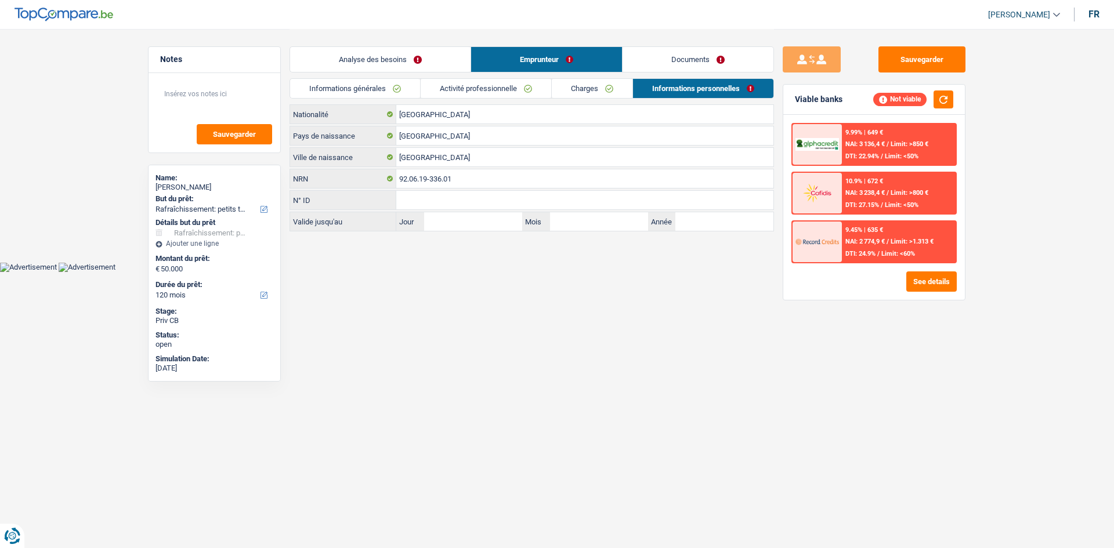
click at [422, 60] on link "Analyse des besoins" at bounding box center [380, 59] width 181 height 25
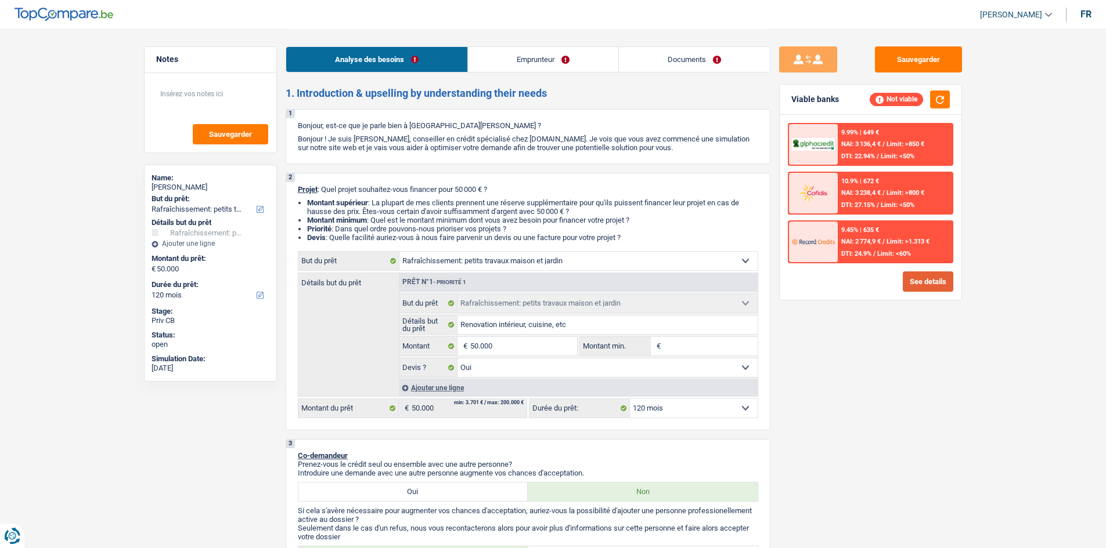
click at [915, 286] on button "See details" at bounding box center [928, 282] width 50 height 20
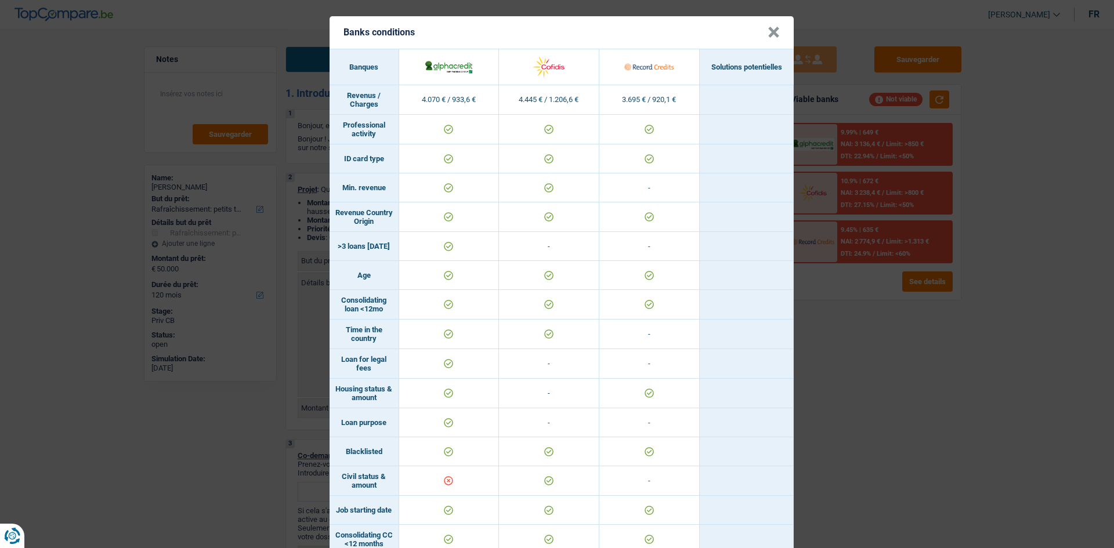
click at [769, 29] on button "×" at bounding box center [774, 33] width 12 height 12
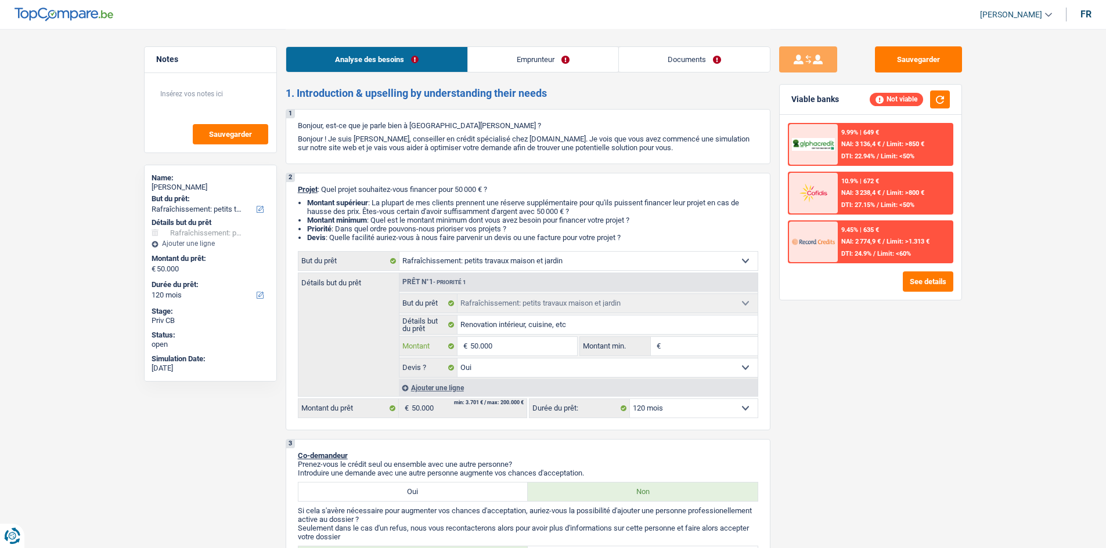
click at [509, 346] on input "50.000" at bounding box center [523, 346] width 106 height 19
type input "5.000"
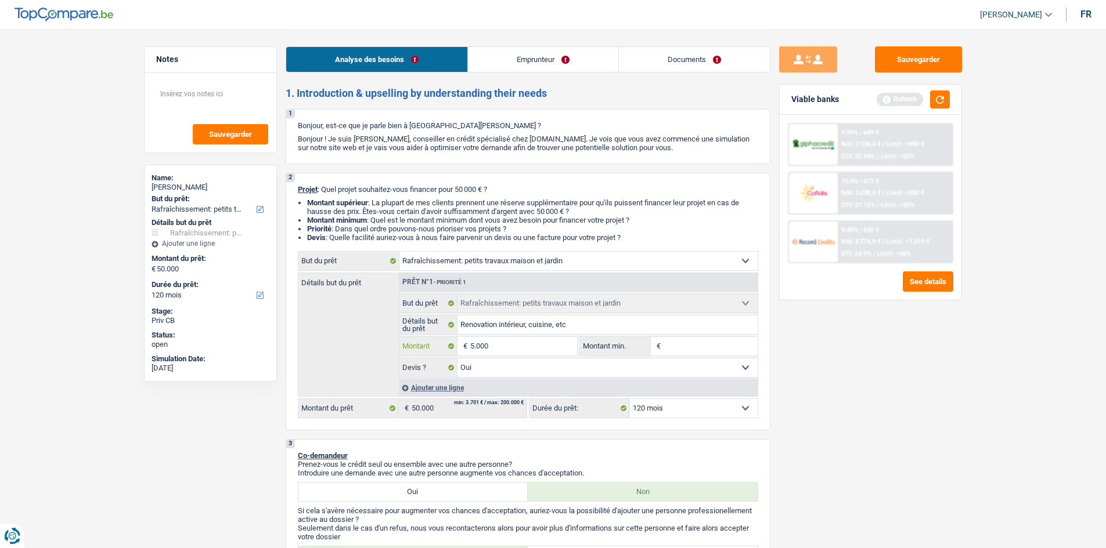
type input "500"
type input "50"
type input "5"
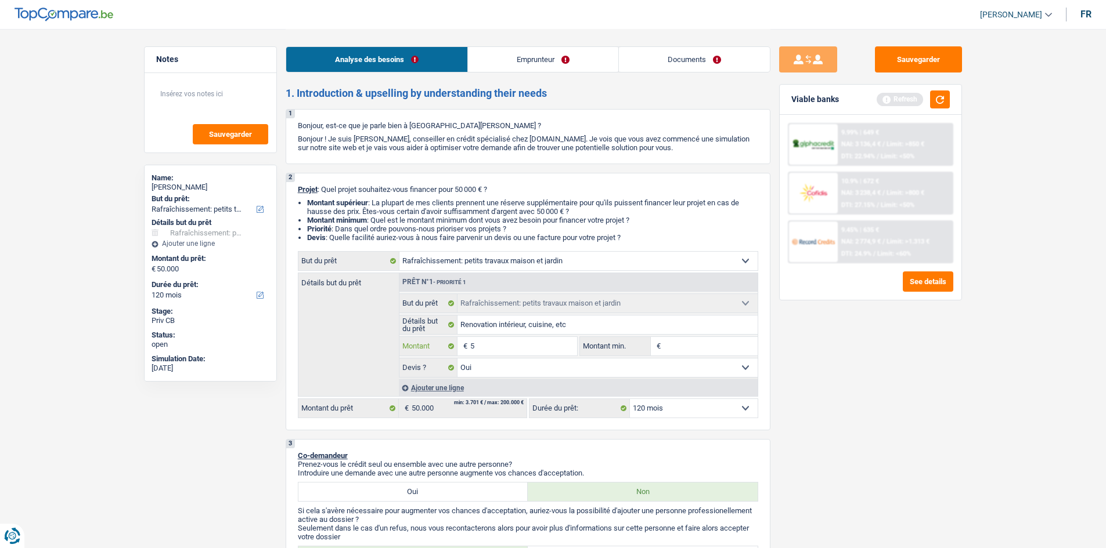
type input "5"
type input "3"
type input "3.000"
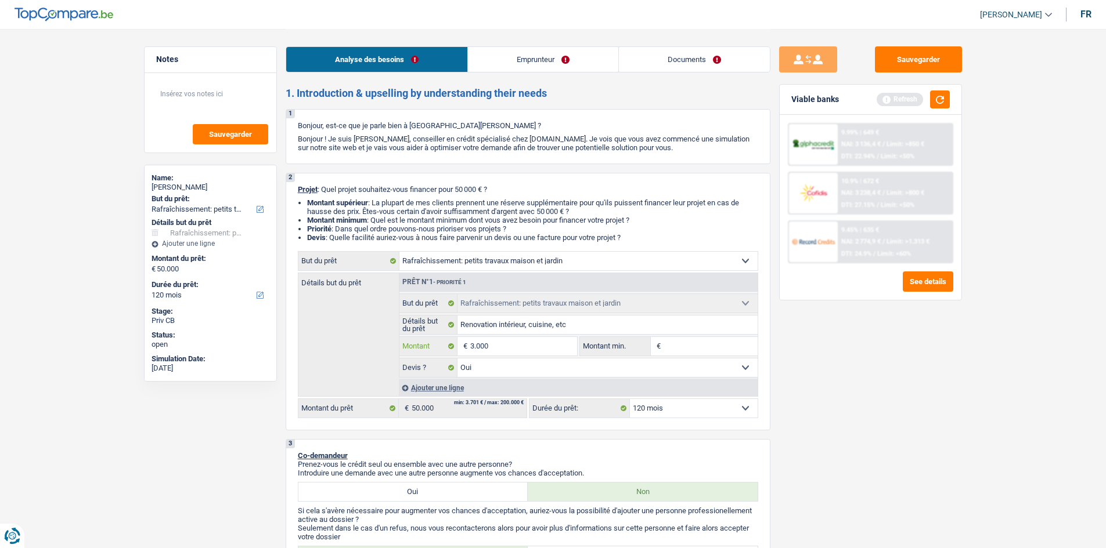
type input "30.000"
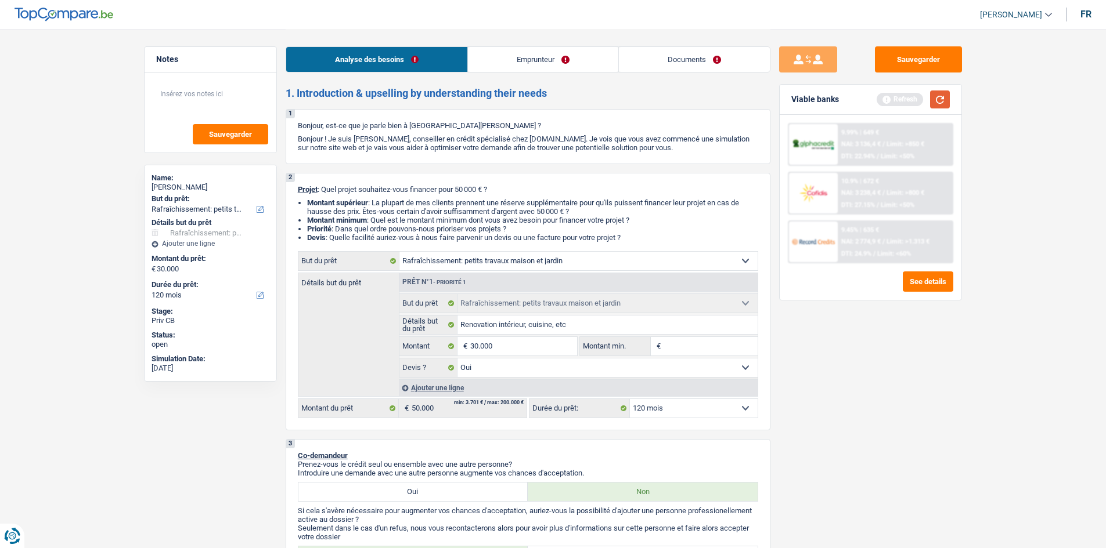
type input "30.000"
click at [941, 104] on button "button" at bounding box center [940, 100] width 20 height 18
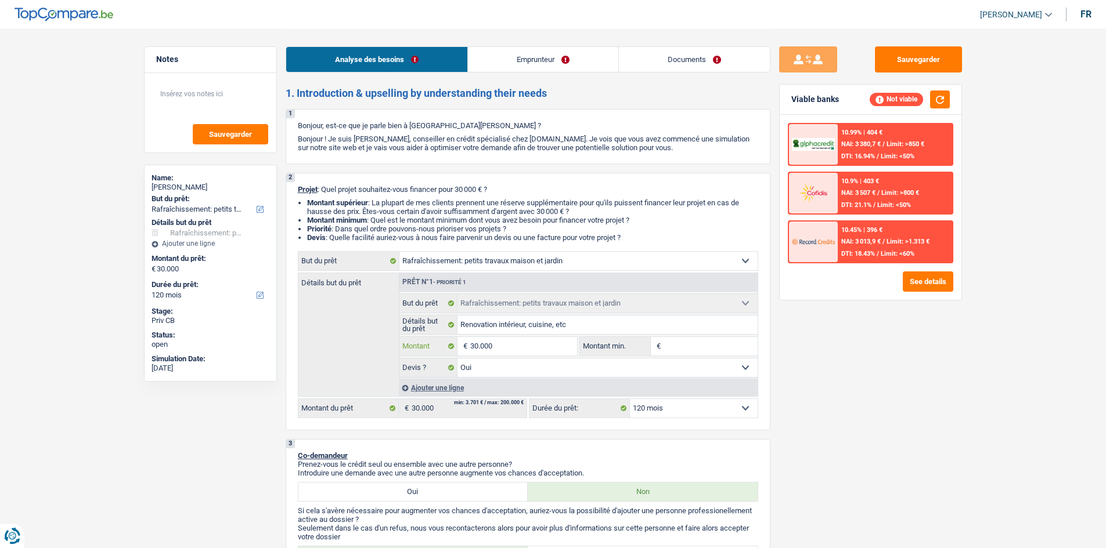
click at [513, 355] on input "30.000" at bounding box center [523, 346] width 106 height 19
type input "3.000"
type input "300"
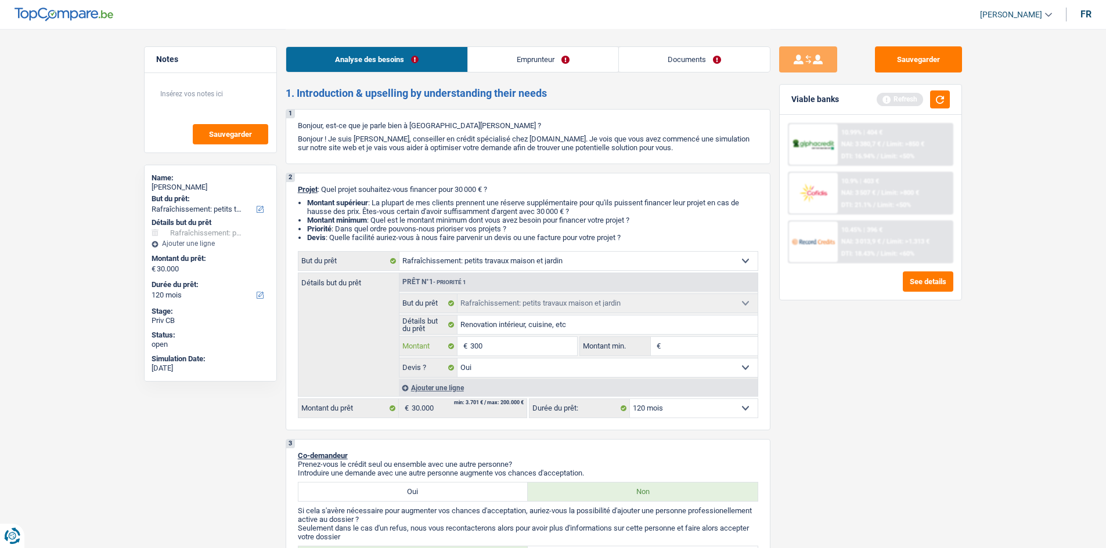
type input "30"
type input "3"
type input "2"
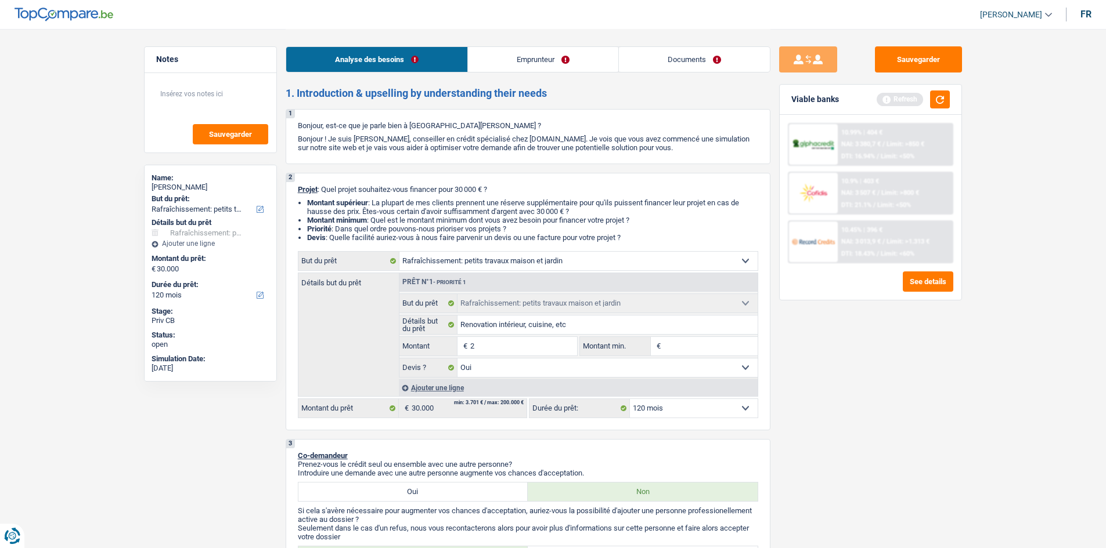
type input "2"
type input "25"
type input "250"
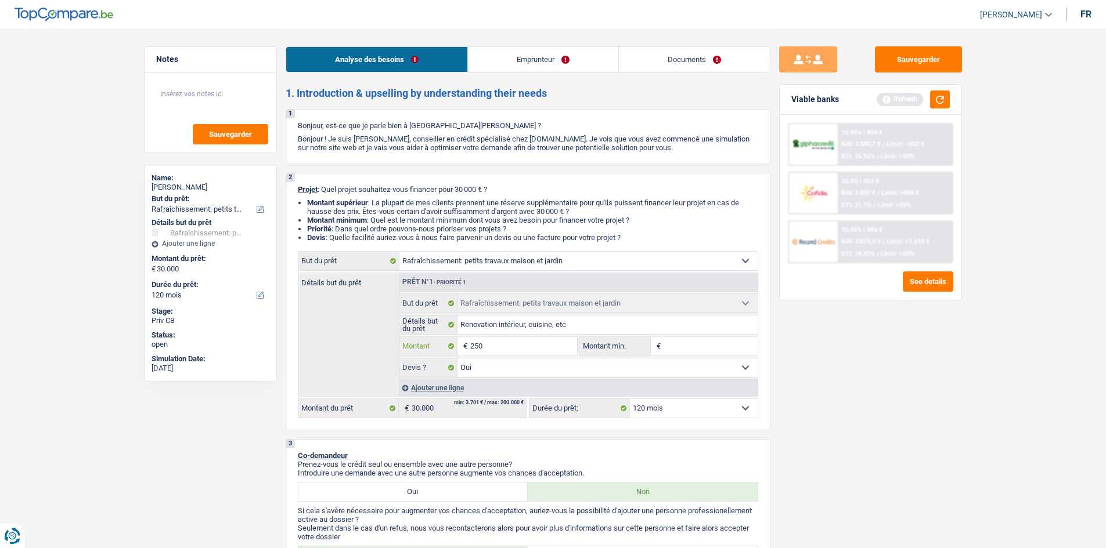
type input "2.500"
type input "25.000"
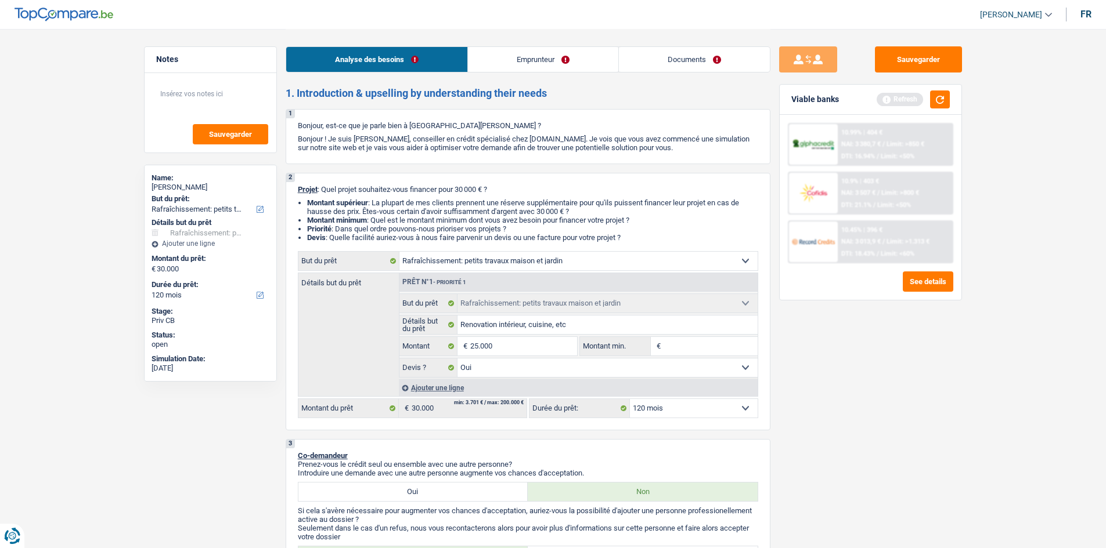
type input "25.000"
click at [500, 346] on input "25.000" at bounding box center [523, 346] width 106 height 19
click at [939, 100] on button "button" at bounding box center [940, 100] width 20 height 18
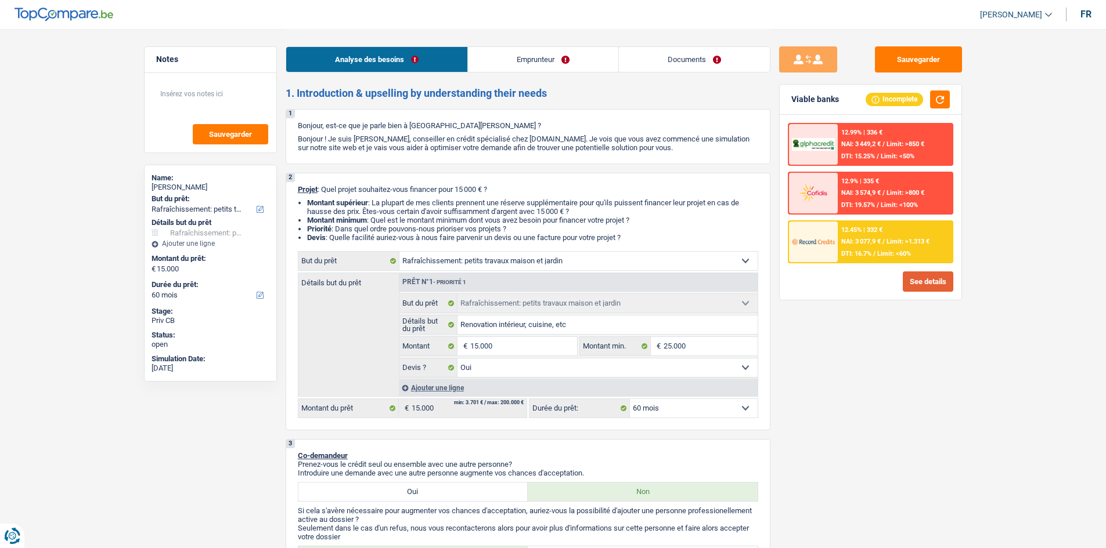
click at [913, 284] on button "See details" at bounding box center [928, 282] width 50 height 20
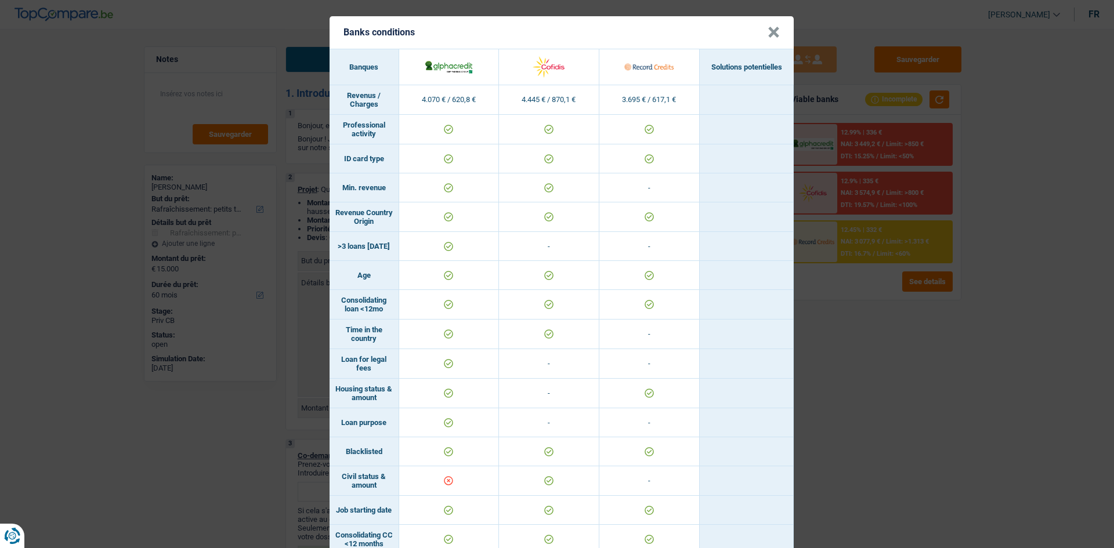
click at [769, 33] on button "×" at bounding box center [774, 33] width 12 height 12
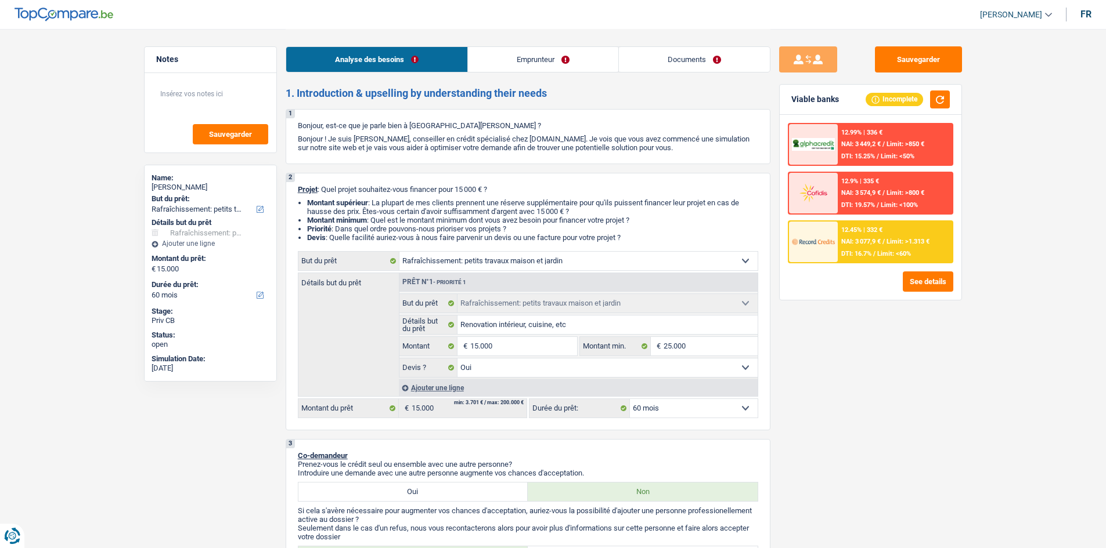
click at [540, 56] on link "Emprunteur" at bounding box center [543, 59] width 150 height 25
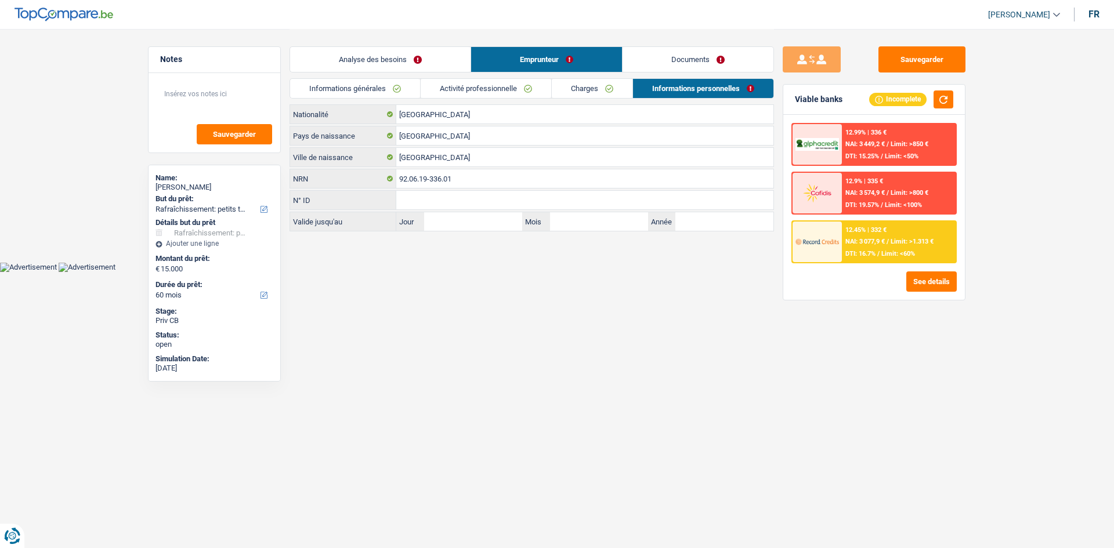
click at [509, 86] on link "Activité professionnelle" at bounding box center [486, 88] width 131 height 19
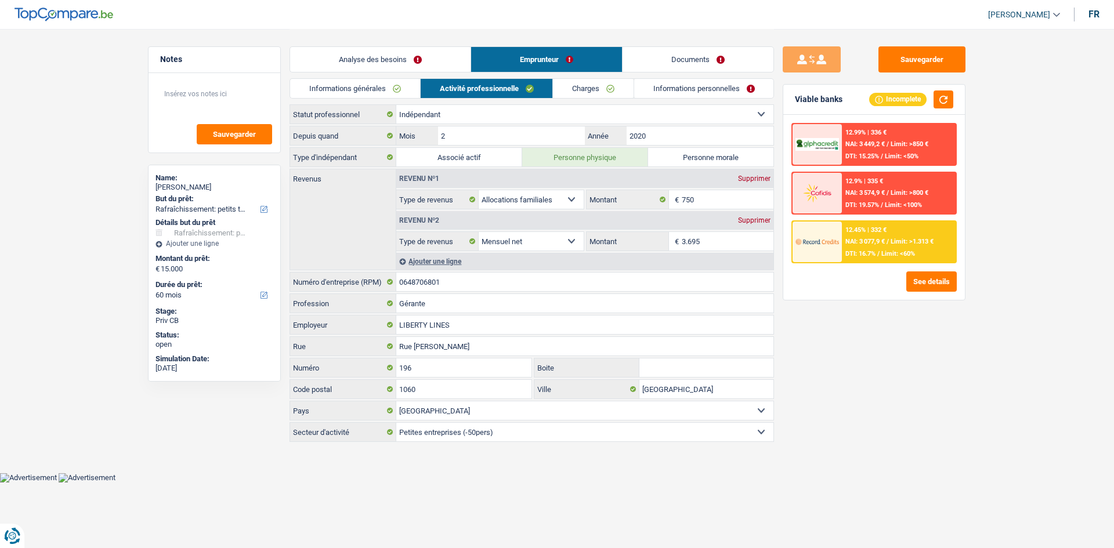
click at [582, 87] on link "Charges" at bounding box center [593, 88] width 81 height 19
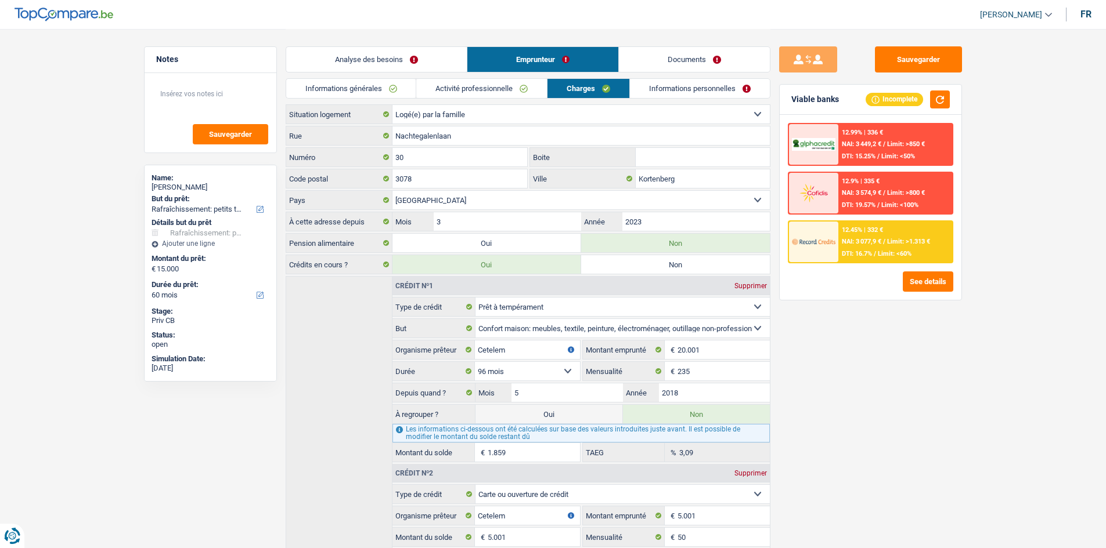
click at [539, 111] on select "Locataire Propriétaire avec prêt hypothécaire Propriétaire sans prêt hypothécai…" at bounding box center [580, 114] width 377 height 19
click at [485, 114] on select "Locataire Propriétaire avec prêt hypothécaire Propriétaire sans prêt hypothécai…" at bounding box center [580, 114] width 377 height 19
click at [392, 105] on select "Locataire Propriétaire avec prêt hypothécaire Propriétaire sans prêt hypothécai…" at bounding box center [580, 114] width 377 height 19
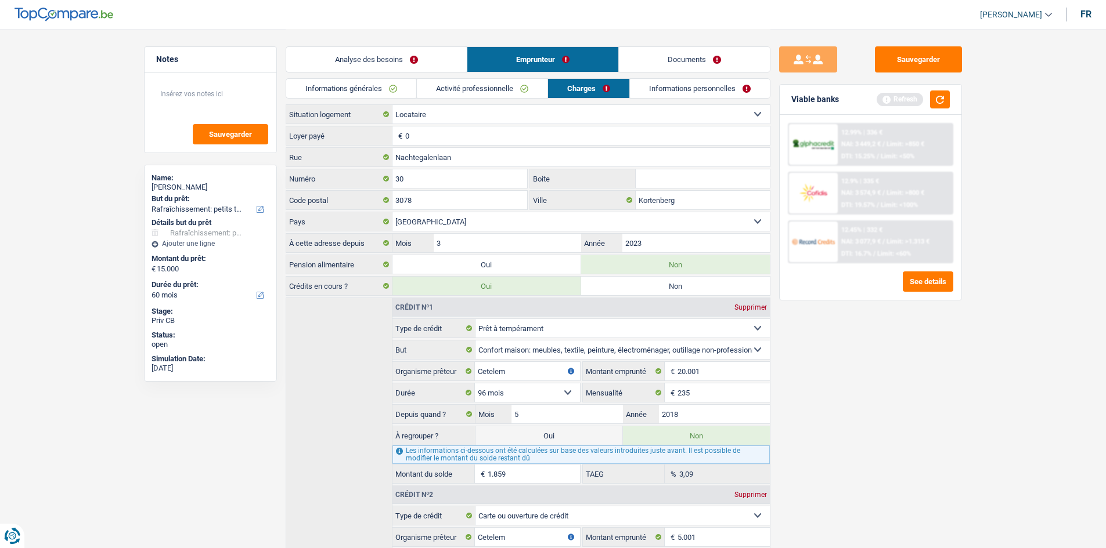
click at [469, 135] on input "0" at bounding box center [587, 136] width 364 height 19
click at [480, 117] on select "Locataire Propriétaire avec prêt hypothécaire Propriétaire sans prêt hypothécai…" at bounding box center [580, 114] width 377 height 19
click at [392, 105] on select "Locataire Propriétaire avec prêt hypothécaire Propriétaire sans prêt hypothécai…" at bounding box center [580, 114] width 377 height 19
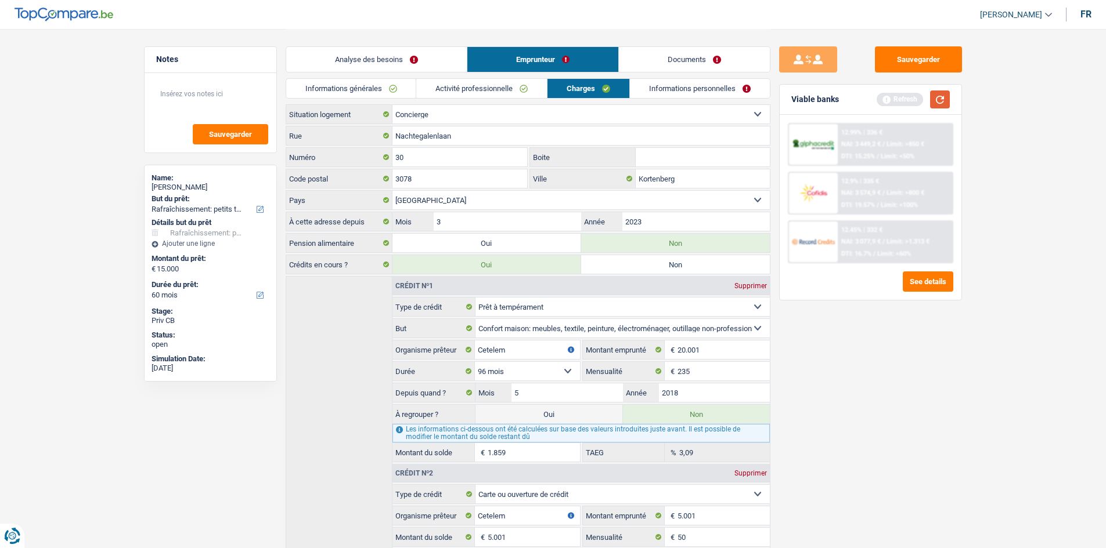
click at [937, 103] on button "button" at bounding box center [940, 100] width 20 height 18
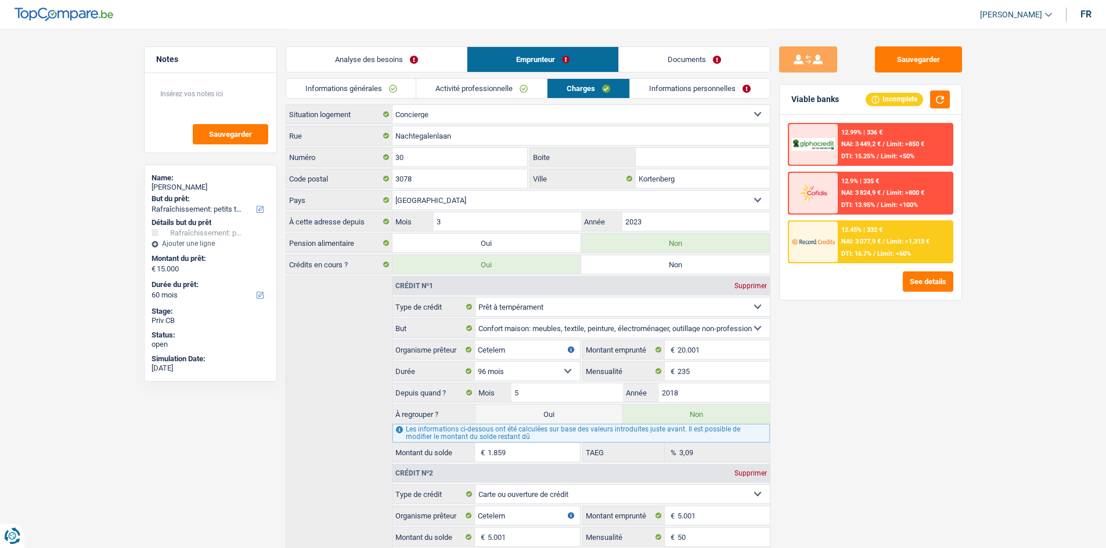
click at [437, 112] on select "Locataire Propriétaire avec prêt hypothécaire Propriétaire sans prêt hypothécai…" at bounding box center [580, 114] width 377 height 19
click at [530, 114] on select "Locataire Propriétaire avec prêt hypothécaire Propriétaire sans prêt hypothécai…" at bounding box center [580, 114] width 377 height 19
click at [497, 111] on select "Locataire Propriétaire avec prêt hypothécaire Propriétaire sans prêt hypothécai…" at bounding box center [580, 114] width 377 height 19
click at [392, 105] on select "Locataire Propriétaire avec prêt hypothécaire Propriétaire sans prêt hypothécai…" at bounding box center [580, 114] width 377 height 19
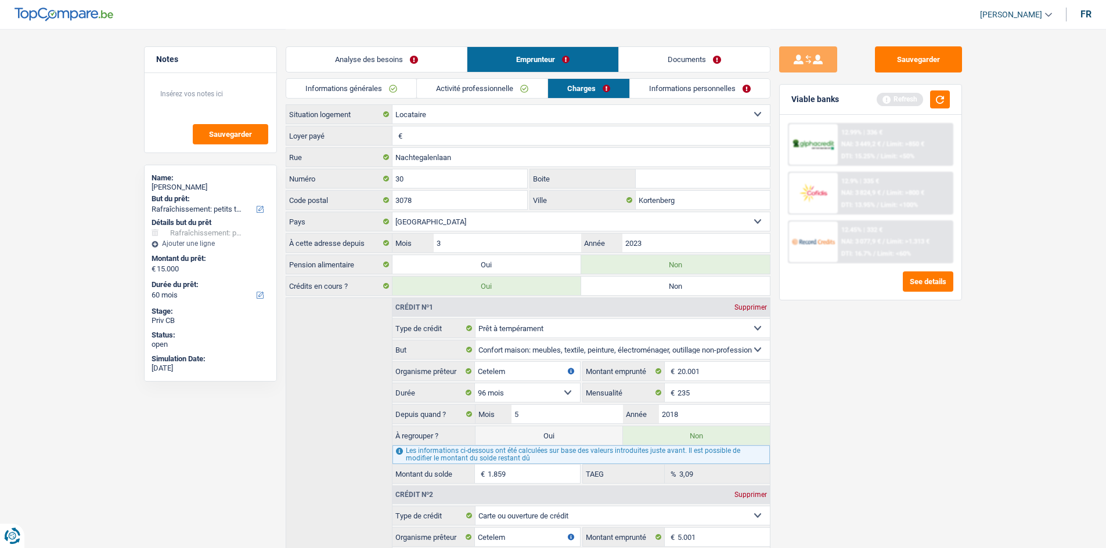
click at [457, 135] on input "Loyer payé" at bounding box center [587, 136] width 364 height 19
click at [941, 95] on button "button" at bounding box center [940, 100] width 20 height 18
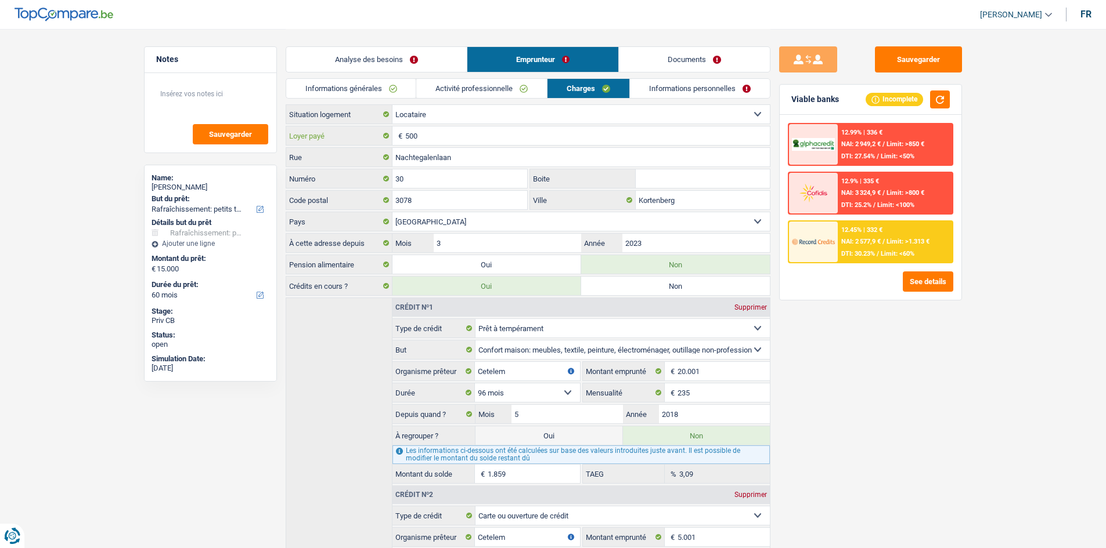
click at [468, 138] on input "500" at bounding box center [587, 136] width 364 height 19
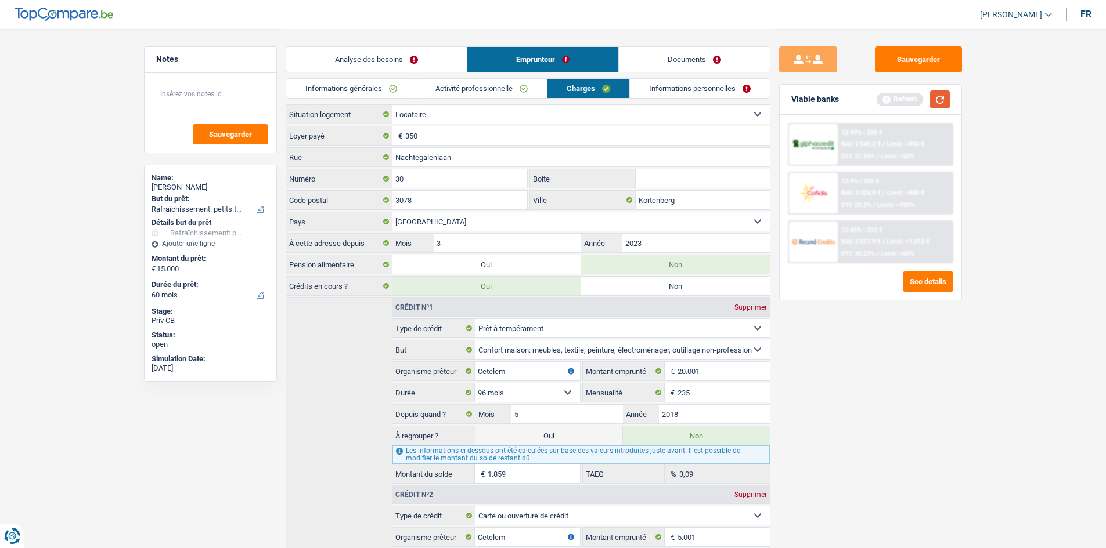
click at [936, 102] on button "button" at bounding box center [940, 100] width 20 height 18
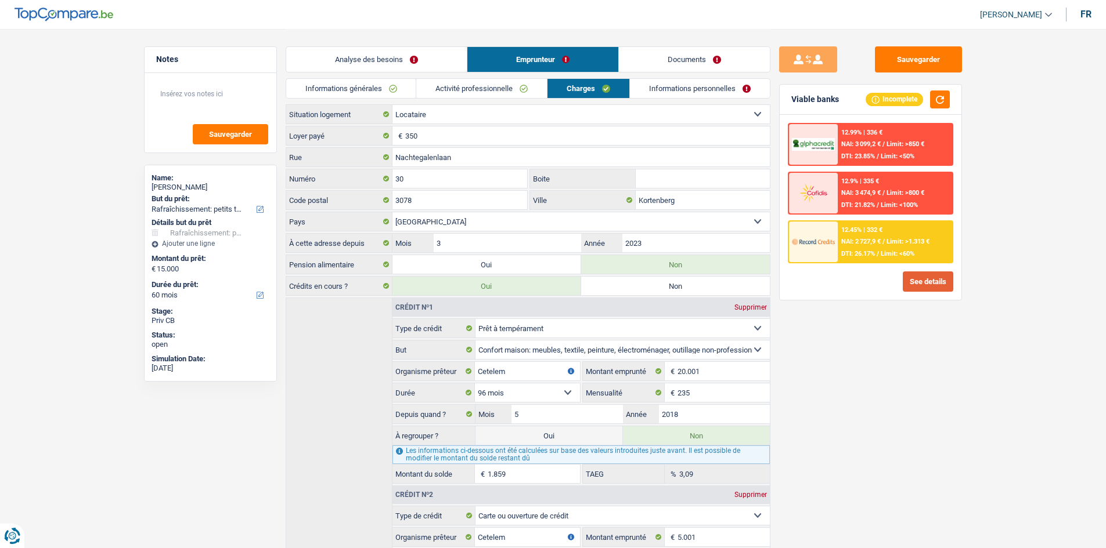
click at [914, 280] on button "See details" at bounding box center [928, 282] width 50 height 20
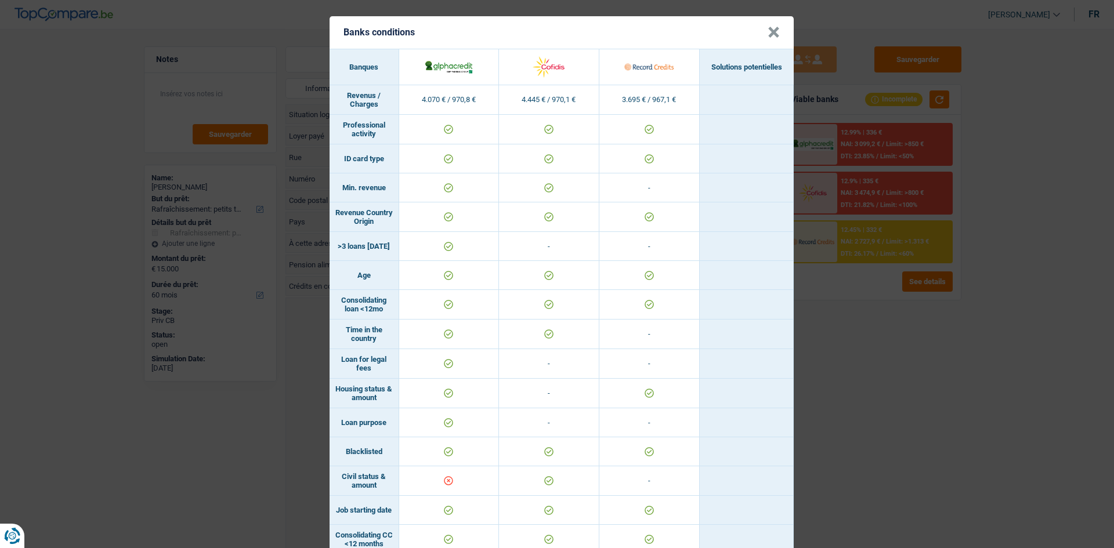
click at [768, 28] on button "×" at bounding box center [774, 33] width 12 height 12
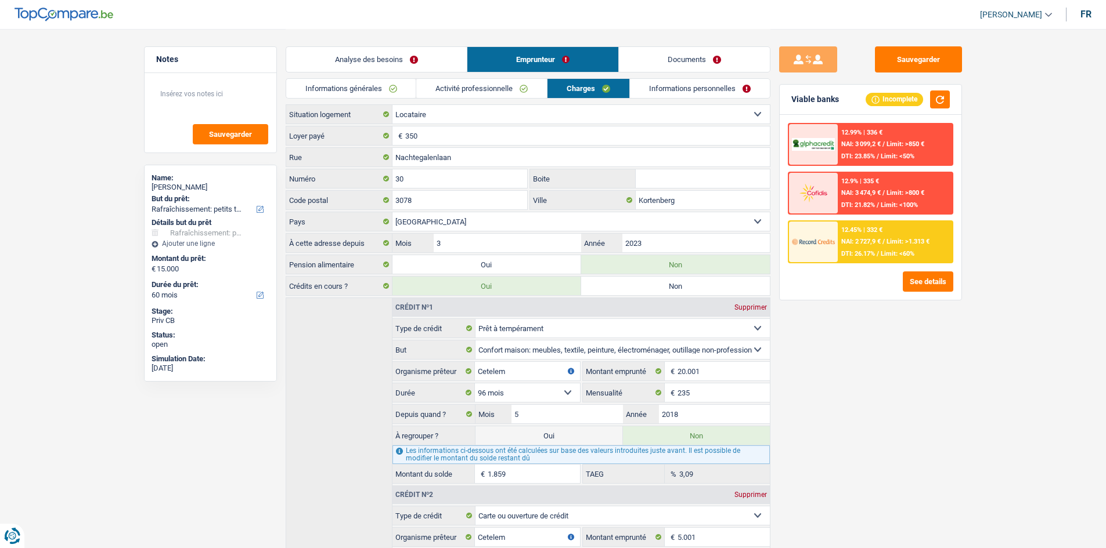
click at [479, 87] on link "Activité professionnelle" at bounding box center [481, 88] width 131 height 19
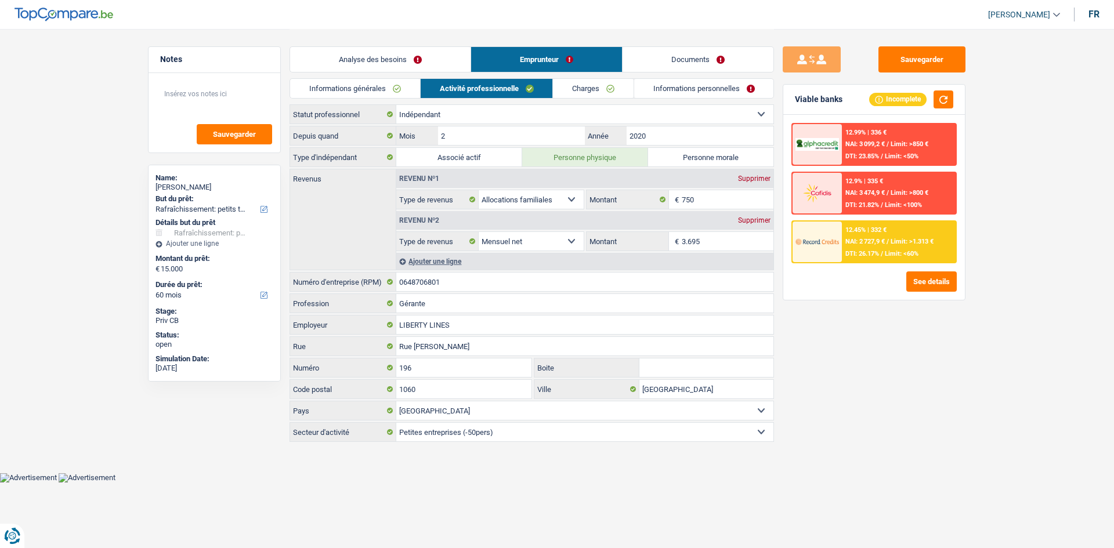
click at [357, 82] on link "Informations générales" at bounding box center [355, 88] width 130 height 19
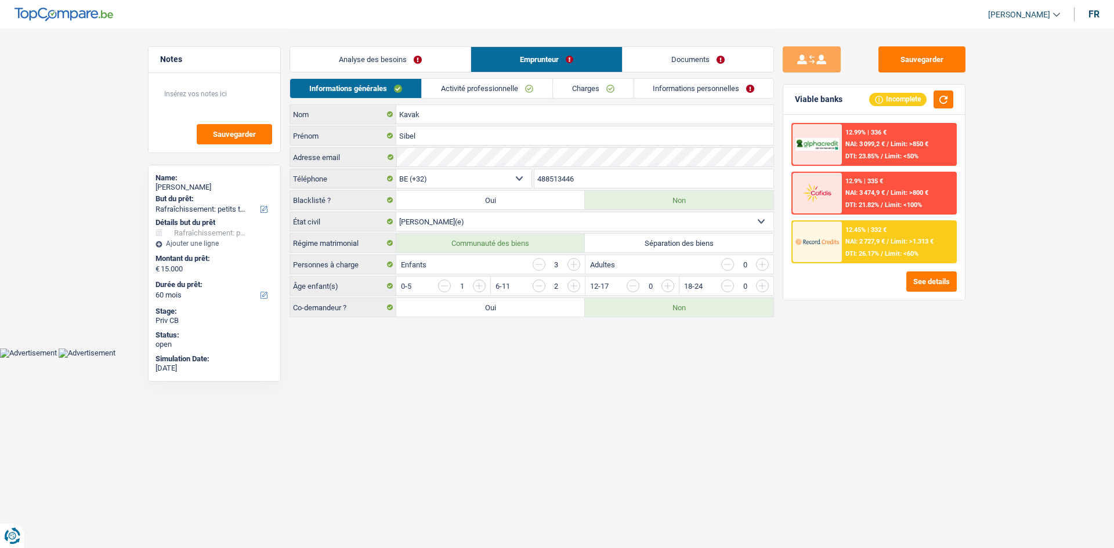
click at [454, 82] on link "Activité professionnelle" at bounding box center [487, 88] width 131 height 19
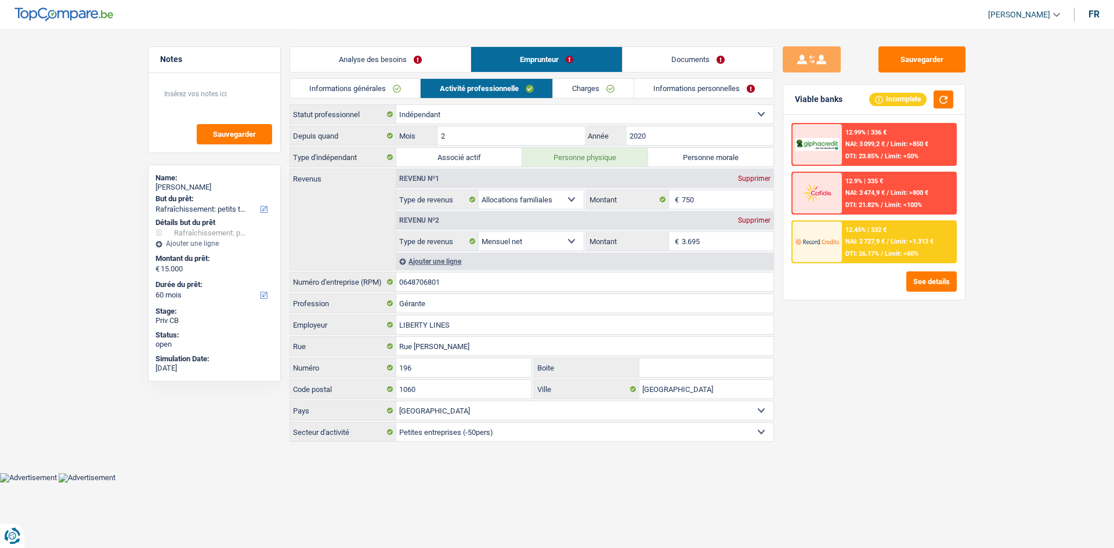
click at [555, 87] on link "Charges" at bounding box center [593, 88] width 81 height 19
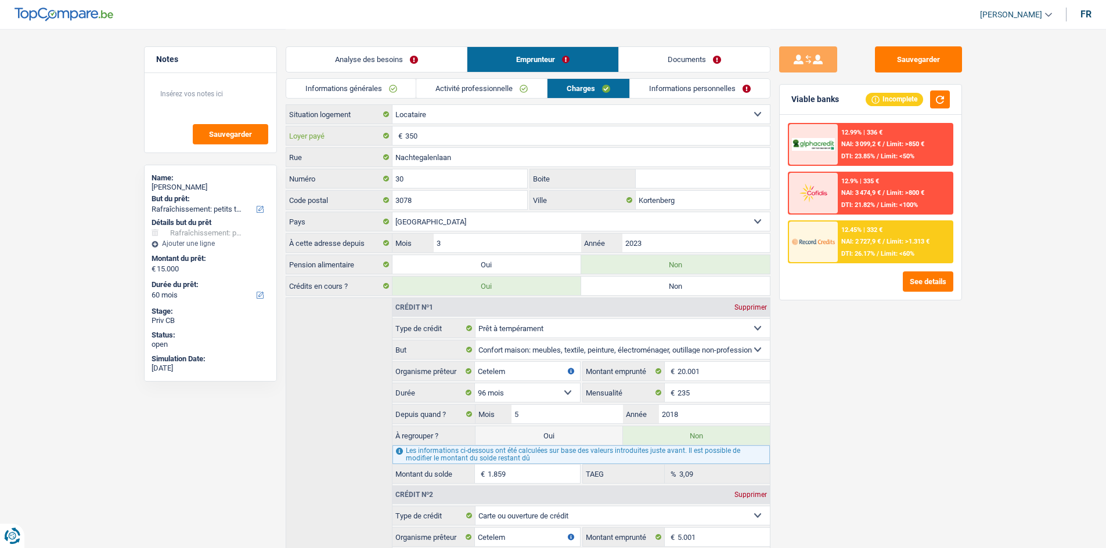
click at [525, 135] on input "350" at bounding box center [587, 136] width 364 height 19
click at [920, 283] on button "See details" at bounding box center [928, 282] width 50 height 20
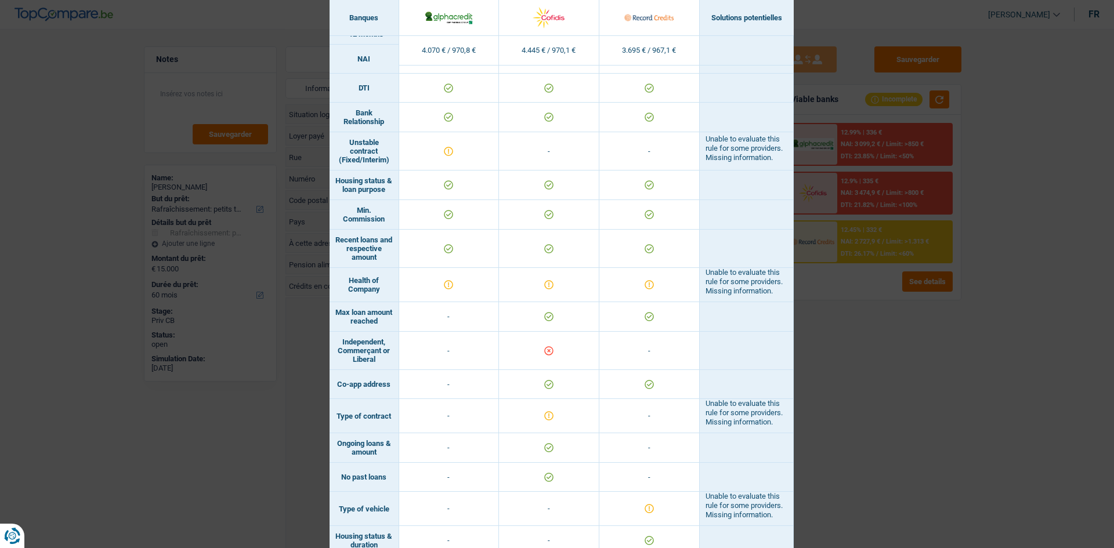
scroll to position [568, 0]
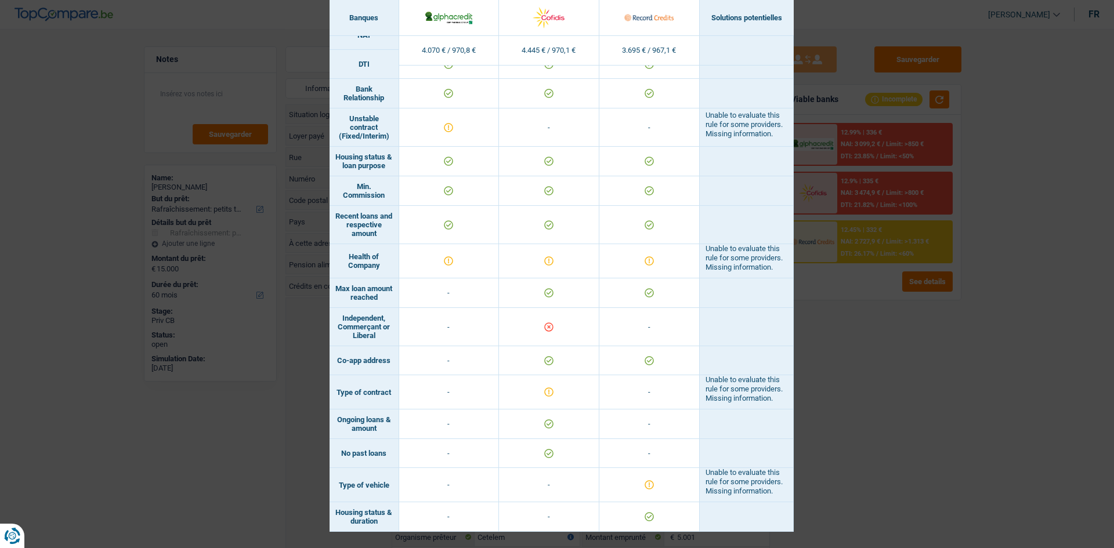
click at [904, 359] on div "Banks conditions × Banques Solutions potentielles Revenus / Charges 4.070 € / 9…" at bounding box center [557, 274] width 1114 height 548
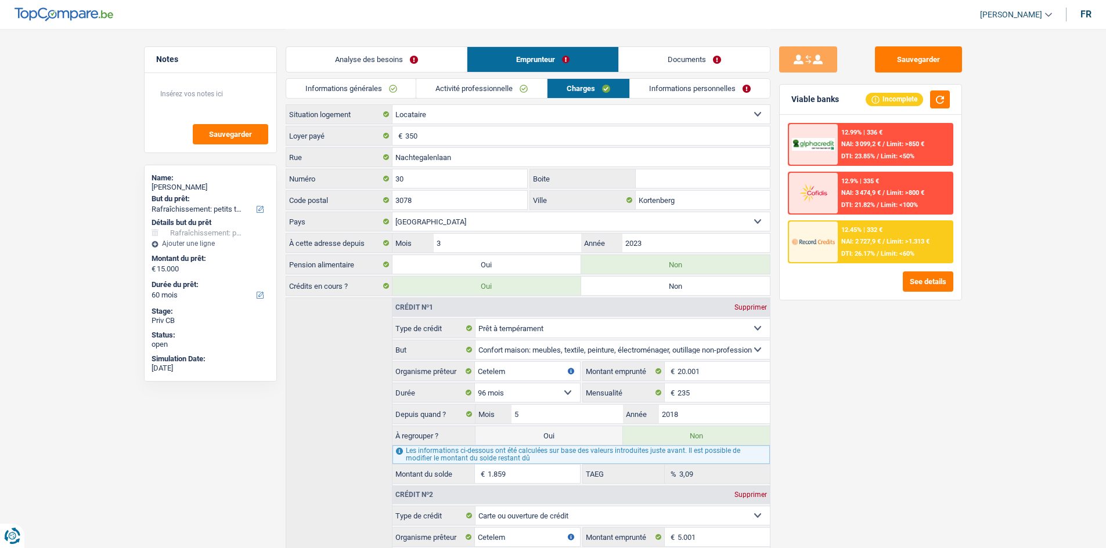
click at [464, 98] on link "Activité professionnelle" at bounding box center [481, 88] width 131 height 19
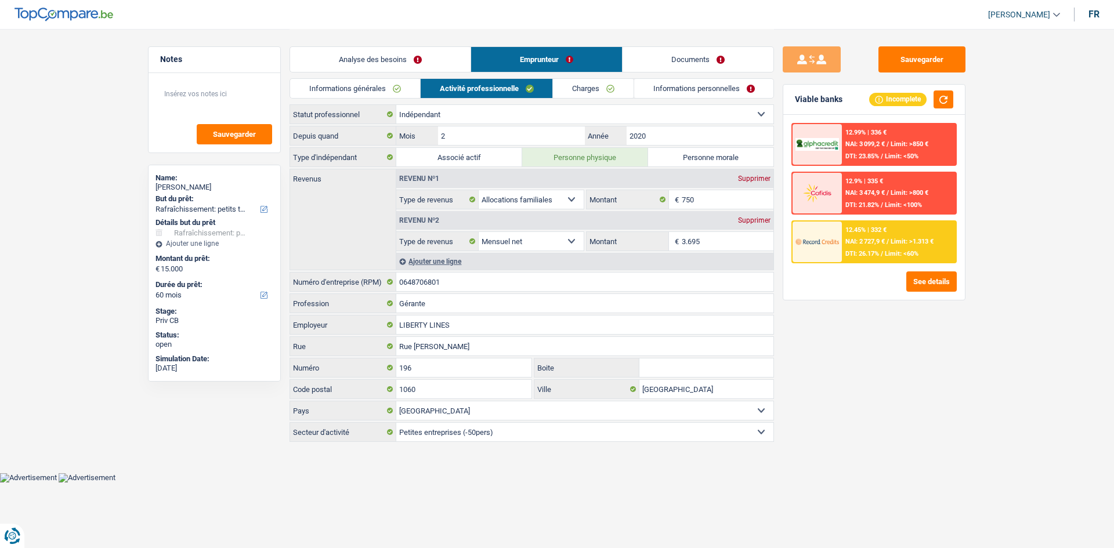
click at [383, 89] on link "Informations générales" at bounding box center [355, 88] width 130 height 19
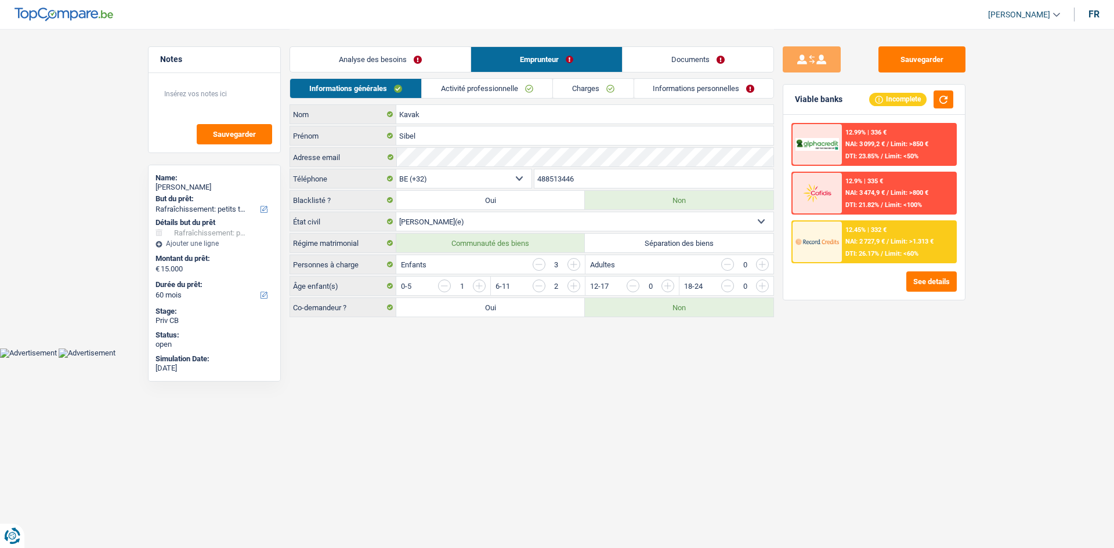
click at [847, 190] on span "NAI: 3 474,9 €" at bounding box center [865, 193] width 39 height 8
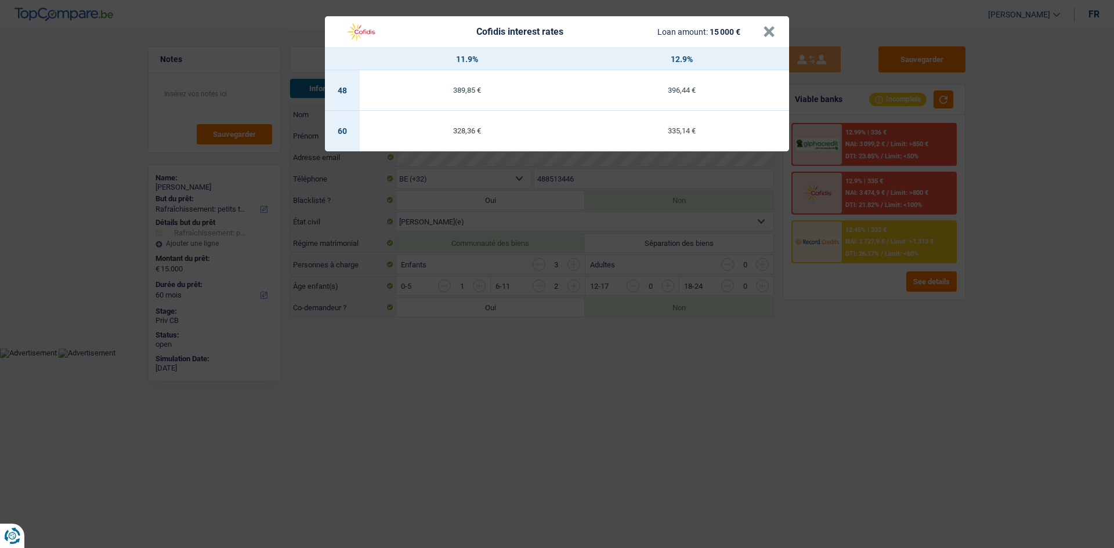
click at [758, 30] on div "Cofidis interest rates Loan amount: 15 000 €" at bounding box center [551, 32] width 424 height 22
click at [766, 32] on button "×" at bounding box center [769, 32] width 12 height 12
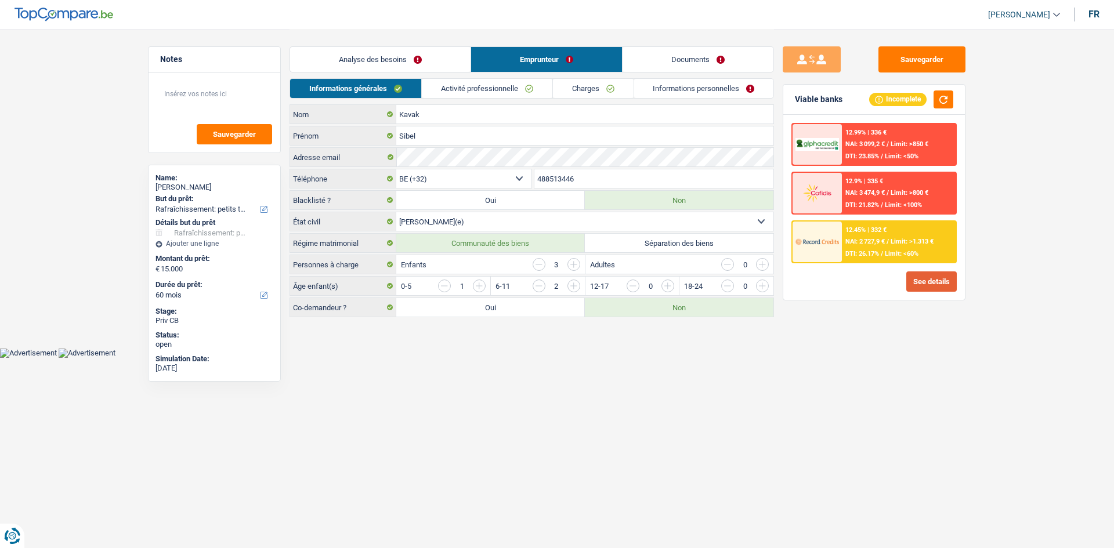
click at [921, 283] on button "See details" at bounding box center [932, 282] width 50 height 20
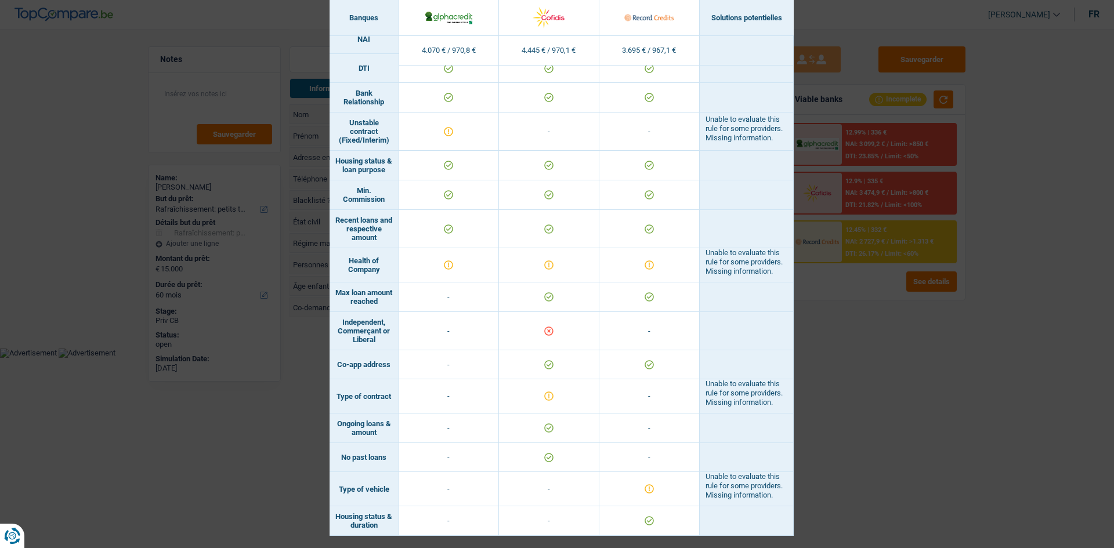
scroll to position [510, 0]
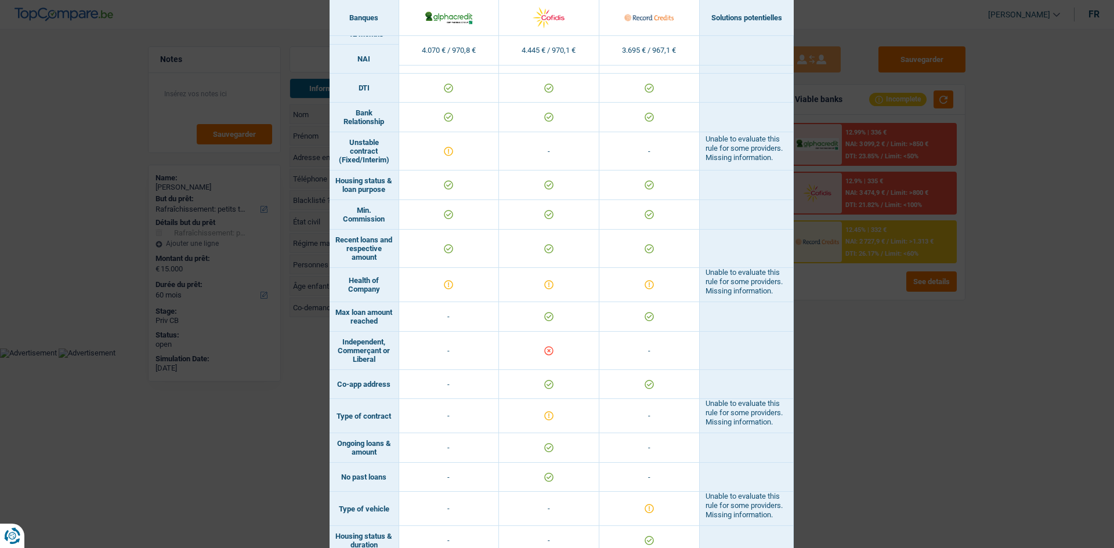
click at [829, 327] on div "Banks conditions × Banques Solutions potentielles Revenus / Charges 4.070 € / 9…" at bounding box center [557, 274] width 1114 height 548
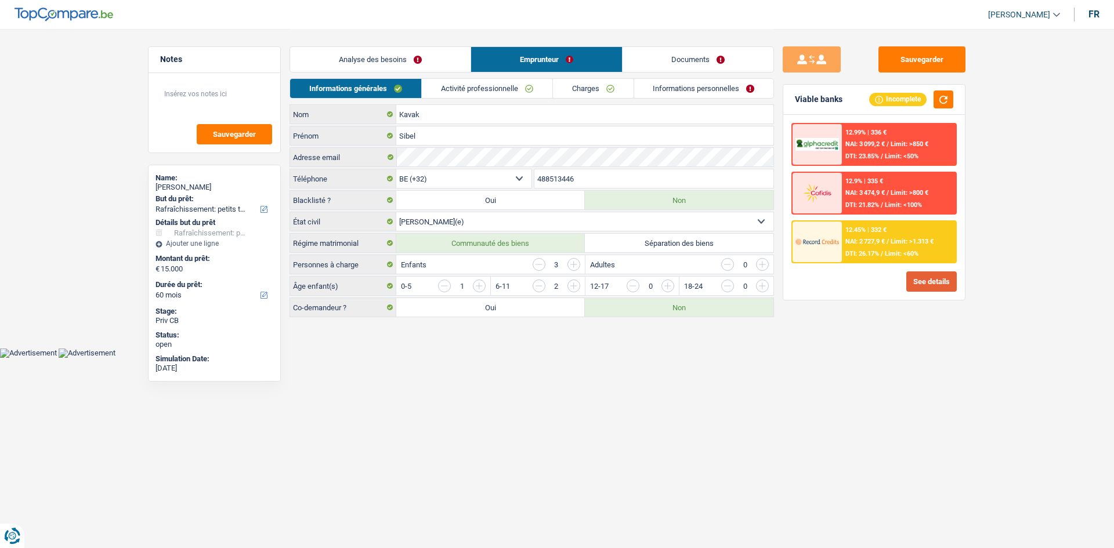
click at [923, 286] on button "See details" at bounding box center [932, 282] width 50 height 20
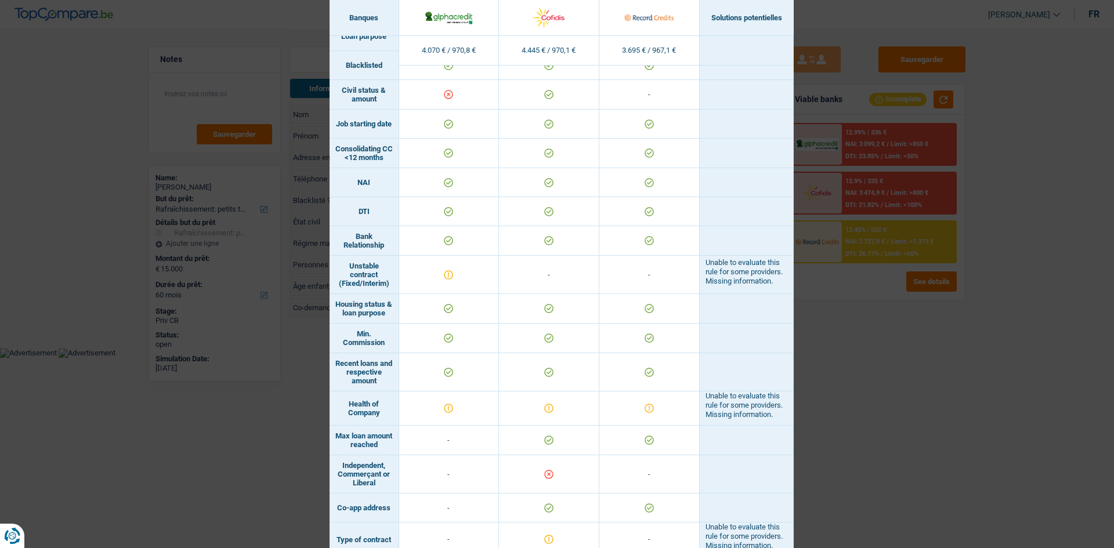
scroll to position [406, 0]
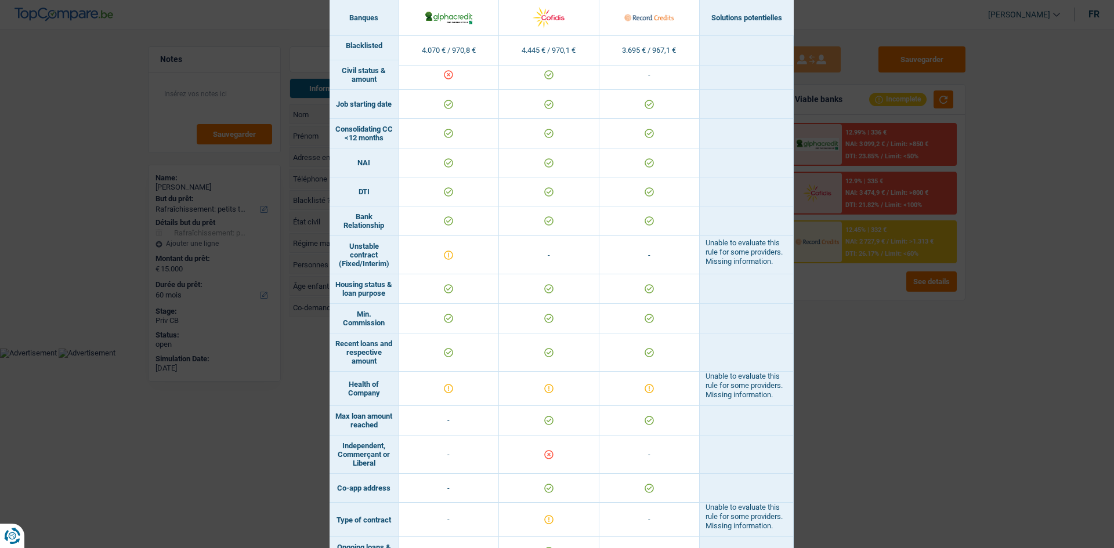
click at [897, 366] on div "Banks conditions × Banques Solutions potentielles Revenus / Charges 4.070 € / 9…" at bounding box center [557, 274] width 1114 height 548
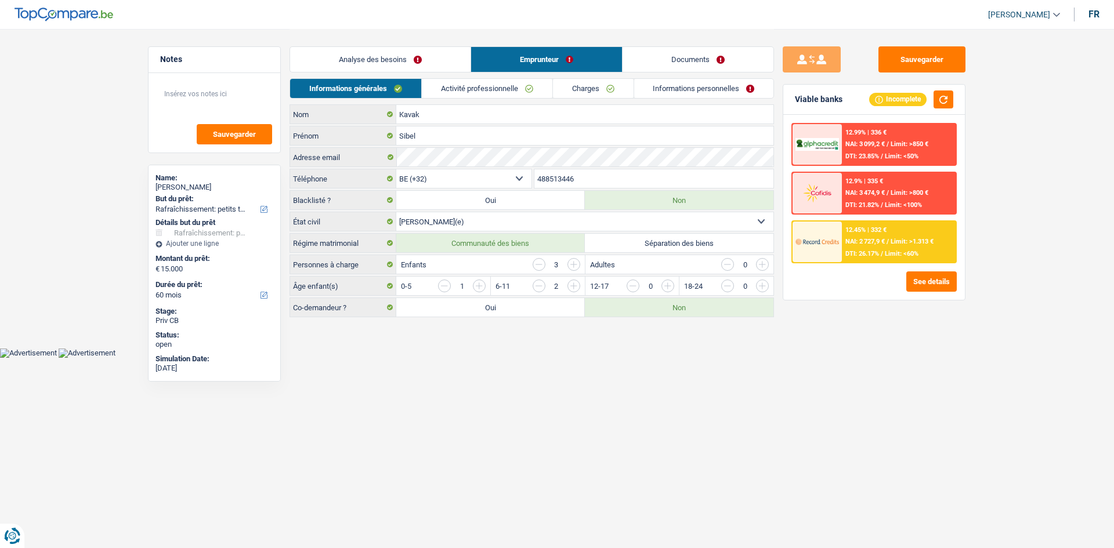
click at [508, 95] on link "Activité professionnelle" at bounding box center [487, 88] width 131 height 19
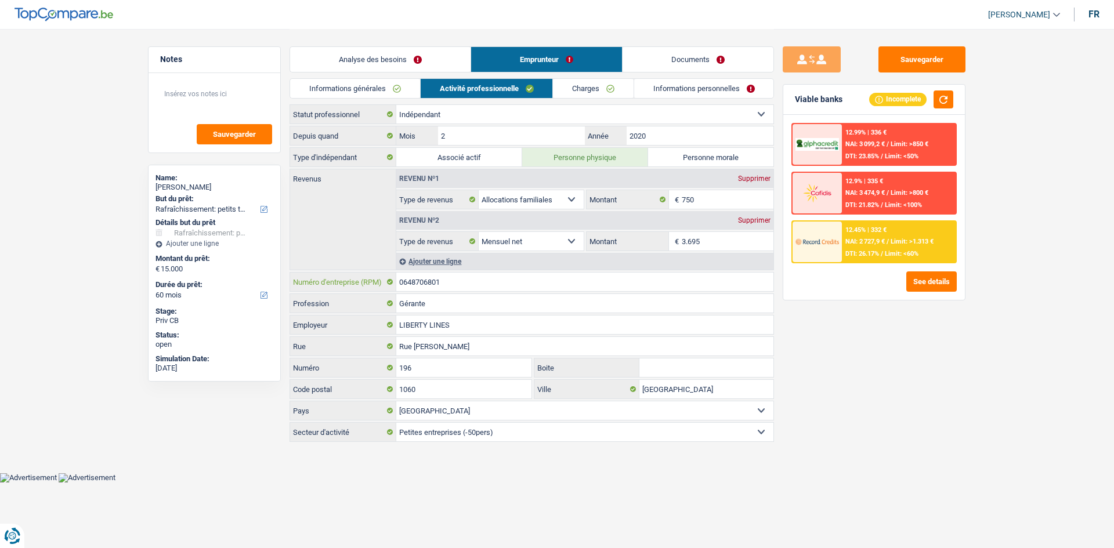
drag, startPoint x: 451, startPoint y: 280, endPoint x: 399, endPoint y: 277, distance: 51.7
click at [382, 275] on div "0648706801 Numéro d'entreprise (RPM)" at bounding box center [531, 282] width 483 height 19
click at [208, 92] on textarea at bounding box center [215, 98] width 116 height 35
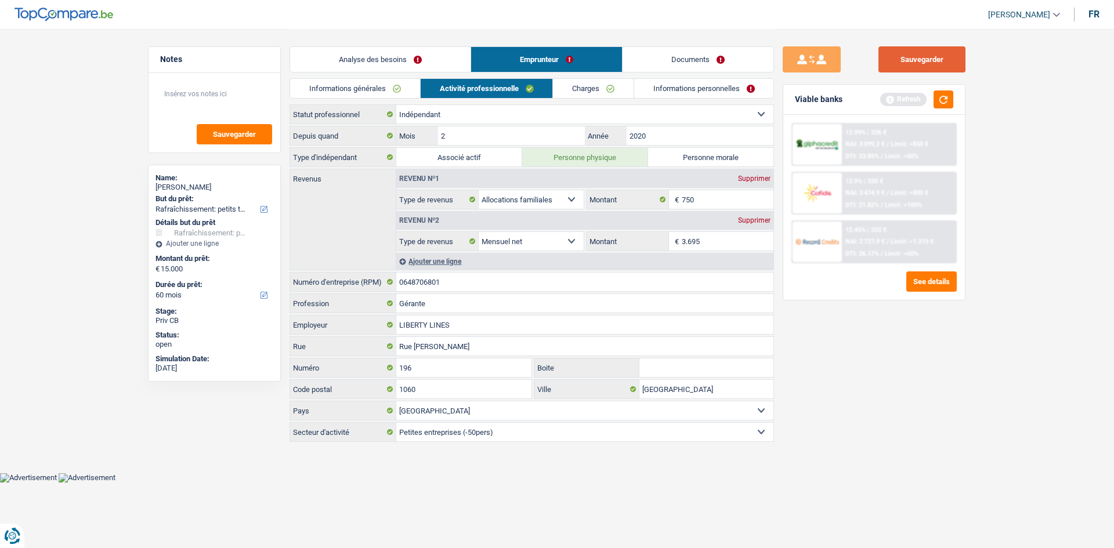
click at [918, 64] on button "Sauvegarder" at bounding box center [922, 59] width 87 height 26
click at [942, 104] on button "button" at bounding box center [944, 100] width 20 height 18
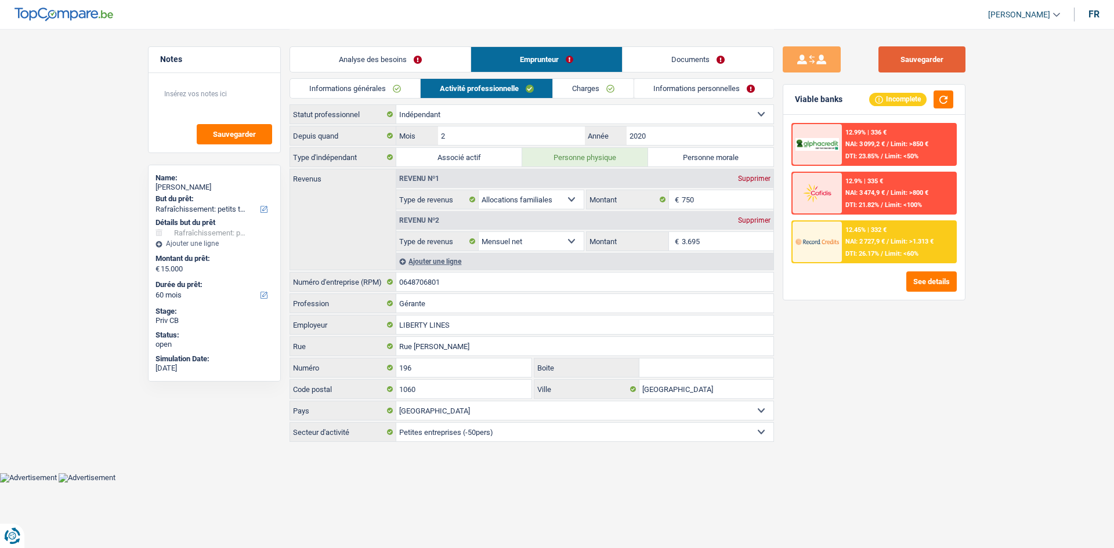
click at [925, 59] on button "Sauvegarder" at bounding box center [922, 59] width 87 height 26
